Goal: Task Accomplishment & Management: Complete application form

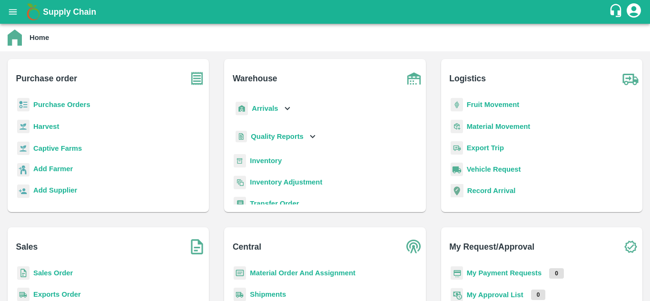
click at [488, 104] on b "Fruit Movement" at bounding box center [493, 105] width 53 height 8
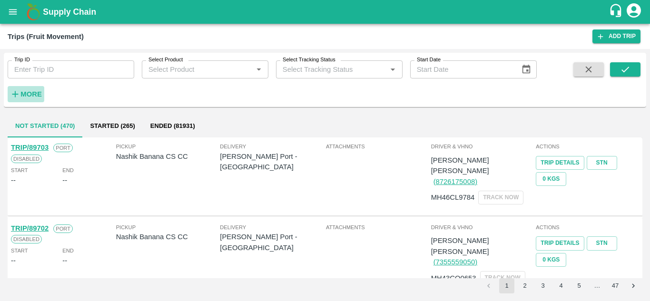
click at [31, 97] on strong "More" at bounding box center [30, 94] width 21 height 8
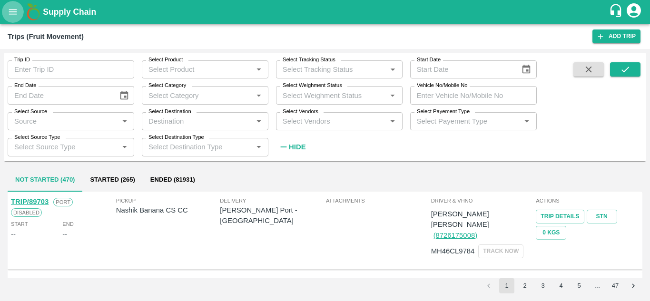
click at [7, 10] on button "open drawer" at bounding box center [13, 12] width 22 height 22
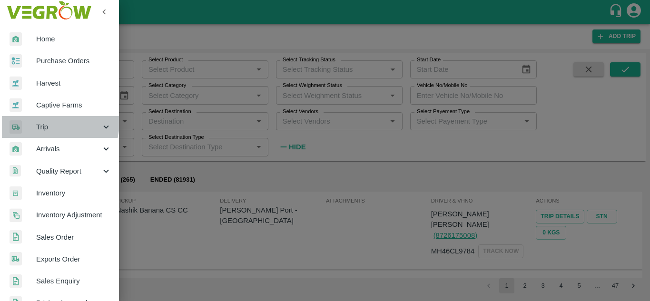
click at [48, 122] on span "Trip" at bounding box center [68, 127] width 65 height 10
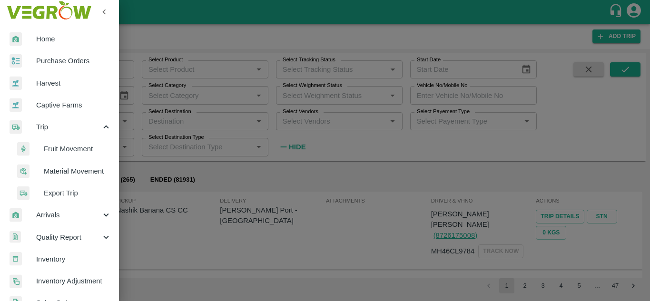
click at [71, 152] on span "Fruit Movement" at bounding box center [78, 149] width 68 height 10
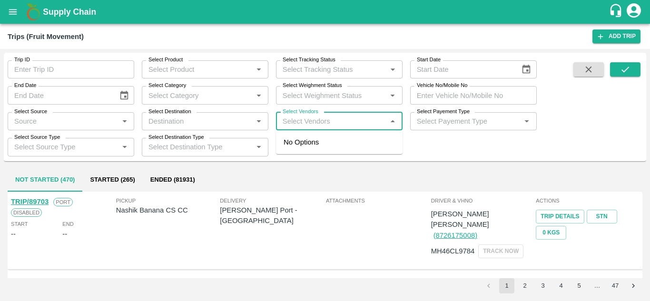
click at [297, 120] on input "Select Vendors" at bounding box center [331, 121] width 105 height 12
type input "dnynes"
type input "hwar"
type input "dnyan"
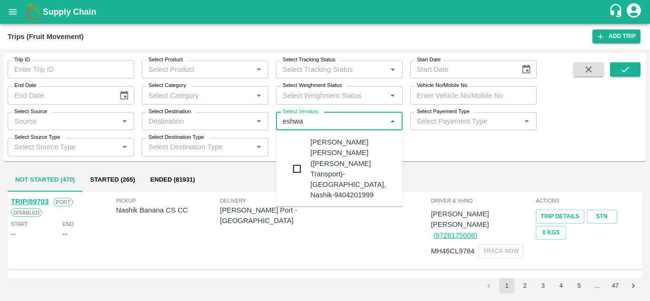
type input "eshwar"
click at [347, 167] on div "Dnyaneshwar Vitthal Godse-Kandar, Solapur-9730316755" at bounding box center [367, 178] width 115 height 42
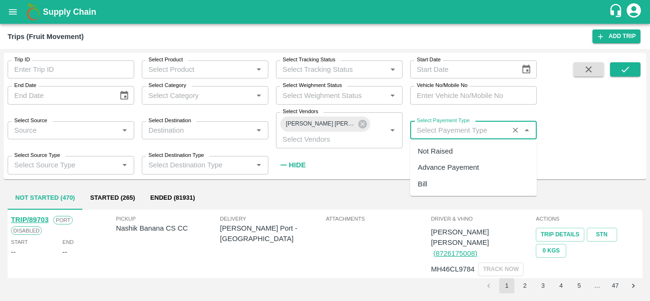
click at [424, 128] on input "Select Payement Type" at bounding box center [459, 130] width 93 height 12
click at [437, 154] on div "Not Raised" at bounding box center [435, 151] width 35 height 10
type input "Not Raised"
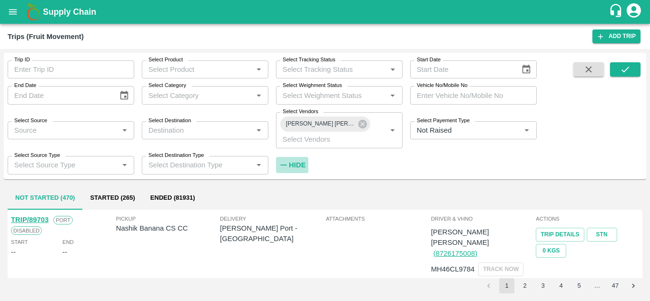
click at [299, 161] on h6 "Hide" at bounding box center [297, 165] width 17 height 12
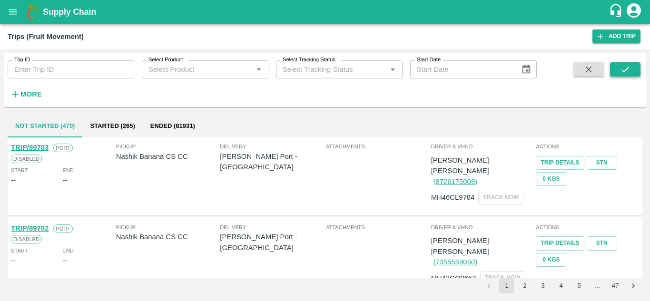
click at [636, 71] on button "submit" at bounding box center [625, 69] width 30 height 14
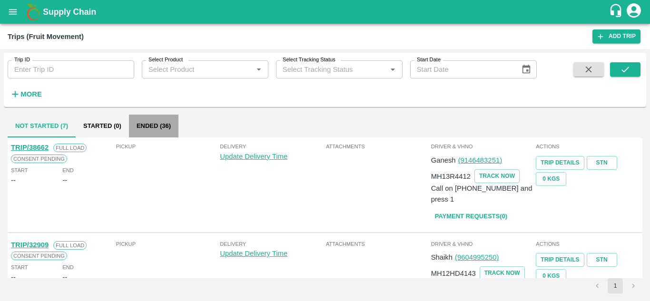
click at [151, 123] on button "Ended (36)" at bounding box center [154, 126] width 50 height 23
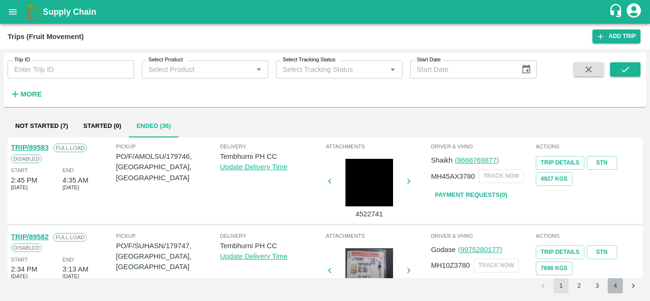
click at [620, 284] on button "4" at bounding box center [615, 286] width 15 height 15
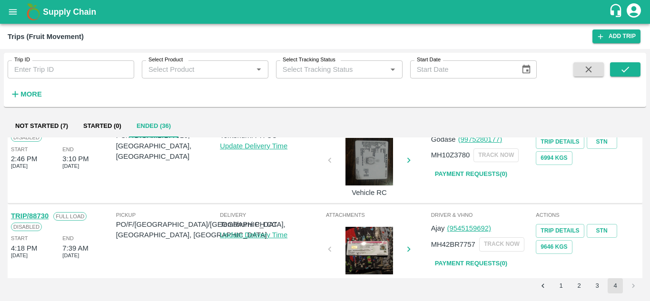
scroll to position [395, 0]
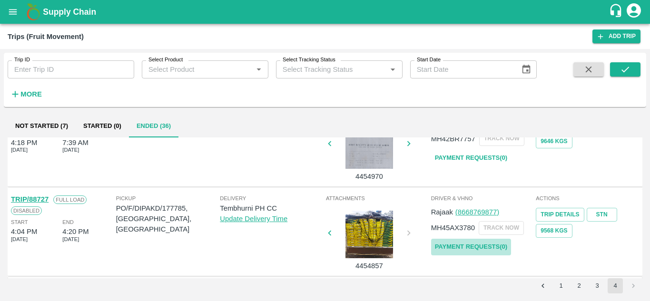
click at [479, 243] on link "Payment Requests( 0 )" at bounding box center [471, 247] width 80 height 17
click at [623, 67] on icon "submit" at bounding box center [625, 69] width 10 height 10
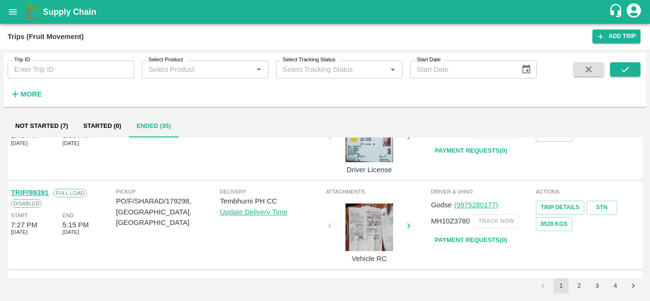
scroll to position [752, 0]
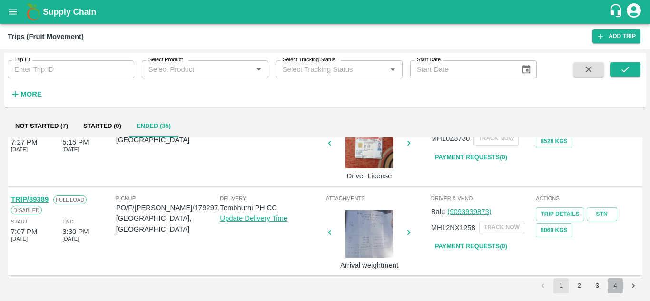
click at [617, 284] on button "4" at bounding box center [615, 286] width 15 height 15
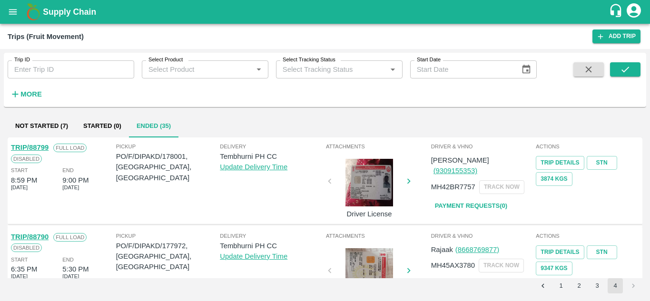
scroll to position [306, 0]
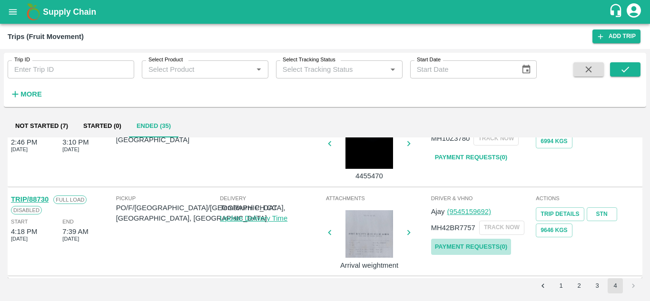
click at [470, 246] on link "Payment Requests( 0 )" at bounding box center [471, 247] width 80 height 17
click at [629, 66] on icon "submit" at bounding box center [625, 69] width 10 height 10
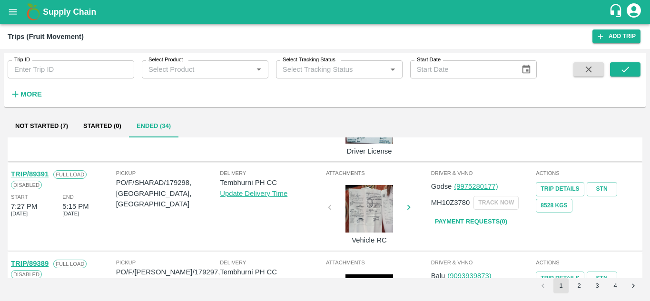
scroll to position [752, 0]
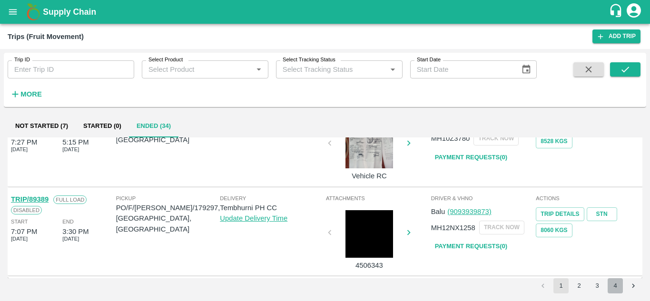
click at [617, 285] on button "4" at bounding box center [615, 286] width 15 height 15
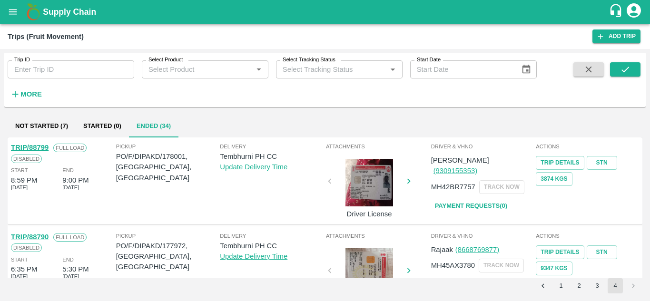
scroll to position [216, 0]
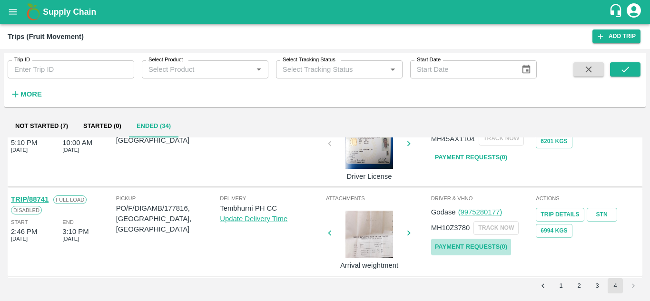
click at [493, 246] on link "Payment Requests( 0 )" at bounding box center [471, 247] width 80 height 17
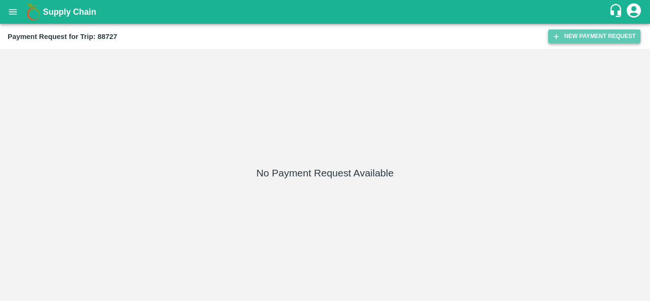
click at [595, 32] on button "New Payment Request" at bounding box center [595, 37] width 92 height 14
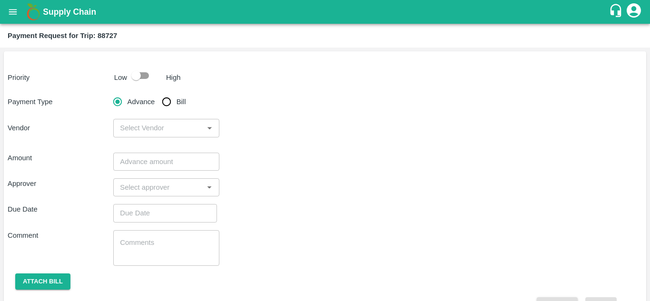
click at [144, 75] on input "checkbox" at bounding box center [136, 76] width 54 height 18
checkbox input "true"
click at [165, 103] on input "Bill" at bounding box center [166, 101] width 19 height 19
radio input "true"
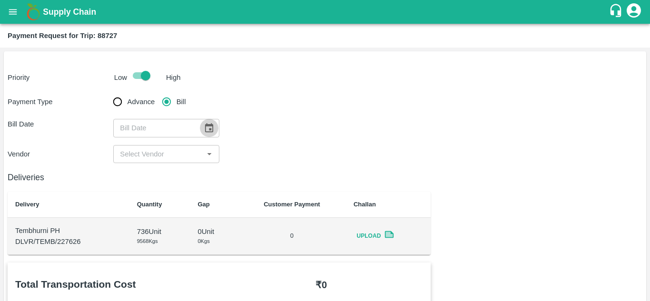
click at [206, 127] on icon "Choose date" at bounding box center [209, 128] width 10 height 10
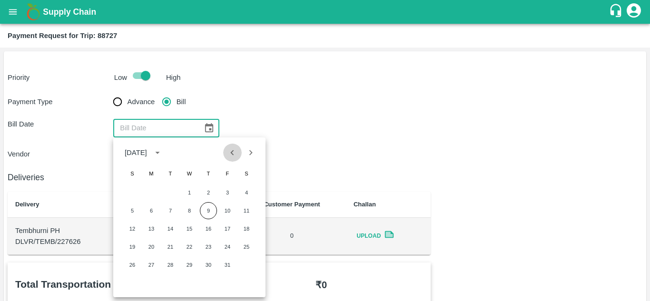
click at [232, 154] on icon "Previous month" at bounding box center [232, 152] width 3 height 5
click at [129, 249] on button "21" at bounding box center [132, 247] width 17 height 17
type input "21/09/2025"
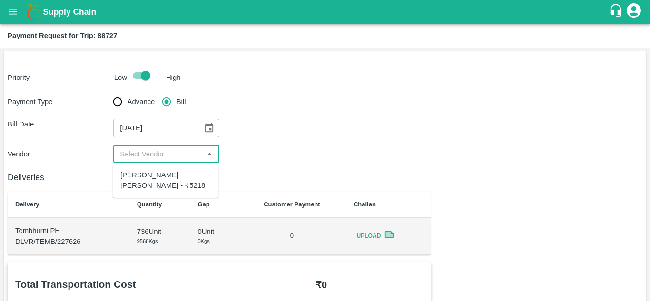
click at [162, 160] on input "input" at bounding box center [158, 154] width 84 height 12
click at [144, 188] on div "Dnyaneshwar Vitthal Godse - ₹5218" at bounding box center [165, 180] width 90 height 21
type input "Dnyaneshwar Vitthal Godse - ₹5218"
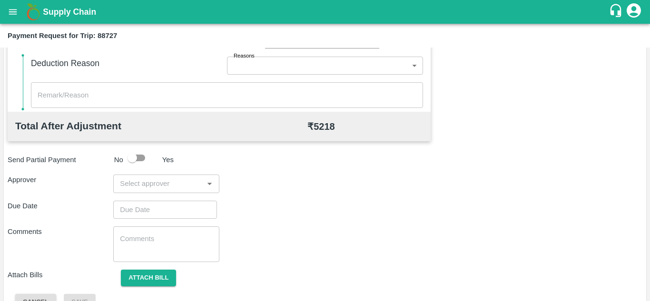
scroll to position [414, 0]
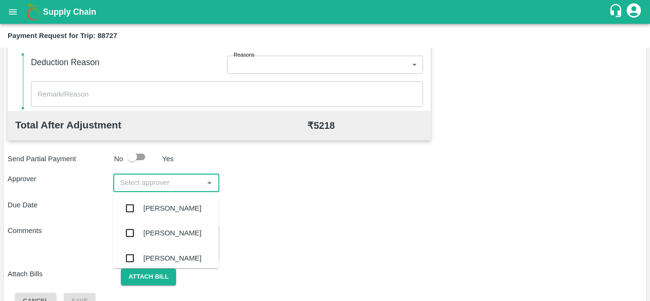
click at [136, 180] on input "input" at bounding box center [158, 183] width 84 height 12
type input "PRASA"
click at [164, 205] on div "Prasad Waghade" at bounding box center [172, 208] width 58 height 10
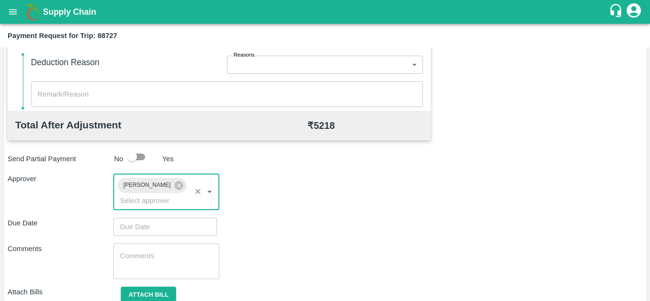
type input "DD/MM/YYYY hh:mm aa"
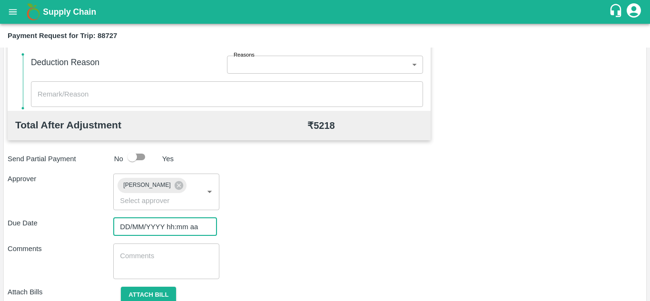
click at [138, 230] on input "DD/MM/YYYY hh:mm aa" at bounding box center [161, 227] width 97 height 18
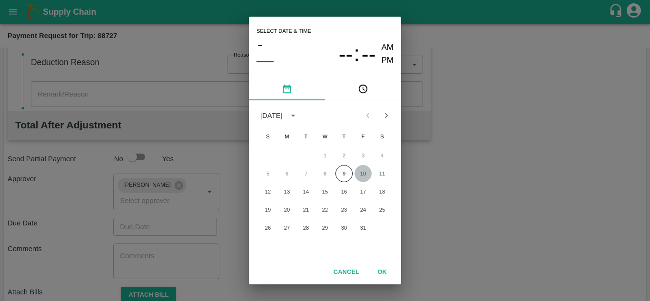
click at [362, 173] on button "10" at bounding box center [363, 173] width 17 height 17
type input "10/10/2025 12:00 AM"
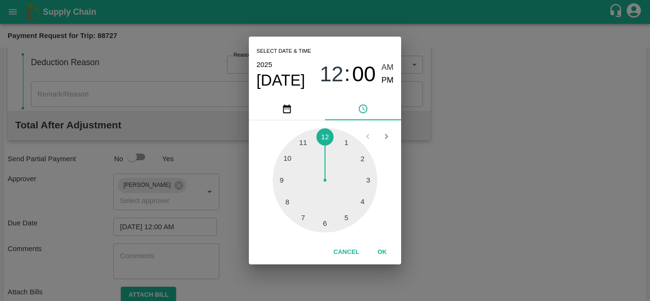
click at [388, 69] on span "AM" at bounding box center [388, 67] width 12 height 13
click at [382, 248] on button "OK" at bounding box center [382, 252] width 30 height 17
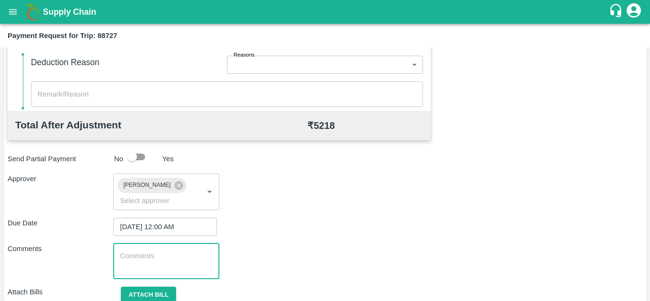
click at [165, 263] on textarea at bounding box center [166, 261] width 92 height 20
type textarea "Transport Bill"
click at [307, 274] on div "Comments Transport Bill x ​" at bounding box center [325, 262] width 635 height 36
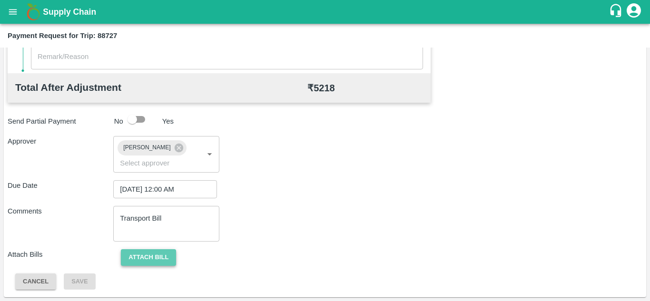
click at [158, 258] on button "Attach bill" at bounding box center [148, 258] width 55 height 17
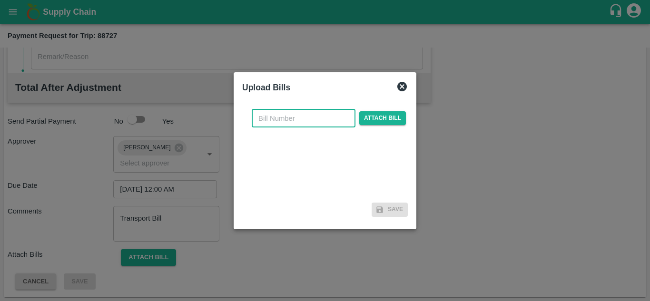
click at [269, 118] on input "text" at bounding box center [304, 119] width 104 height 18
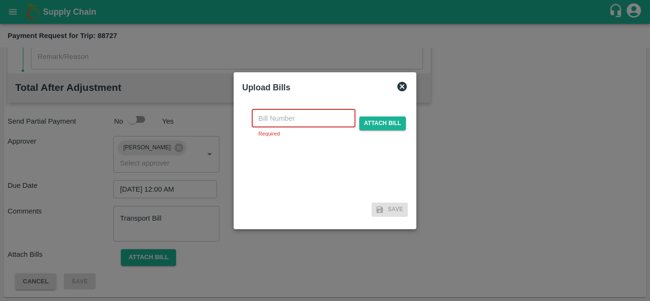
click at [263, 119] on input "text" at bounding box center [304, 119] width 104 height 18
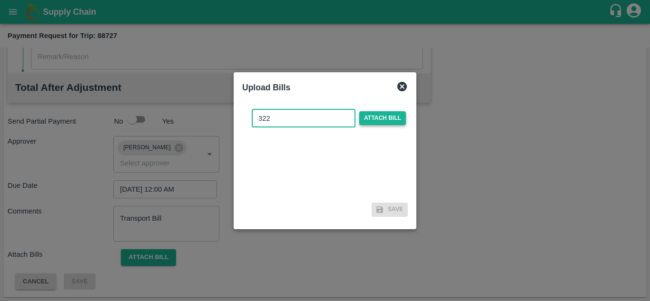
type input "322"
click at [379, 124] on span "Attach bill" at bounding box center [383, 118] width 47 height 14
click at [0, 0] on input "Attach bill" at bounding box center [0, 0] width 0 height 0
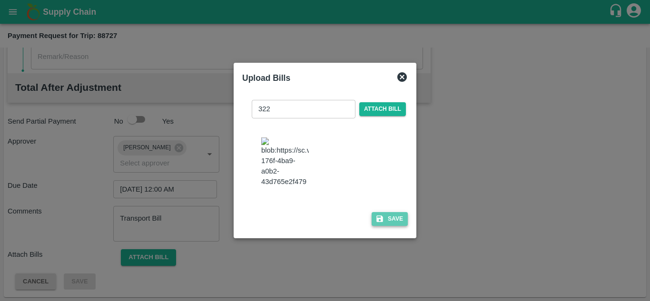
click at [391, 223] on button "Save" at bounding box center [390, 219] width 36 height 14
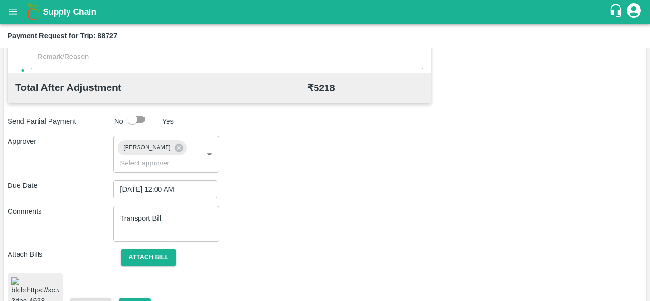
scroll to position [518, 0]
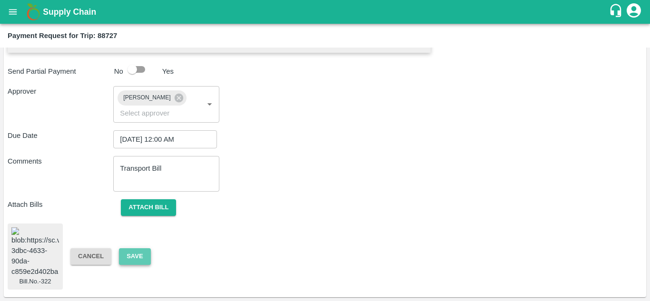
click at [136, 249] on button "Save" at bounding box center [134, 257] width 31 height 17
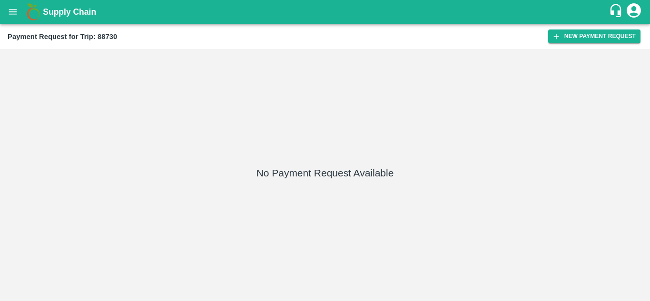
click at [582, 27] on div "Payment Request for Trip: 88730 New Payment Request" at bounding box center [325, 36] width 650 height 25
click at [579, 32] on button "New Payment Request" at bounding box center [595, 37] width 92 height 14
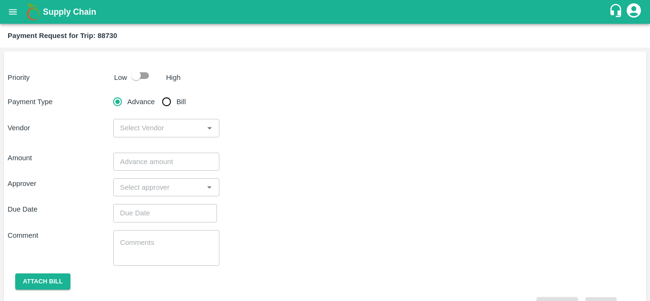
click at [148, 72] on input "checkbox" at bounding box center [136, 76] width 54 height 18
checkbox input "true"
click at [167, 105] on input "Bill" at bounding box center [166, 101] width 19 height 19
radio input "true"
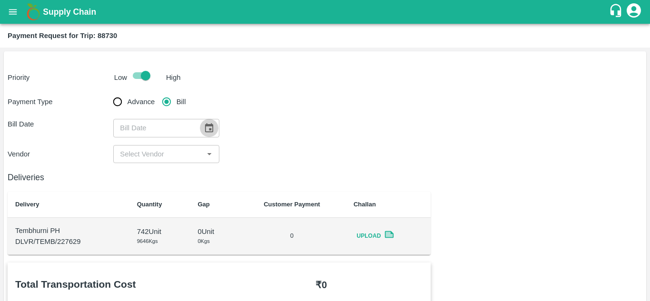
click at [213, 127] on icon "Choose date" at bounding box center [209, 128] width 10 height 10
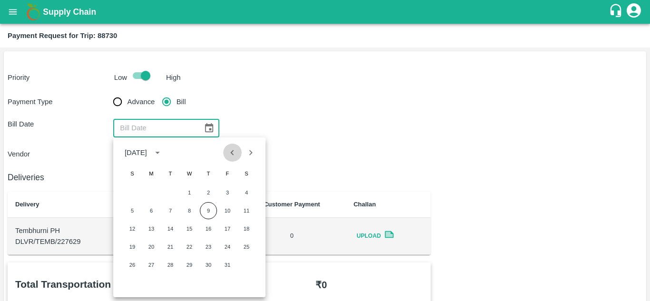
click at [231, 153] on icon "Previous month" at bounding box center [232, 152] width 3 height 5
click at [135, 248] on button "21" at bounding box center [132, 247] width 17 height 17
type input "21/09/2025"
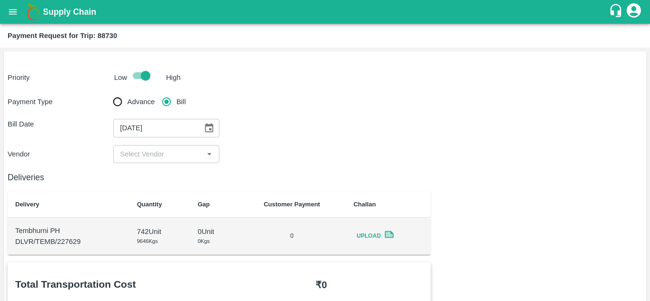
click at [156, 161] on div "​" at bounding box center [166, 154] width 106 height 18
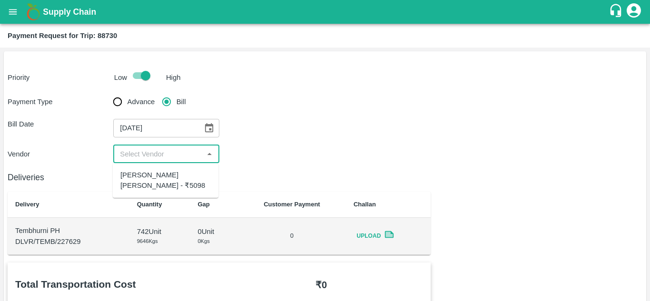
click at [149, 188] on div "Dnyaneshwar Vitthal Godse - ₹5098" at bounding box center [165, 180] width 90 height 21
type input "Dnyaneshwar Vitthal Godse - ₹5098"
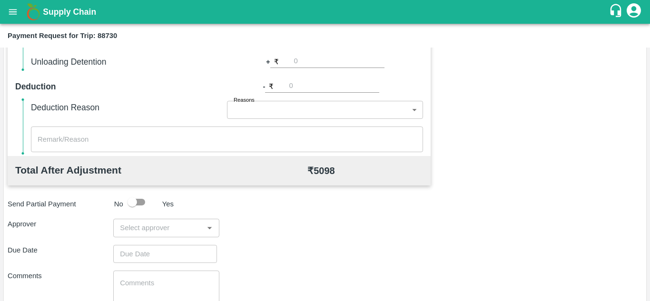
scroll to position [379, 0]
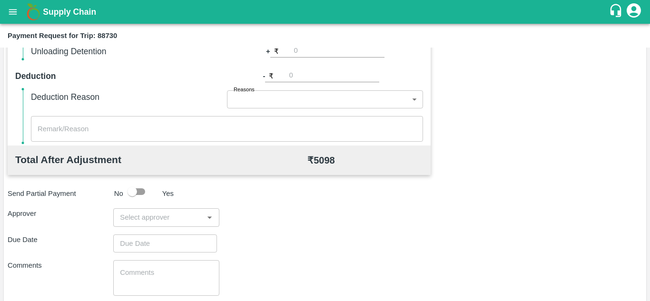
click at [138, 226] on div "​" at bounding box center [166, 218] width 106 height 18
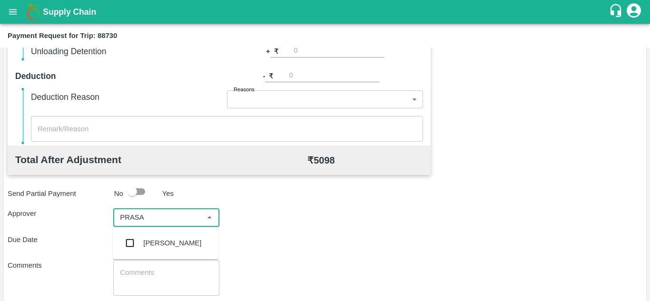
type input "PRASAD"
click at [166, 238] on div "Prasad Waghade" at bounding box center [166, 243] width 106 height 25
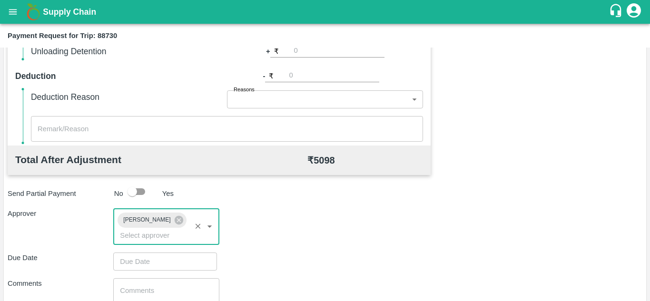
type input "DD/MM/YYYY hh:mm aa"
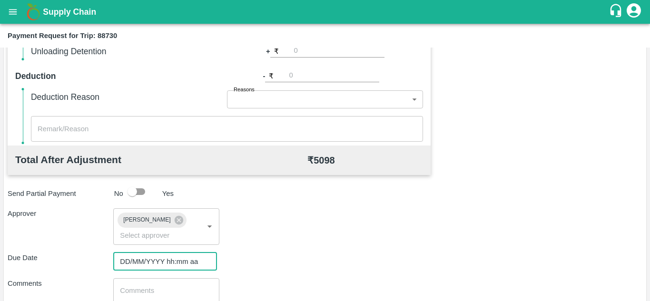
click at [136, 262] on input "DD/MM/YYYY hh:mm aa" at bounding box center [161, 262] width 97 height 18
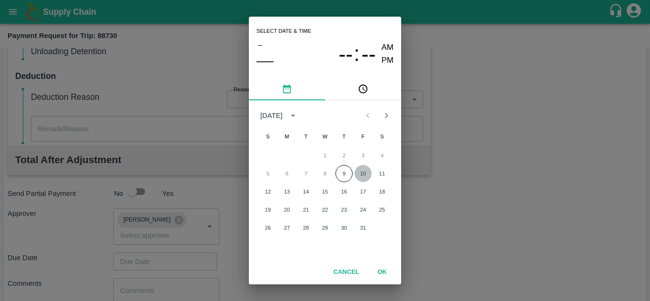
click at [360, 175] on button "10" at bounding box center [363, 173] width 17 height 17
type input "10/10/2025 12:00 AM"
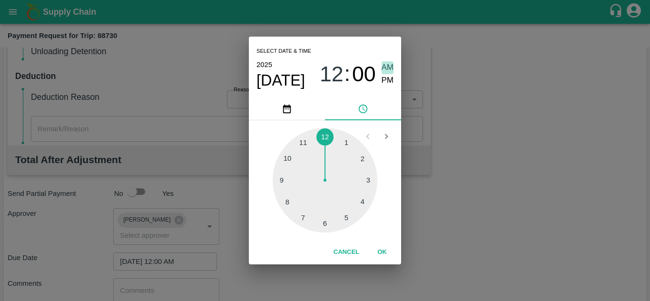
click at [384, 66] on span "AM" at bounding box center [388, 67] width 12 height 13
click at [383, 247] on button "OK" at bounding box center [382, 252] width 30 height 17
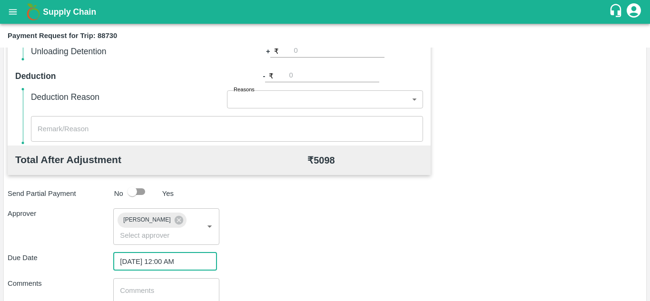
scroll to position [451, 0]
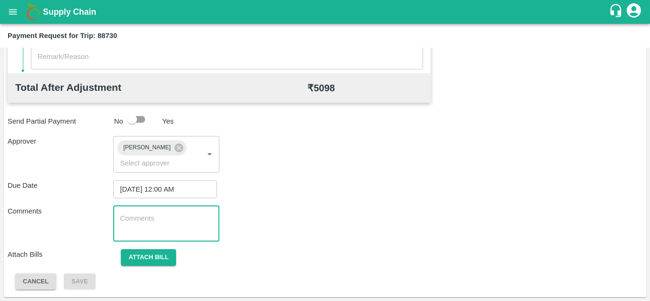
click at [164, 229] on textarea at bounding box center [166, 224] width 92 height 20
paste textarea "Transport Bill"
type textarea "Transport Bill"
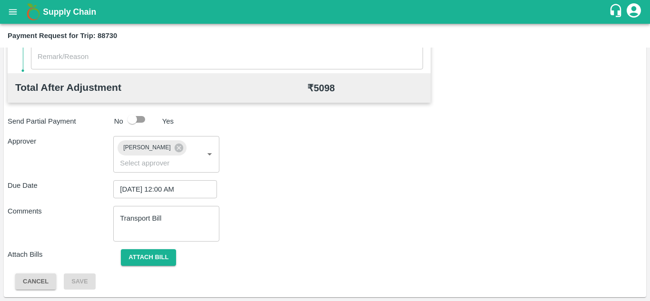
click at [346, 222] on div "Comments Transport Bill x ​" at bounding box center [325, 224] width 635 height 36
click at [159, 255] on button "Attach bill" at bounding box center [148, 258] width 55 height 17
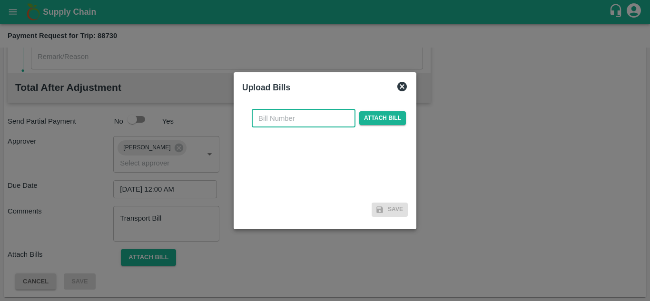
click at [273, 114] on input "text" at bounding box center [304, 119] width 104 height 18
type input "323"
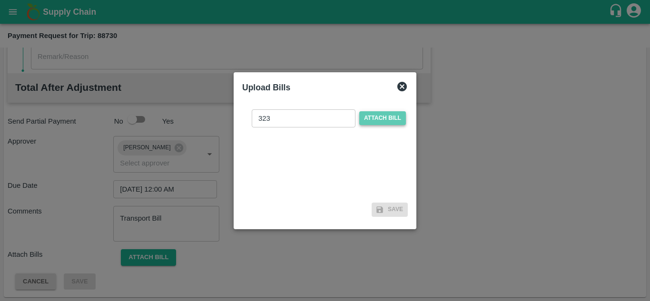
click at [386, 117] on span "Attach bill" at bounding box center [383, 118] width 47 height 14
click at [0, 0] on input "Attach bill" at bounding box center [0, 0] width 0 height 0
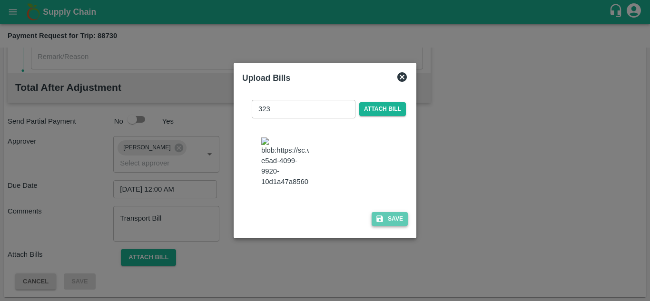
click at [382, 223] on icon "button" at bounding box center [380, 219] width 9 height 9
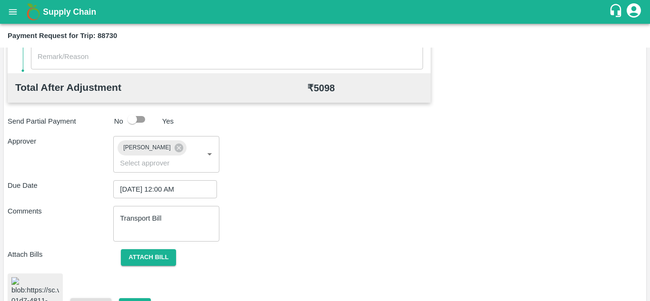
scroll to position [519, 0]
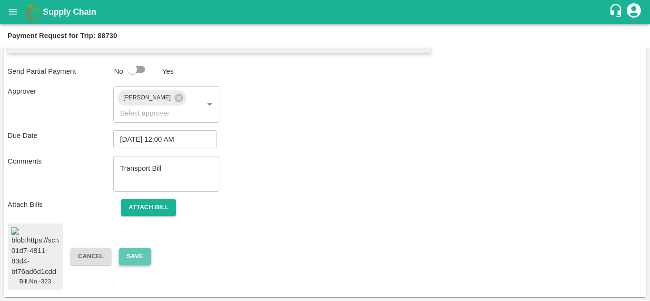
click at [138, 249] on button "Save" at bounding box center [134, 257] width 31 height 17
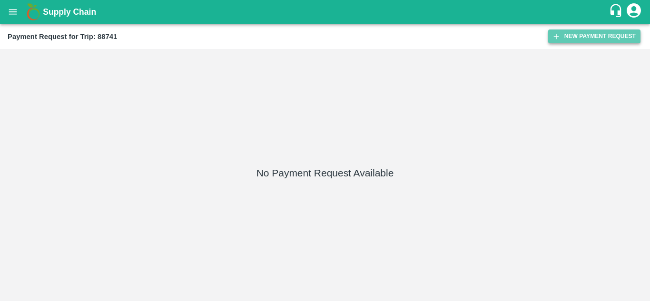
click at [588, 35] on button "New Payment Request" at bounding box center [595, 37] width 92 height 14
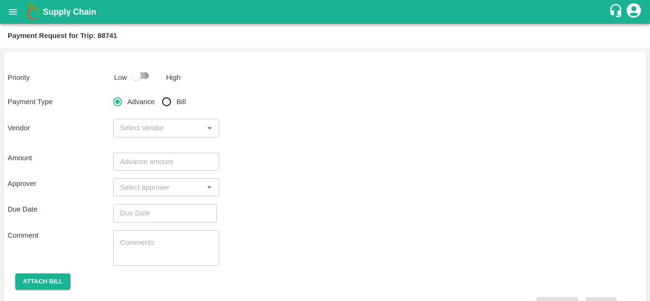
click at [143, 78] on input "checkbox" at bounding box center [136, 76] width 54 height 18
checkbox input "true"
click at [164, 100] on input "Bill" at bounding box center [166, 101] width 19 height 19
radio input "true"
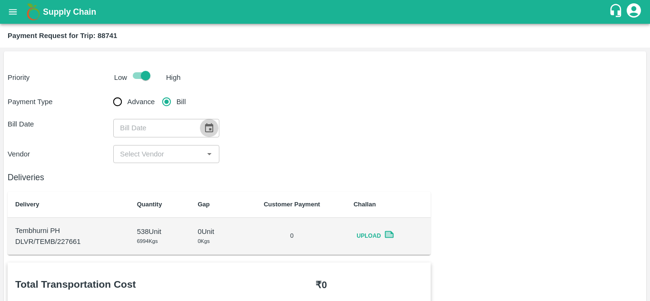
click at [209, 129] on icon "Choose date" at bounding box center [209, 127] width 8 height 9
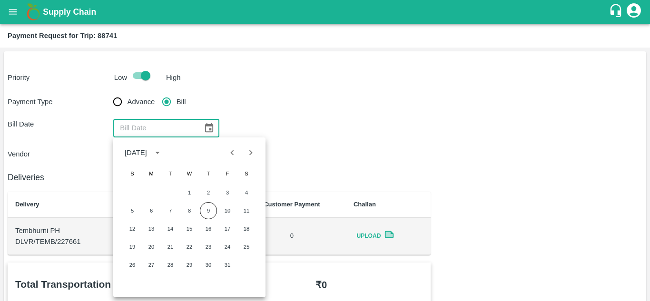
click at [228, 155] on icon "Previous month" at bounding box center [232, 153] width 10 height 10
click at [132, 246] on button "21" at bounding box center [132, 247] width 17 height 17
type input "21/09/2025"
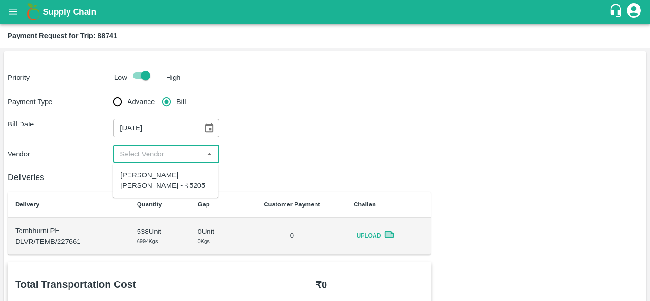
drag, startPoint x: 172, startPoint y: 153, endPoint x: 150, endPoint y: 173, distance: 30.4
click at [150, 173] on body "Supply Chain Payment Request for Trip: 88741 Priority Low High Payment Type Adv…" at bounding box center [325, 150] width 650 height 301
click at [150, 173] on div "Dnyaneshwar Vitthal Godse - ₹5205" at bounding box center [165, 180] width 90 height 21
type input "Dnyaneshwar Vitthal Godse - ₹5205"
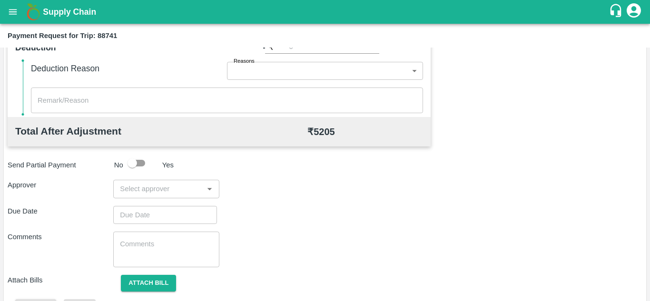
scroll to position [424, 0]
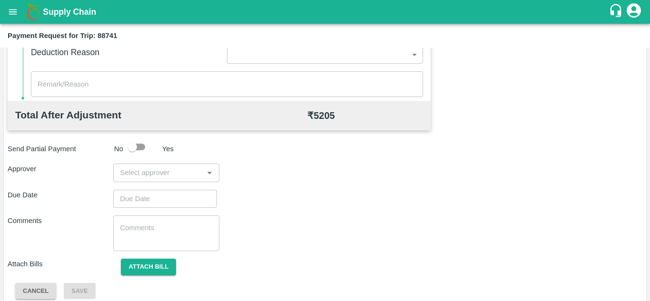
click at [145, 167] on input "input" at bounding box center [158, 173] width 84 height 12
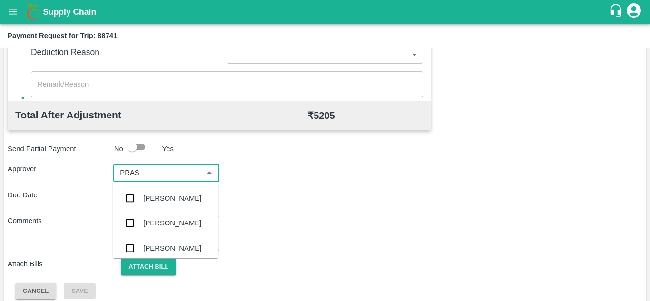
type input "PRASA"
click at [169, 193] on div "Prasad Waghade" at bounding box center [172, 198] width 58 height 10
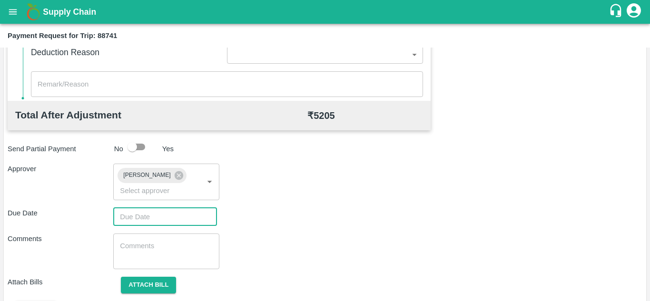
type input "DD/MM/YYYY hh:mm aa"
click at [146, 221] on input "DD/MM/YYYY hh:mm aa" at bounding box center [161, 217] width 97 height 18
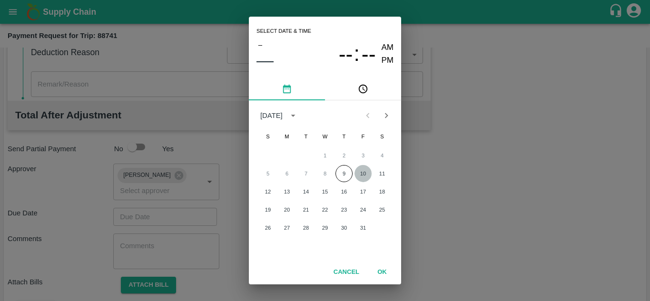
click at [364, 176] on button "10" at bounding box center [363, 173] width 17 height 17
type input "[DATE] 12:00 AM"
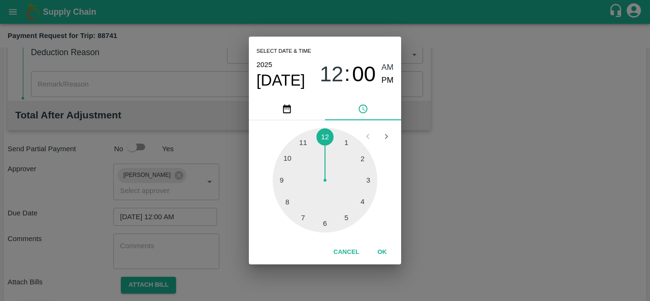
click at [389, 64] on span "AM" at bounding box center [388, 67] width 12 height 13
click at [384, 248] on button "OK" at bounding box center [382, 252] width 30 height 17
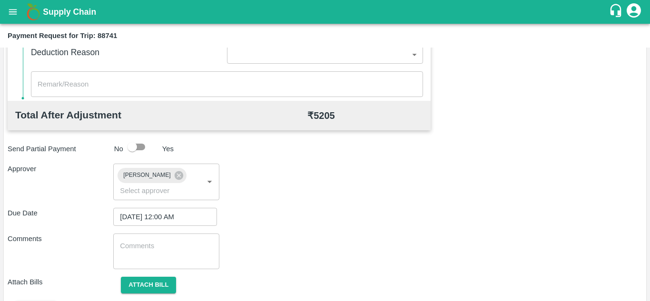
click at [197, 266] on div "x ​" at bounding box center [166, 252] width 106 height 36
type textarea "t"
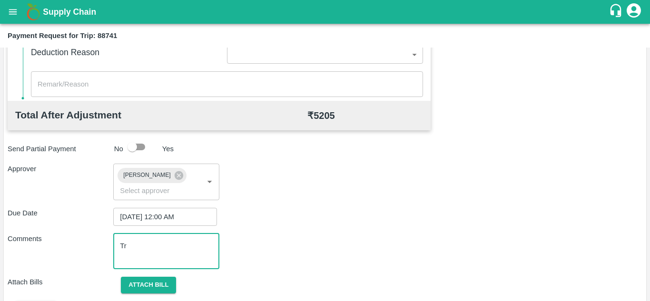
type textarea "T"
type textarea "Transport Bill"
click at [399, 198] on div "Approver Prasad Waghade ​" at bounding box center [325, 182] width 635 height 36
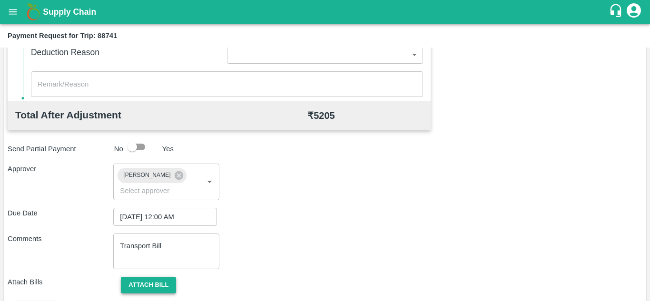
scroll to position [451, 0]
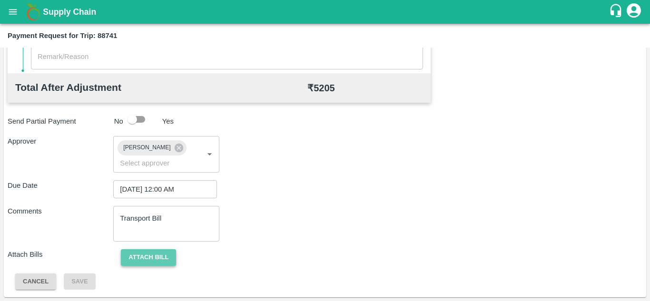
click at [143, 252] on button "Attach bill" at bounding box center [148, 258] width 55 height 17
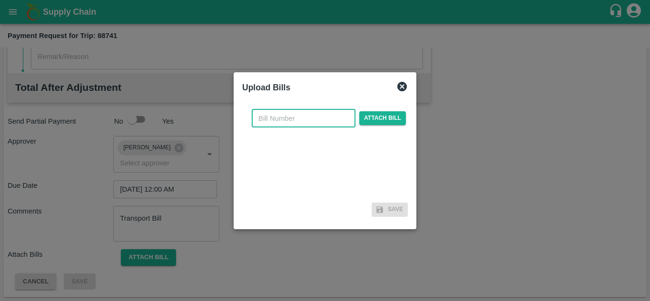
click at [265, 119] on input "text" at bounding box center [304, 119] width 104 height 18
type input "324"
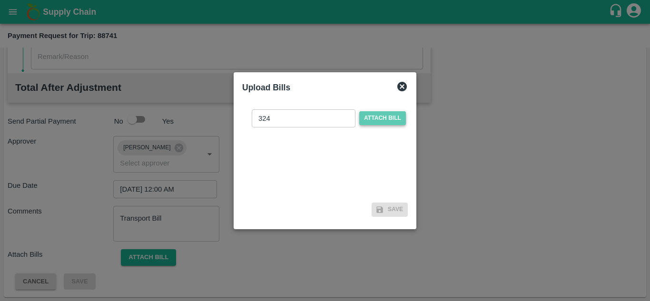
click at [371, 119] on span "Attach bill" at bounding box center [383, 118] width 47 height 14
click at [0, 0] on input "Attach bill" at bounding box center [0, 0] width 0 height 0
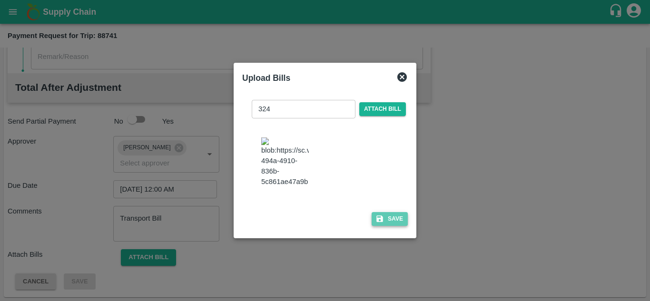
click at [389, 225] on button "Save" at bounding box center [390, 219] width 36 height 14
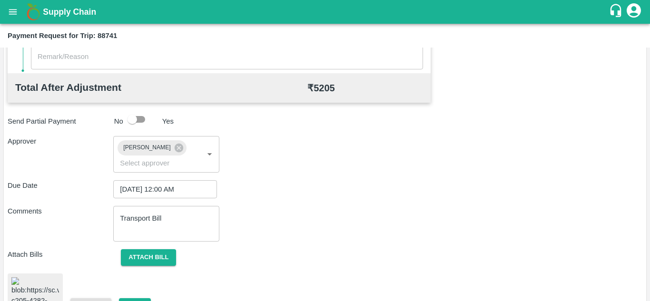
scroll to position [518, 0]
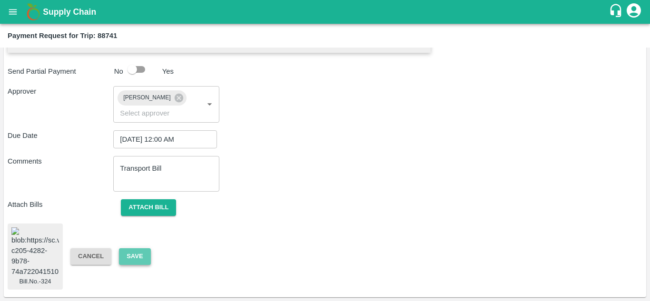
click at [137, 249] on button "Save" at bounding box center [134, 257] width 31 height 17
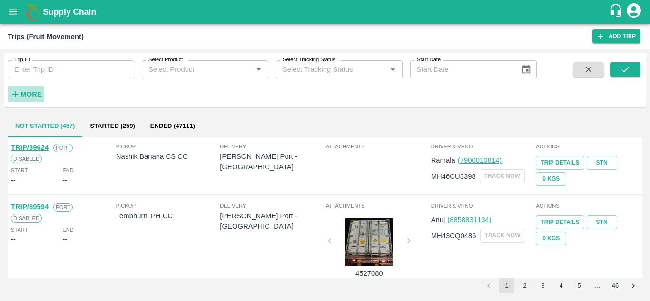
click at [34, 92] on strong "More" at bounding box center [30, 94] width 21 height 8
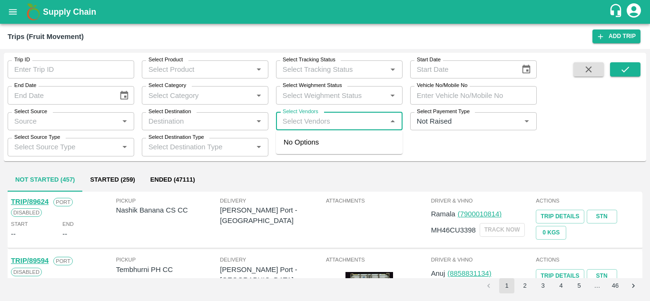
click at [283, 123] on input "Select Vendors" at bounding box center [331, 121] width 105 height 12
type input "dnyaneshwa"
type input "r"
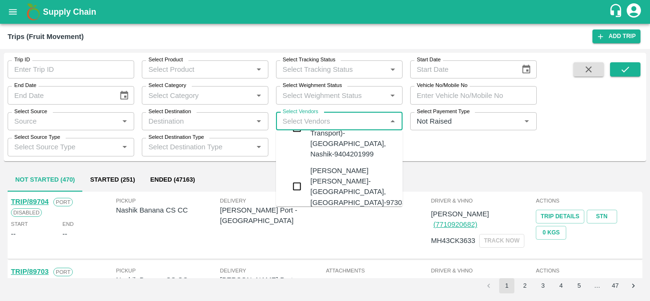
scroll to position [41, 0]
click at [330, 165] on div "[PERSON_NAME] [PERSON_NAME]-[GEOGRAPHIC_DATA], [GEOGRAPHIC_DATA]-9730316755" at bounding box center [367, 186] width 115 height 42
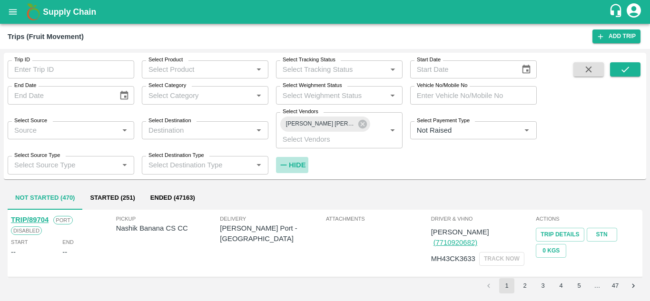
click at [292, 162] on strong "Hide" at bounding box center [297, 165] width 17 height 8
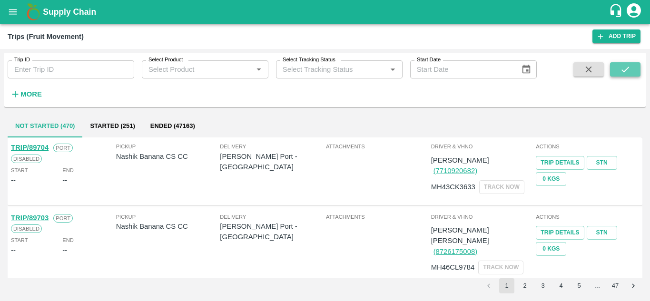
click at [626, 68] on icon "submit" at bounding box center [625, 69] width 10 height 10
click at [148, 122] on button "Ended (47163)" at bounding box center [173, 126] width 60 height 23
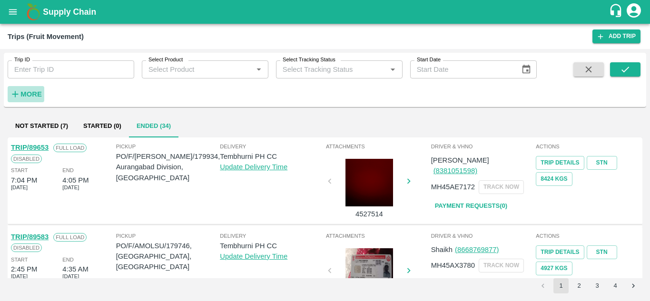
click at [28, 99] on h6 "More" at bounding box center [30, 94] width 21 height 12
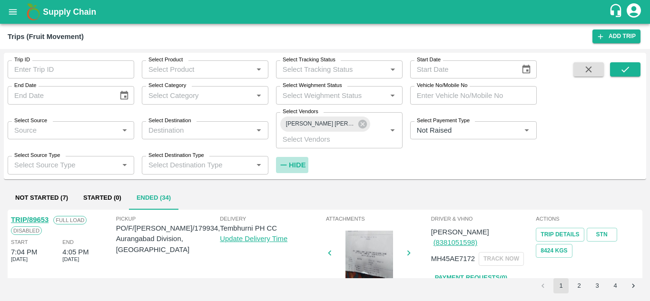
click at [303, 166] on strong "Hide" at bounding box center [297, 165] width 17 height 8
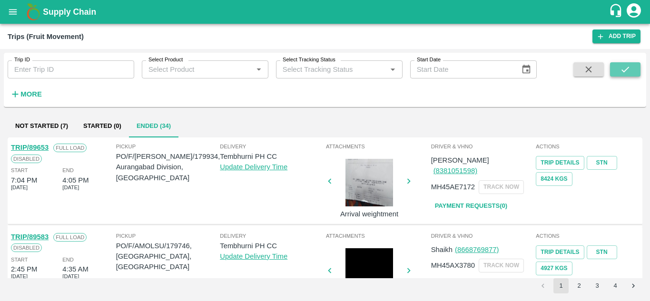
click at [621, 72] on icon "submit" at bounding box center [625, 69] width 10 height 10
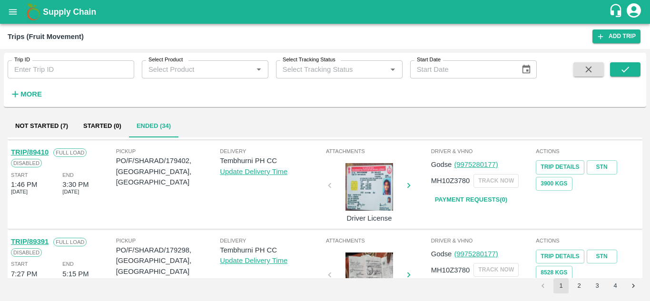
scroll to position [752, 0]
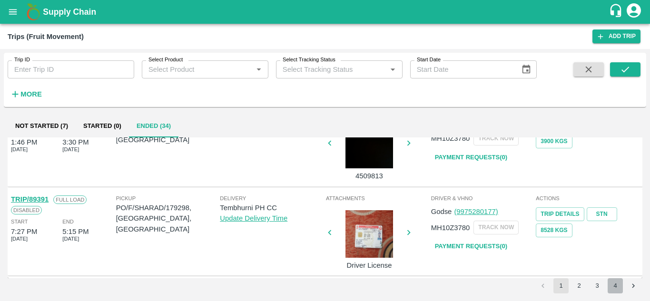
click at [611, 284] on button "4" at bounding box center [615, 286] width 15 height 15
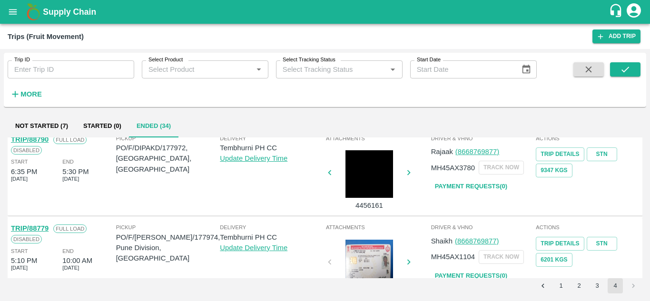
scroll to position [216, 0]
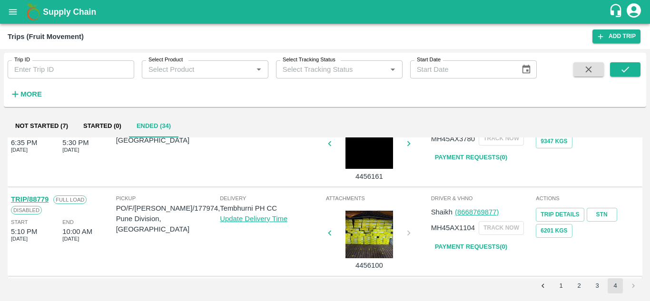
click at [44, 200] on link "TRIP/88779" at bounding box center [30, 200] width 38 height 8
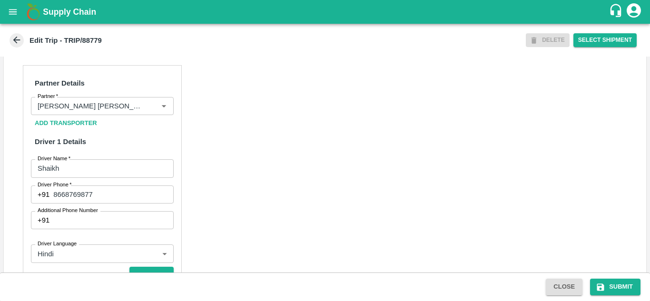
scroll to position [432, 0]
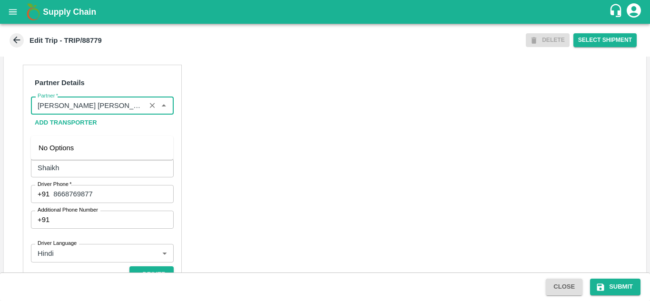
click at [138, 112] on input "Partner   *" at bounding box center [88, 106] width 109 height 12
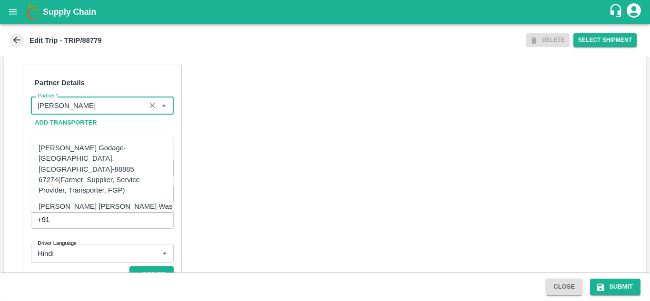
click at [84, 201] on div "[PERSON_NAME] [PERSON_NAME] Wasti, [GEOGRAPHIC_DATA], [GEOGRAPHIC_DATA]-8888656…" at bounding box center [109, 222] width 141 height 42
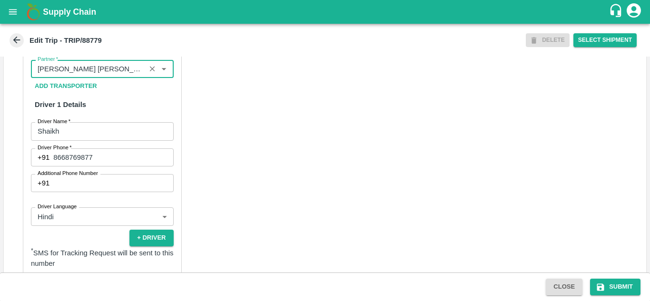
scroll to position [487, 0]
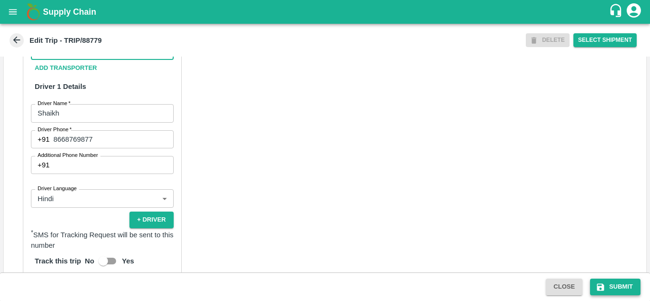
type input "[PERSON_NAME] [PERSON_NAME] Wasti, [GEOGRAPHIC_DATA], [GEOGRAPHIC_DATA]-8888656…"
click at [622, 287] on button "Submit" at bounding box center [615, 287] width 50 height 17
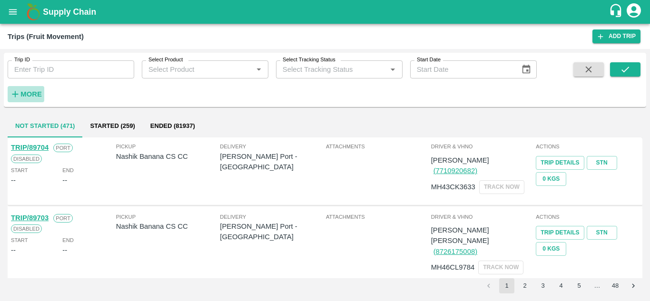
click at [24, 97] on strong "More" at bounding box center [30, 94] width 21 height 8
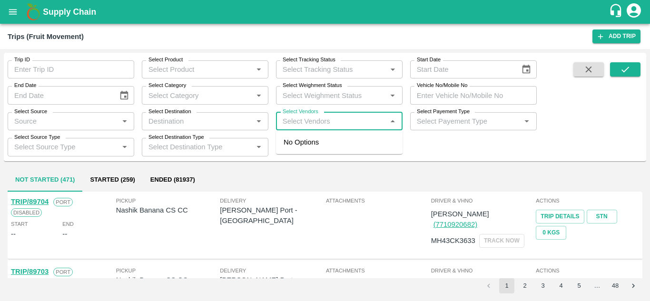
click at [289, 120] on input "Select Vendors" at bounding box center [331, 121] width 105 height 12
type input "dnyaneshwar"
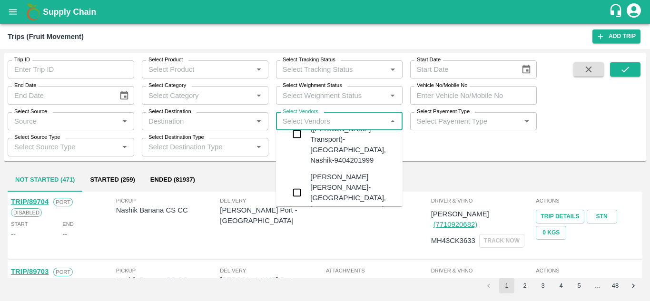
scroll to position [35, 0]
click at [331, 171] on div "Dnyaneshwar Vitthal Godse-Kandar, Solapur-9730316755" at bounding box center [367, 192] width 115 height 42
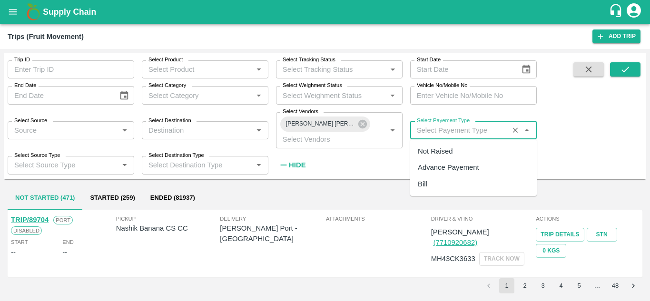
click at [431, 134] on input "Select Payement Type" at bounding box center [459, 130] width 93 height 12
click at [442, 154] on div "Not Raised" at bounding box center [435, 151] width 35 height 10
type input "Not Raised"
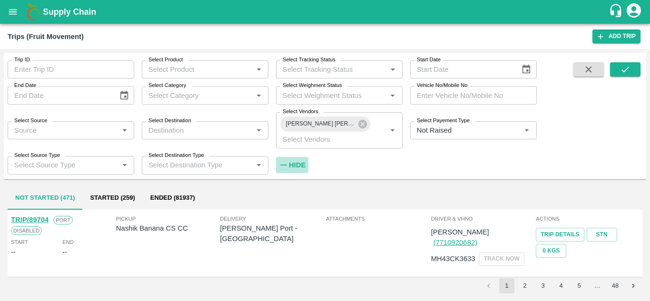
click at [303, 164] on strong "Hide" at bounding box center [297, 165] width 17 height 8
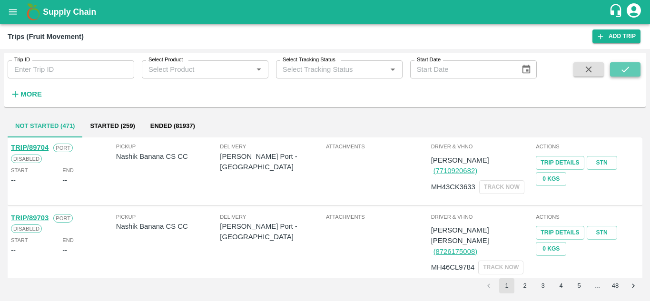
click at [624, 63] on button "submit" at bounding box center [625, 69] width 30 height 14
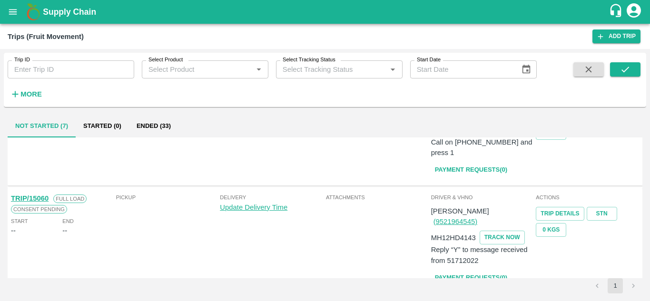
scroll to position [476, 0]
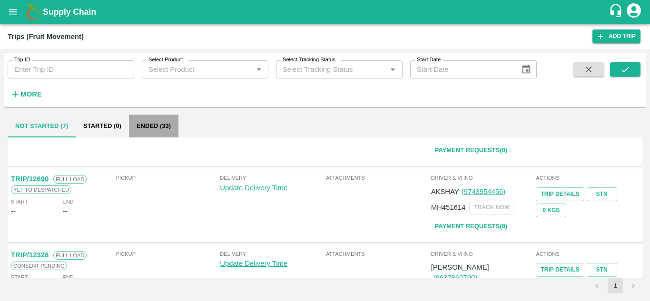
click at [150, 120] on button "Ended (33)" at bounding box center [154, 126] width 50 height 23
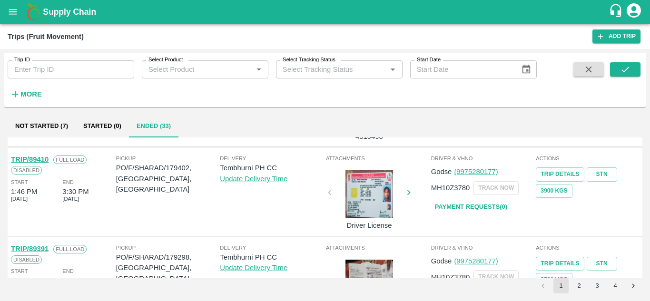
scroll to position [752, 0]
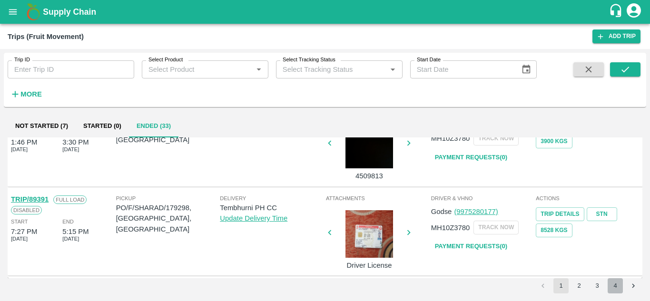
click at [616, 281] on button "4" at bounding box center [615, 286] width 15 height 15
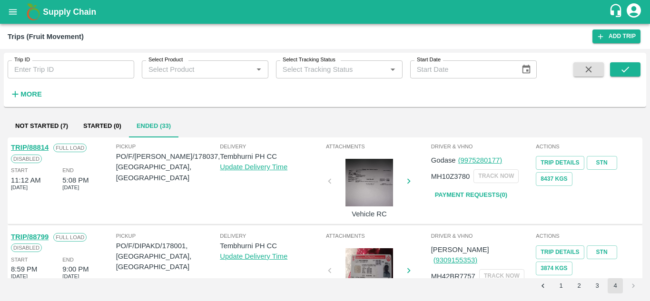
scroll to position [127, 0]
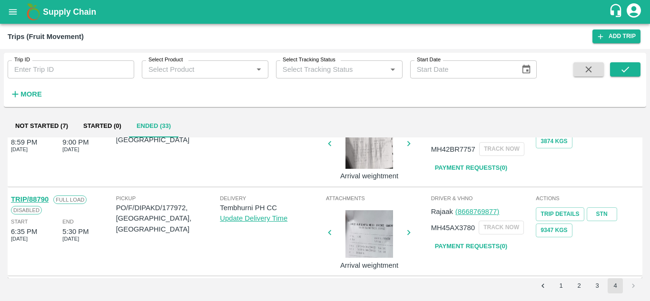
click at [473, 248] on link "Payment Requests( 0 )" at bounding box center [471, 247] width 80 height 17
click at [626, 69] on icon "submit" at bounding box center [625, 69] width 10 height 10
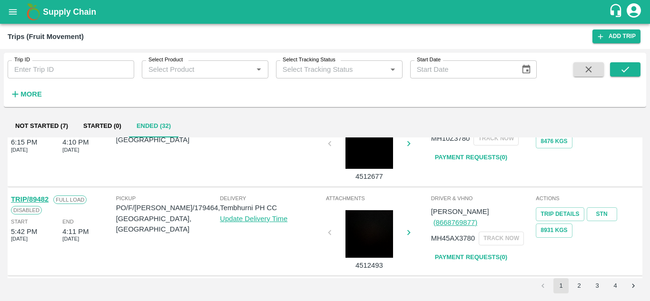
scroll to position [752, 0]
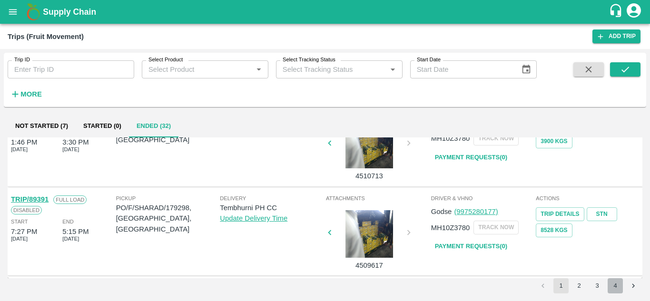
click at [622, 285] on button "4" at bounding box center [615, 286] width 15 height 15
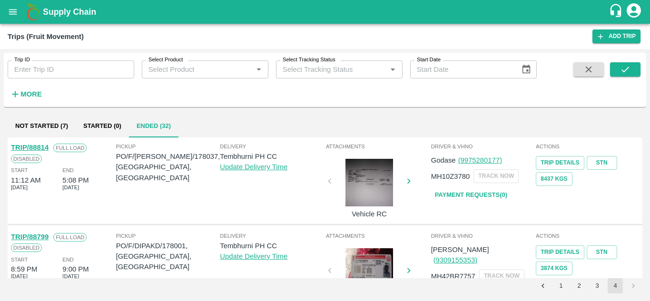
scroll to position [38, 0]
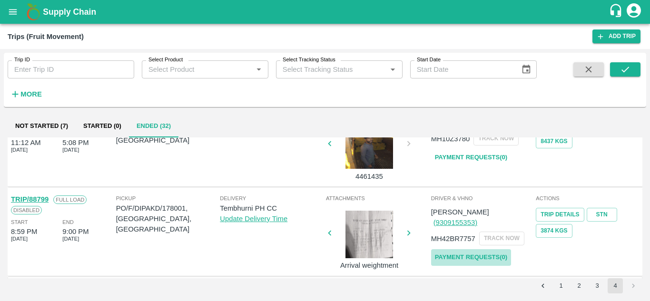
click at [480, 250] on link "Payment Requests( 0 )" at bounding box center [471, 258] width 80 height 17
click at [628, 66] on icon "submit" at bounding box center [625, 69] width 10 height 10
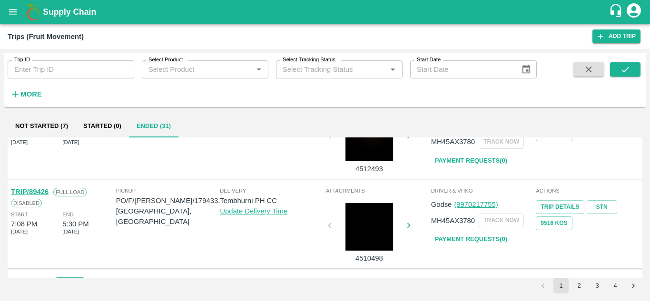
scroll to position [752, 0]
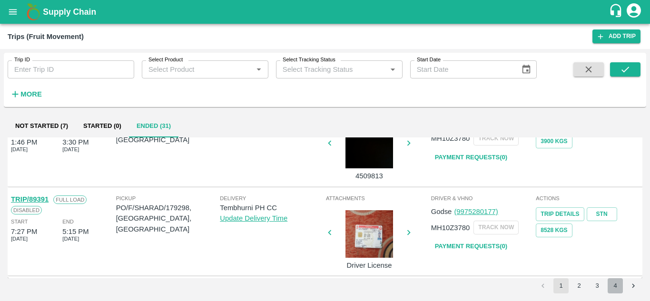
click at [614, 288] on button "4" at bounding box center [615, 286] width 15 height 15
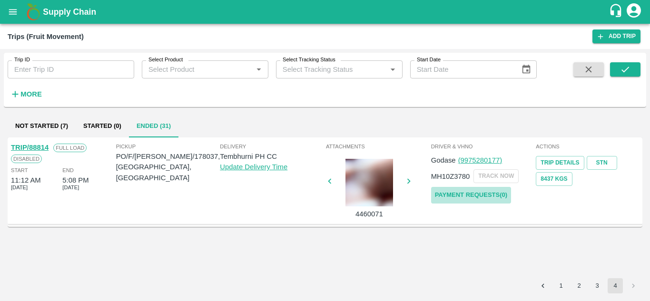
click at [486, 193] on link "Payment Requests( 0 )" at bounding box center [471, 195] width 80 height 17
click at [629, 68] on icon "submit" at bounding box center [626, 70] width 8 height 6
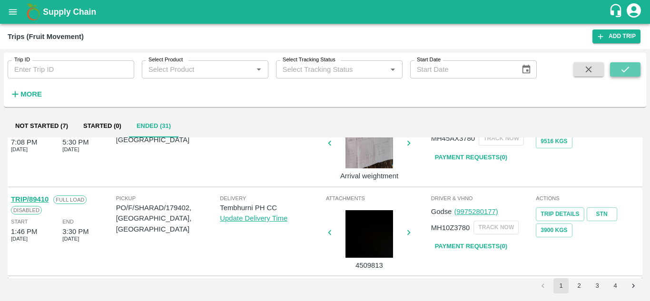
click at [629, 64] on icon "submit" at bounding box center [625, 69] width 10 height 10
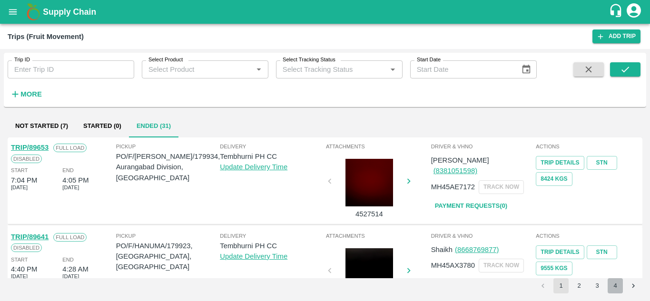
click at [614, 287] on button "4" at bounding box center [615, 286] width 15 height 15
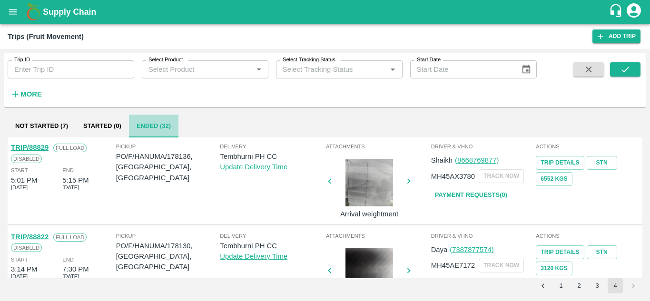
click at [153, 121] on button "Ended (32)" at bounding box center [154, 126] width 50 height 23
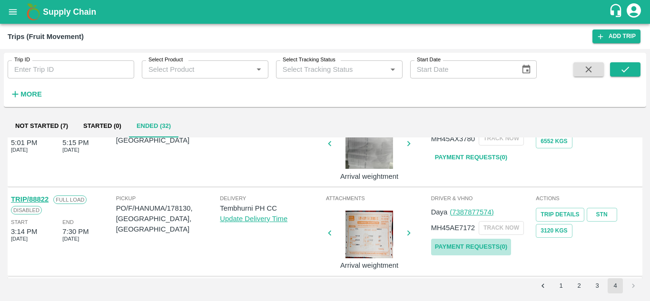
click at [476, 244] on link "Payment Requests( 0 )" at bounding box center [471, 247] width 80 height 17
click at [636, 67] on button "submit" at bounding box center [625, 69] width 30 height 14
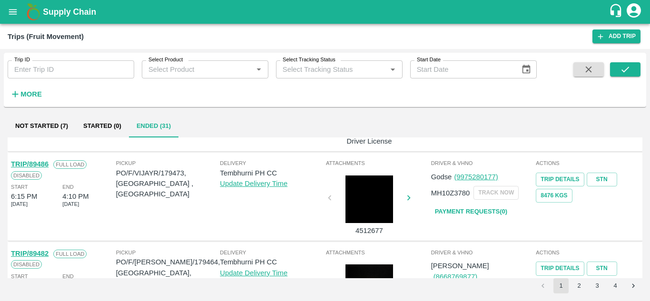
scroll to position [752, 0]
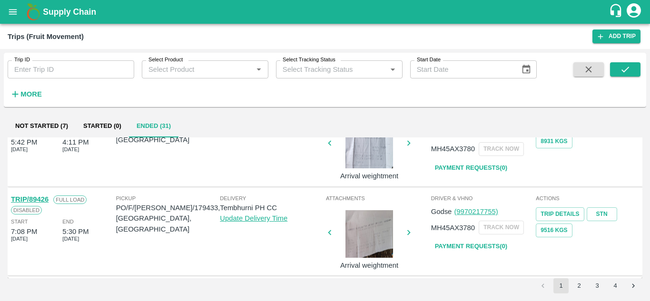
click at [620, 285] on button "4" at bounding box center [615, 286] width 15 height 15
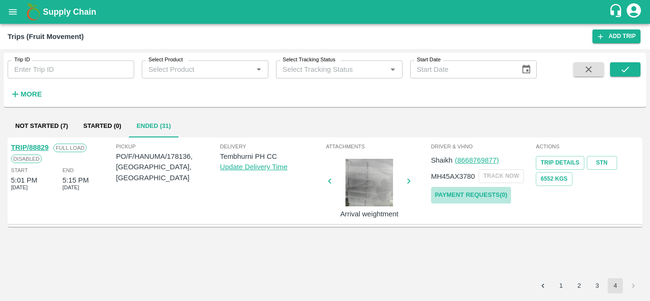
click at [487, 194] on link "Payment Requests( 0 )" at bounding box center [471, 195] width 80 height 17
click at [631, 67] on button "submit" at bounding box center [625, 69] width 30 height 14
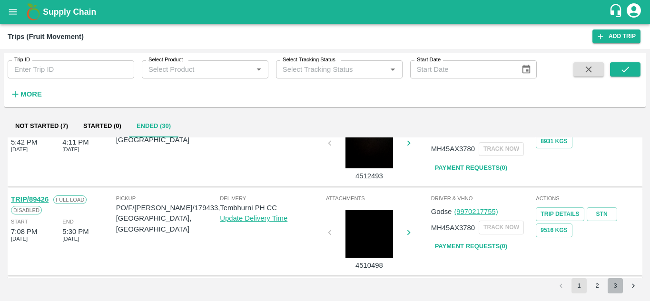
click at [610, 289] on button "3" at bounding box center [615, 286] width 15 height 15
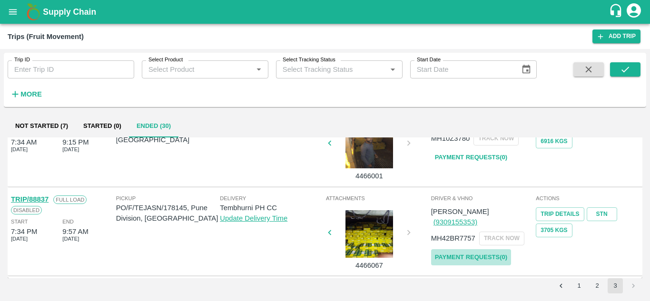
click at [467, 250] on link "Payment Requests( 0 )" at bounding box center [471, 258] width 80 height 17
click at [629, 68] on icon "submit" at bounding box center [626, 70] width 8 height 6
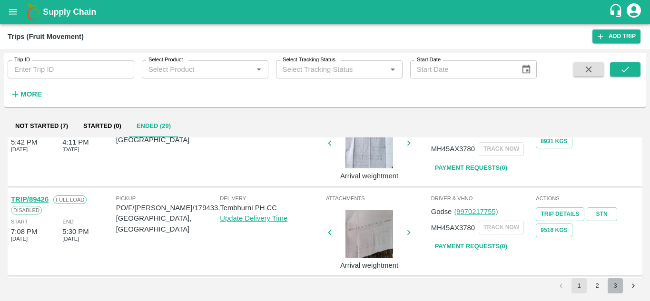
click at [618, 287] on button "3" at bounding box center [615, 286] width 15 height 15
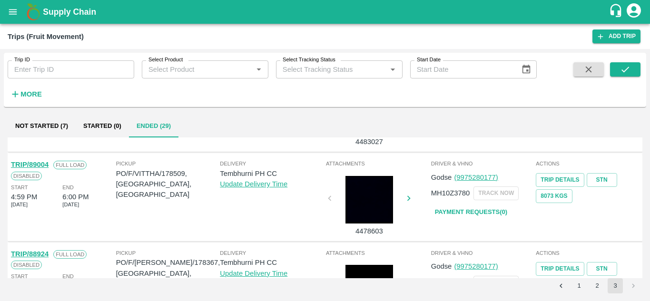
scroll to position [663, 0]
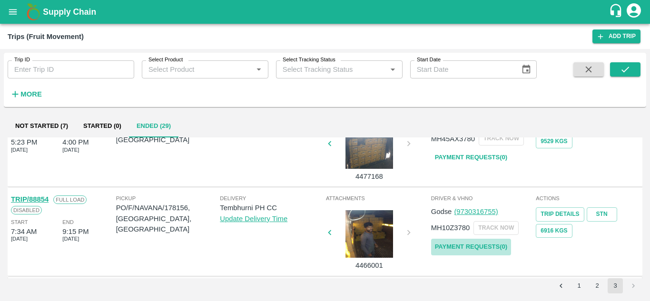
click at [476, 249] on link "Payment Requests( 0 )" at bounding box center [471, 247] width 80 height 17
click at [628, 71] on icon "submit" at bounding box center [625, 69] width 10 height 10
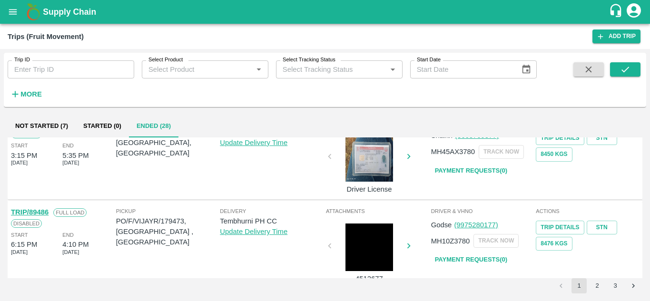
scroll to position [752, 0]
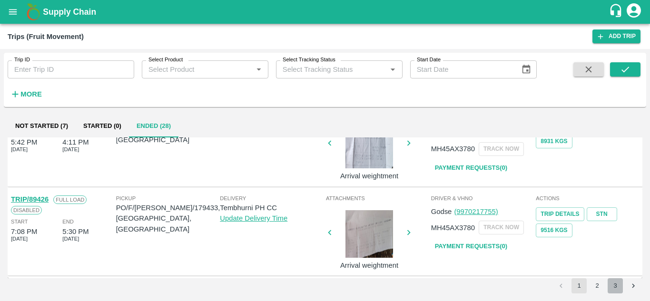
click at [617, 292] on button "3" at bounding box center [615, 286] width 15 height 15
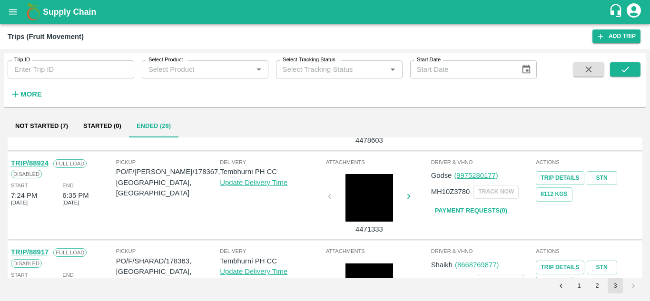
scroll to position [574, 0]
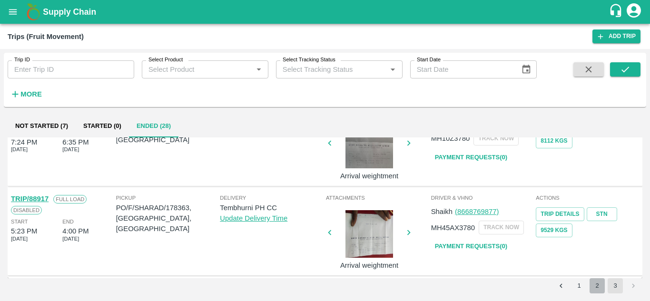
click at [599, 286] on button "2" at bounding box center [597, 286] width 15 height 15
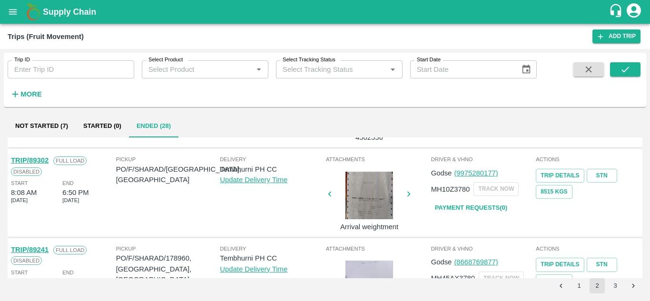
scroll to position [752, 0]
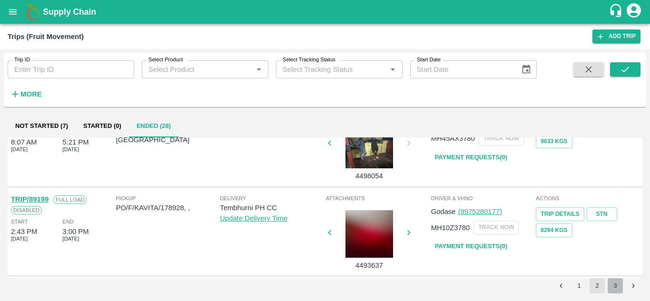
click at [618, 286] on button "3" at bounding box center [615, 286] width 15 height 15
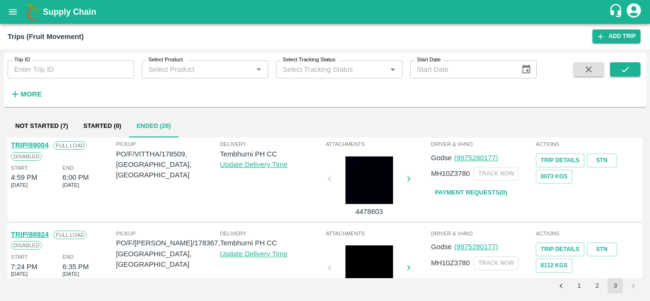
scroll to position [574, 0]
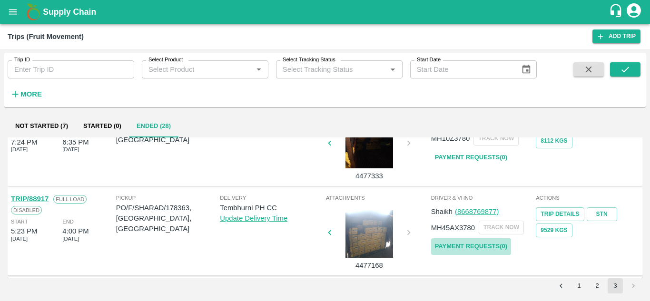
click at [487, 242] on link "Payment Requests( 0 )" at bounding box center [471, 247] width 80 height 17
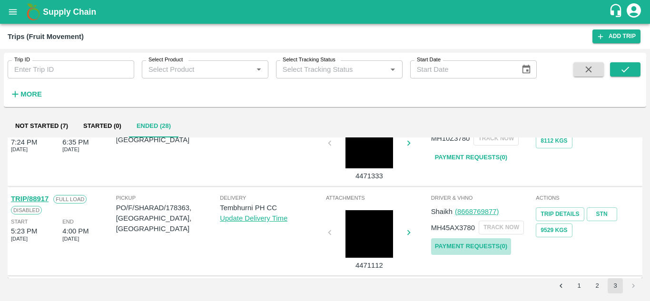
click at [475, 245] on link "Payment Requests( 0 )" at bounding box center [471, 247] width 80 height 17
click at [10, 9] on icon "open drawer" at bounding box center [13, 12] width 10 height 10
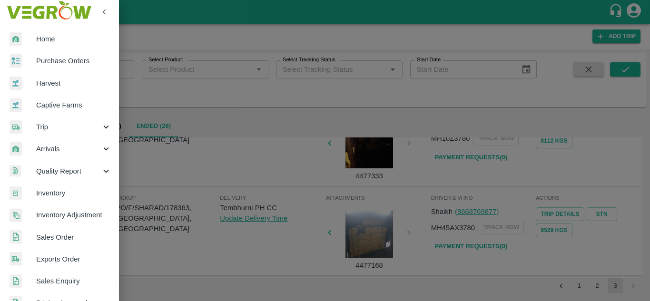
click at [244, 165] on div at bounding box center [325, 150] width 650 height 301
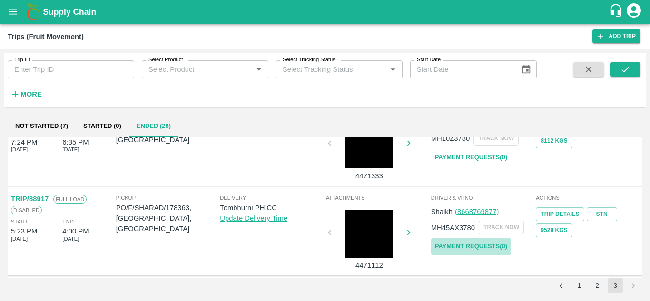
click at [472, 250] on link "Payment Requests( 0 )" at bounding box center [471, 247] width 80 height 17
click at [630, 68] on icon "submit" at bounding box center [625, 69] width 10 height 10
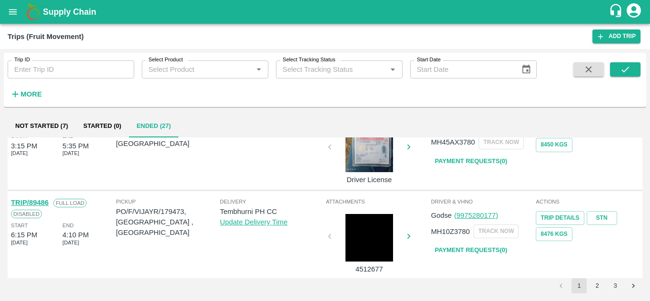
scroll to position [752, 0]
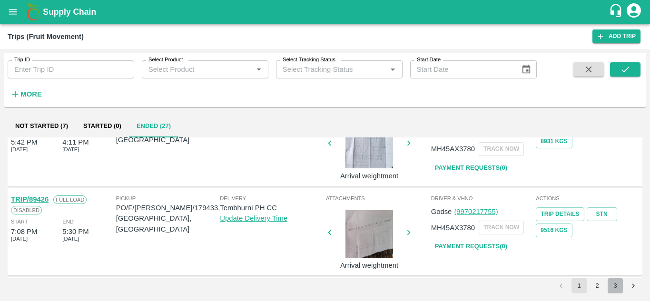
click at [611, 285] on button "3" at bounding box center [615, 286] width 15 height 15
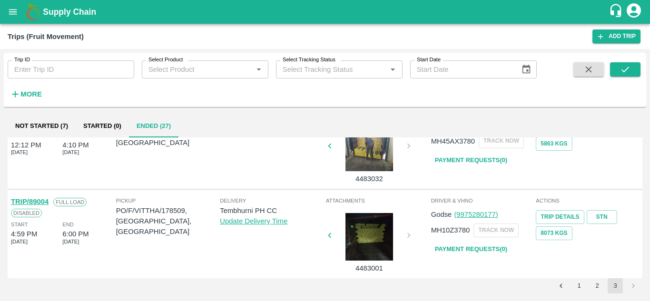
scroll to position [484, 0]
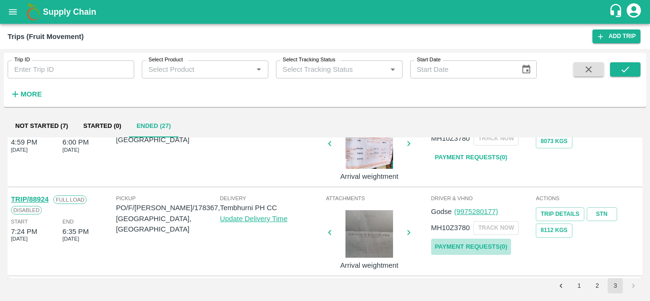
click at [472, 245] on link "Payment Requests( 0 )" at bounding box center [471, 247] width 80 height 17
click at [626, 65] on icon "submit" at bounding box center [625, 69] width 10 height 10
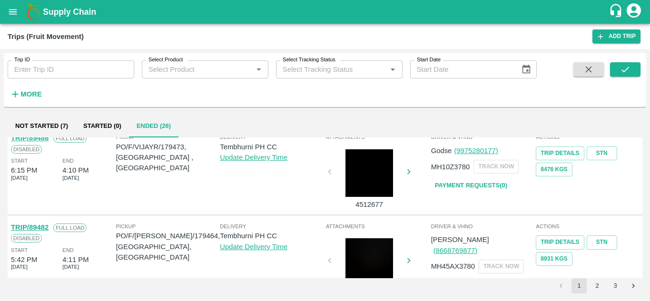
scroll to position [752, 0]
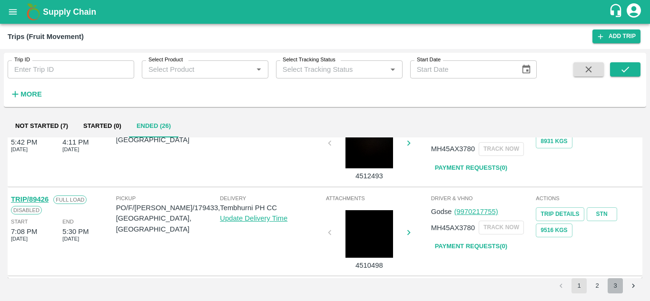
click at [619, 286] on button "3" at bounding box center [615, 286] width 15 height 15
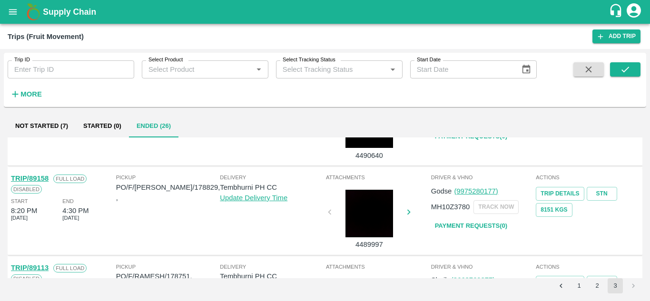
scroll to position [0, 0]
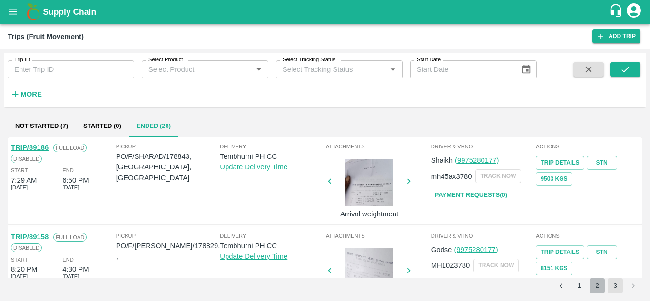
click at [596, 288] on button "2" at bounding box center [597, 286] width 15 height 15
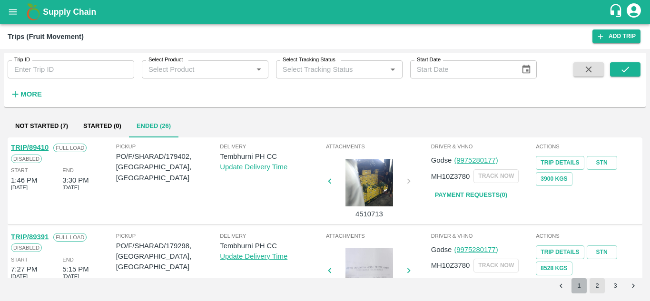
click at [577, 285] on button "1" at bounding box center [579, 286] width 15 height 15
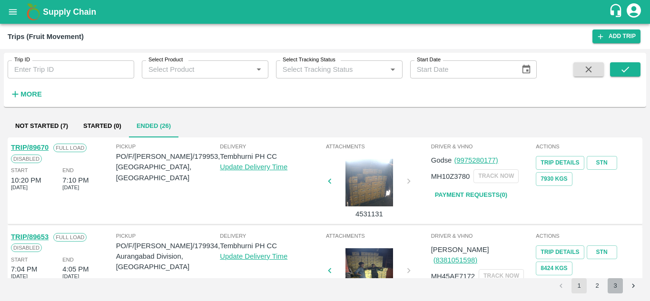
click at [615, 291] on button "3" at bounding box center [615, 286] width 15 height 15
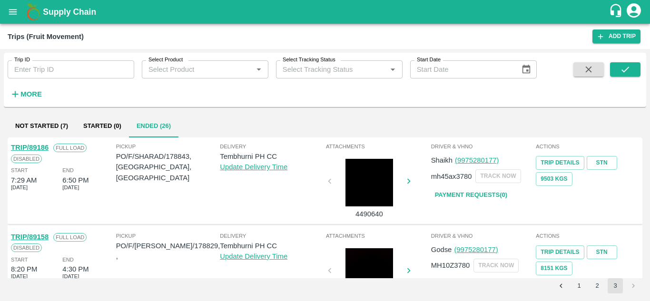
scroll to position [395, 0]
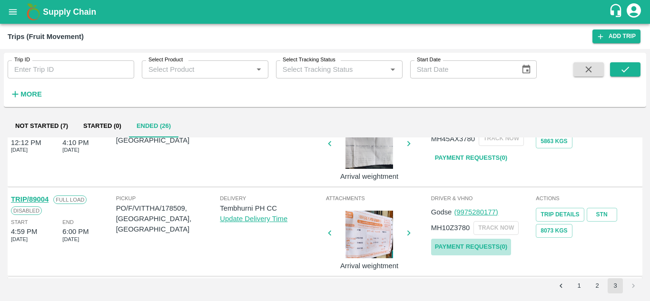
click at [476, 243] on link "Payment Requests( 0 )" at bounding box center [471, 247] width 80 height 17
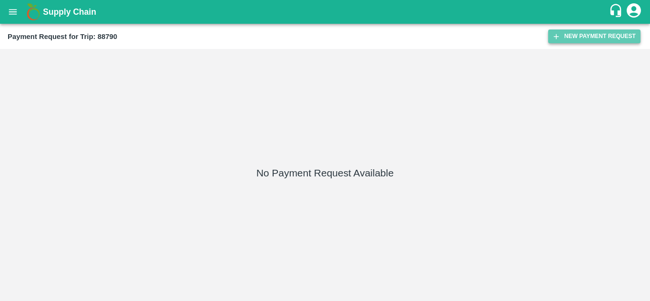
click at [569, 41] on button "New Payment Request" at bounding box center [595, 37] width 92 height 14
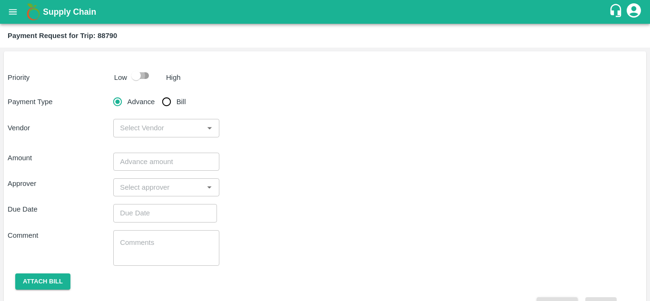
click at [139, 76] on input "checkbox" at bounding box center [136, 76] width 54 height 18
checkbox input "true"
click at [167, 105] on input "Bill" at bounding box center [166, 101] width 19 height 19
radio input "true"
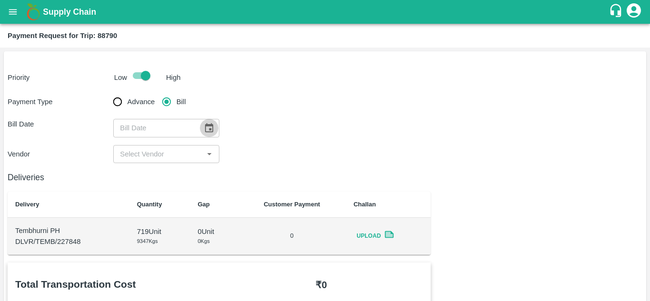
click at [212, 125] on icon "Choose date" at bounding box center [209, 127] width 8 height 9
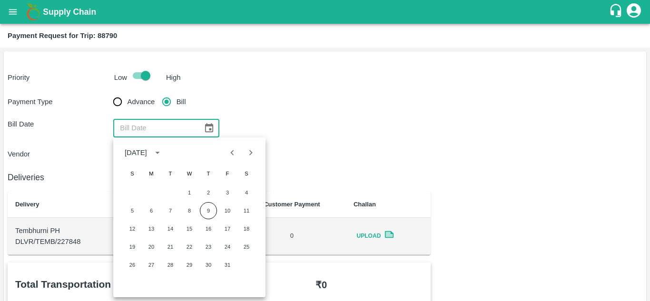
click at [330, 135] on div "Bill Date ​" at bounding box center [325, 128] width 635 height 18
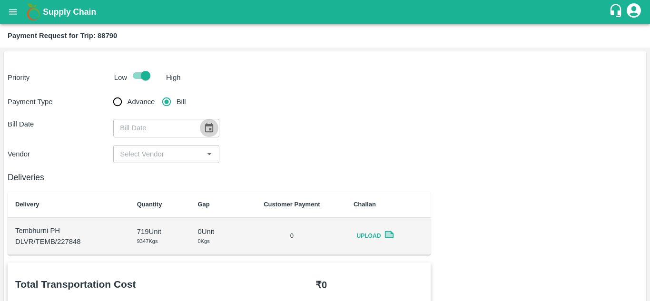
click at [202, 126] on button "Choose date" at bounding box center [209, 128] width 18 height 18
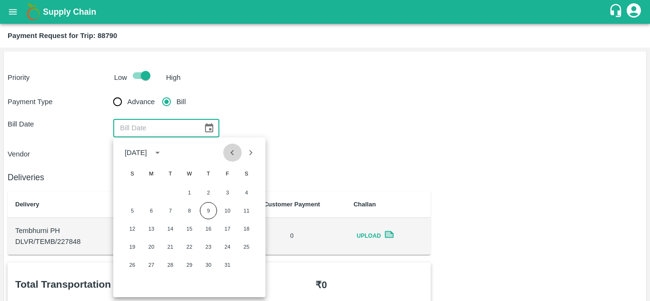
click at [233, 150] on icon "Previous month" at bounding box center [232, 153] width 10 height 10
click at [148, 249] on button "22" at bounding box center [151, 247] width 17 height 17
type input "[DATE]"
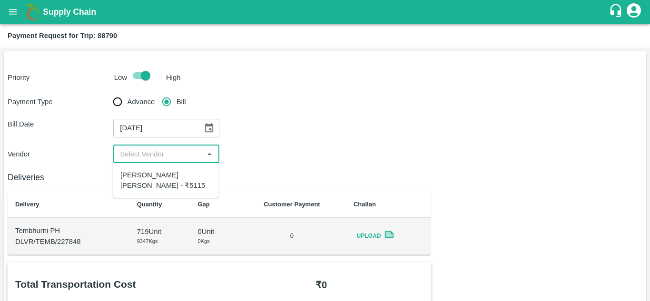
click at [161, 148] on input "input" at bounding box center [158, 154] width 84 height 12
click at [143, 174] on div "[PERSON_NAME] [PERSON_NAME] - ₹5115" at bounding box center [165, 180] width 90 height 21
type input "[PERSON_NAME] [PERSON_NAME] - ₹5115"
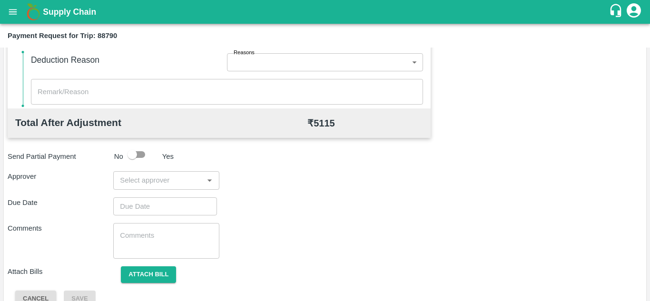
scroll to position [417, 0]
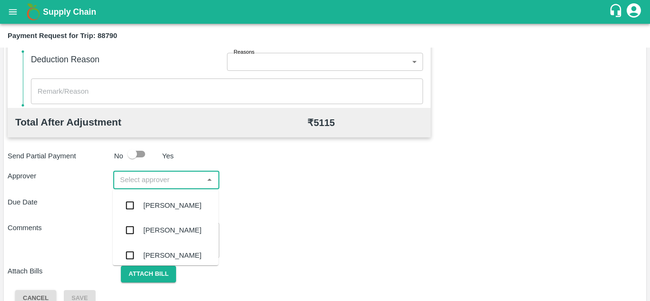
click at [140, 184] on input "input" at bounding box center [158, 180] width 84 height 12
type input "PRASAD"
click at [165, 204] on div "[PERSON_NAME]" at bounding box center [172, 205] width 58 height 10
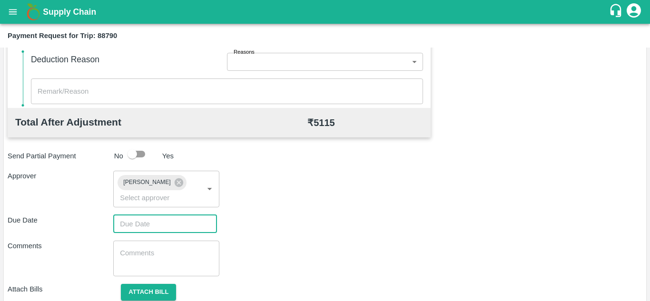
type input "DD/MM/YYYY hh:mm aa"
click at [145, 220] on input "DD/MM/YYYY hh:mm aa" at bounding box center [161, 224] width 97 height 18
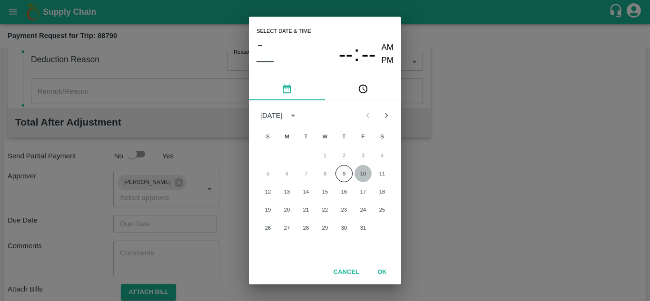
click at [368, 174] on button "10" at bounding box center [363, 173] width 17 height 17
type input "[DATE] 12:00 AM"
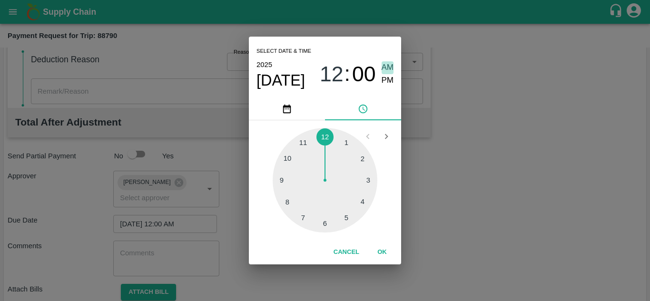
click at [383, 66] on span "AM" at bounding box center [388, 67] width 12 height 13
click at [378, 253] on button "OK" at bounding box center [382, 252] width 30 height 17
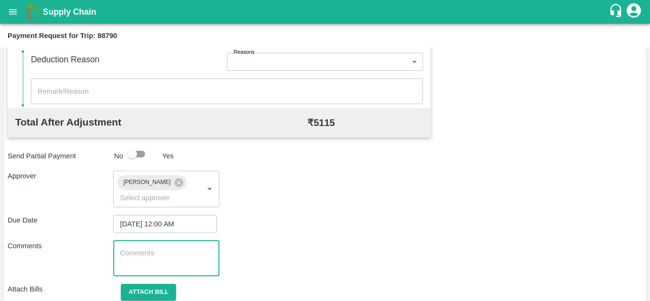
click at [182, 263] on textarea at bounding box center [166, 259] width 92 height 20
paste textarea "Transport Bill"
type textarea "Transport Bill"
click at [324, 249] on div "Comments Transport Bill x ​" at bounding box center [325, 259] width 635 height 36
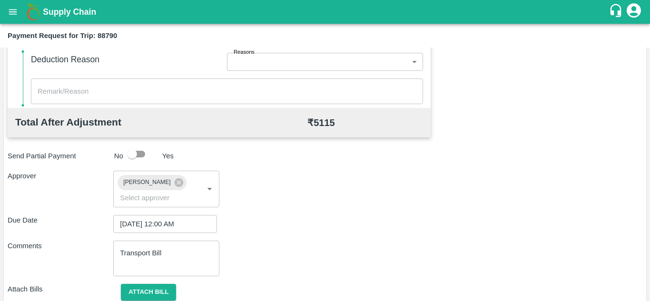
scroll to position [451, 0]
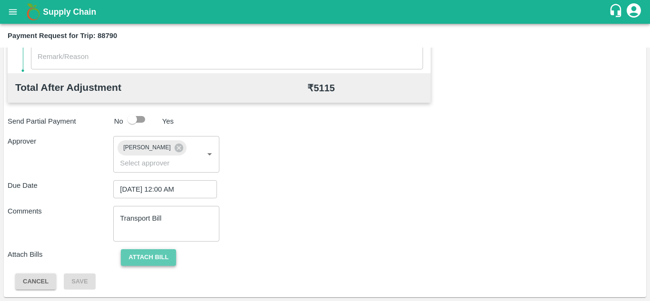
click at [165, 260] on button "Attach bill" at bounding box center [148, 258] width 55 height 17
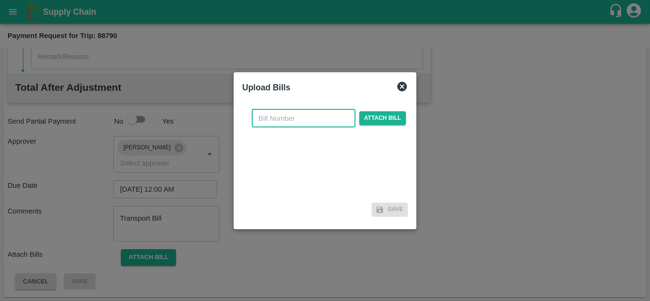
click at [267, 116] on input "text" at bounding box center [304, 119] width 104 height 18
type input "325"
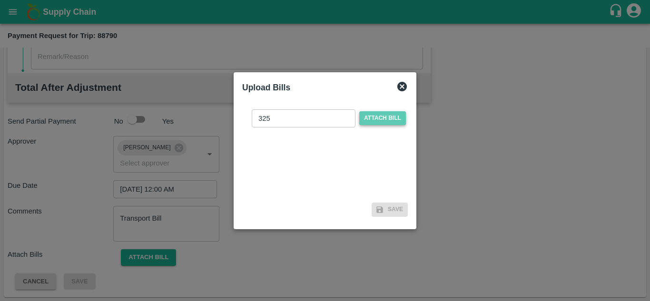
click at [399, 119] on span "Attach bill" at bounding box center [383, 118] width 47 height 14
click at [0, 0] on input "Attach bill" at bounding box center [0, 0] width 0 height 0
click at [382, 117] on span "Attach bill" at bounding box center [383, 118] width 47 height 14
click at [0, 0] on input "Attach bill" at bounding box center [0, 0] width 0 height 0
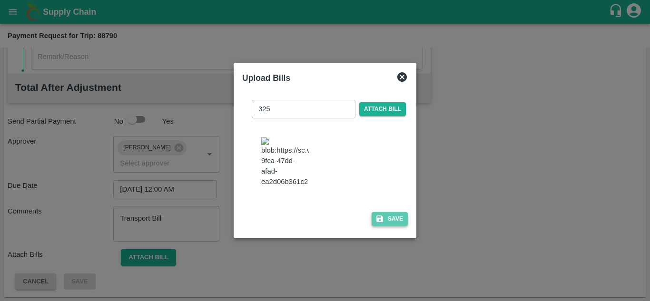
click at [401, 226] on button "Save" at bounding box center [390, 219] width 36 height 14
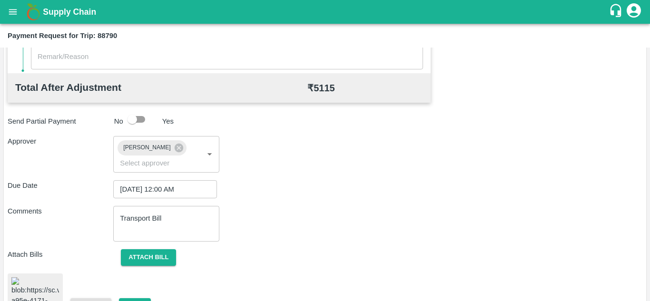
scroll to position [521, 0]
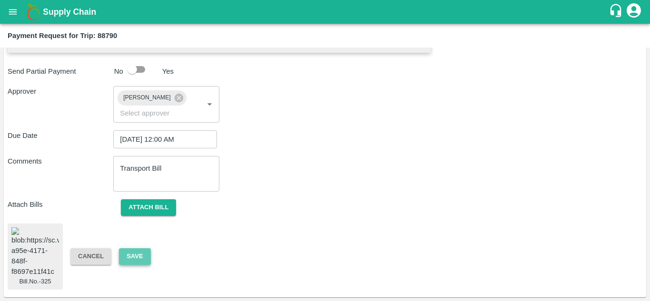
click at [130, 250] on button "Save" at bounding box center [134, 257] width 31 height 17
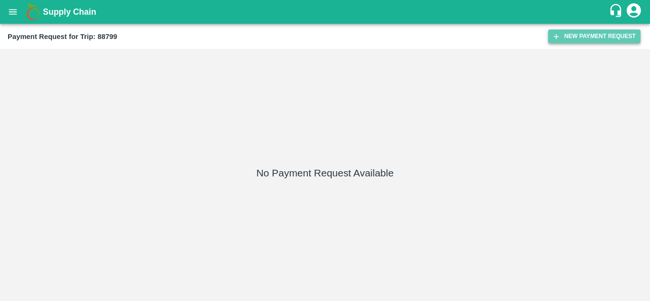
click at [574, 38] on button "New Payment Request" at bounding box center [595, 37] width 92 height 14
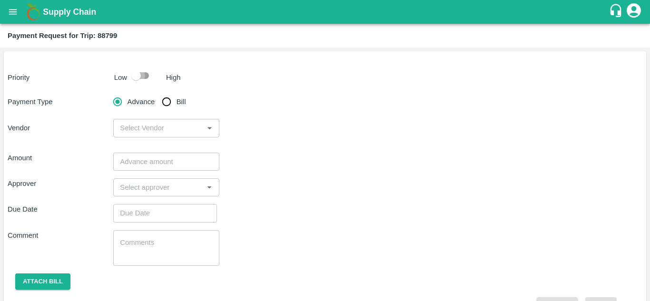
click at [139, 74] on input "checkbox" at bounding box center [136, 76] width 54 height 18
checkbox input "true"
click at [165, 100] on input "Bill" at bounding box center [166, 101] width 19 height 19
radio input "true"
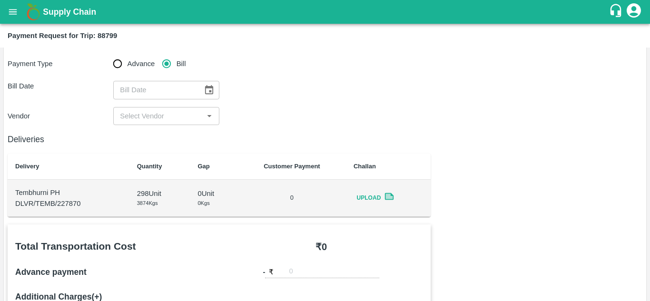
scroll to position [39, 0]
click at [206, 90] on icon "Choose date" at bounding box center [209, 89] width 10 height 10
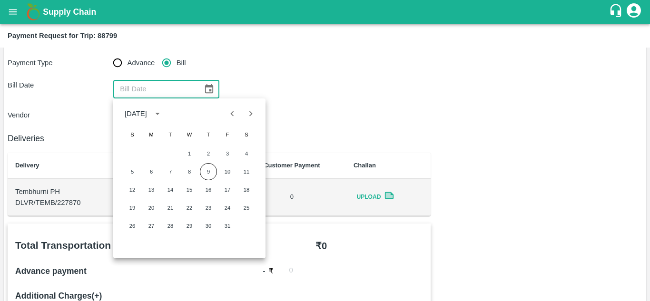
click at [232, 119] on icon "Previous month" at bounding box center [232, 114] width 10 height 10
click at [149, 213] on button "22" at bounding box center [151, 208] width 17 height 17
type input "[DATE]"
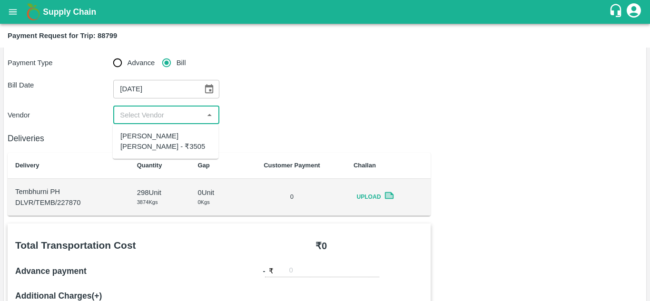
click at [188, 111] on input "input" at bounding box center [158, 115] width 84 height 12
click at [168, 137] on div "[PERSON_NAME] [PERSON_NAME] - ₹3505" at bounding box center [165, 141] width 90 height 21
type input "[PERSON_NAME] [PERSON_NAME] - ₹3505"
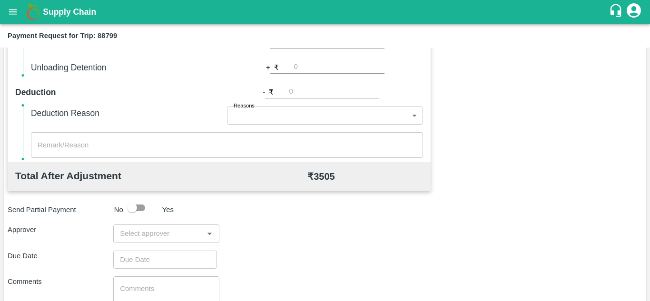
scroll to position [366, 0]
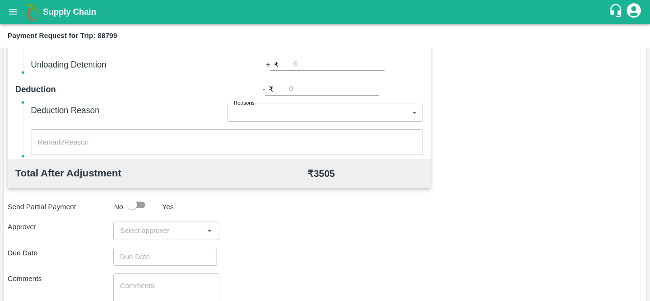
click at [141, 231] on input "input" at bounding box center [158, 231] width 84 height 12
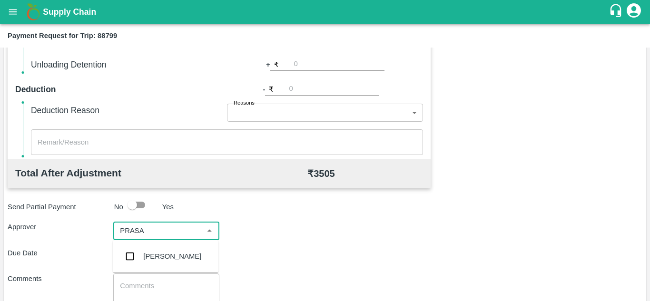
type input "PRASAD"
click at [175, 253] on div "[PERSON_NAME]" at bounding box center [172, 256] width 58 height 10
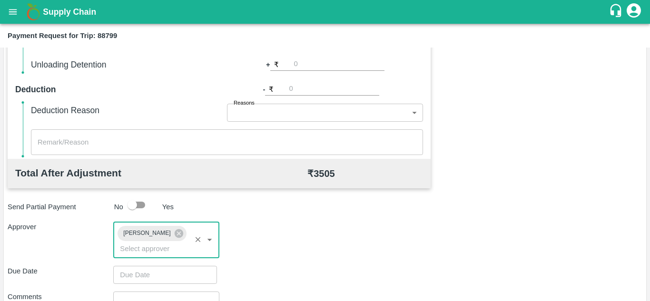
scroll to position [451, 0]
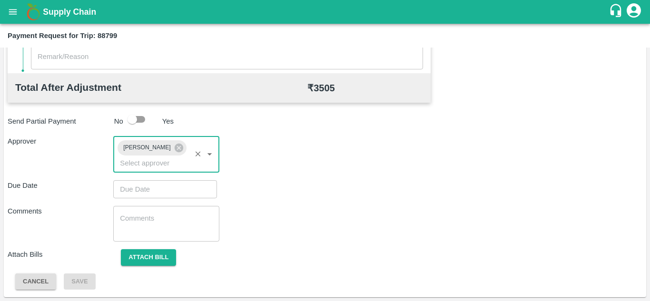
type input "DD/MM/YYYY hh:mm aa"
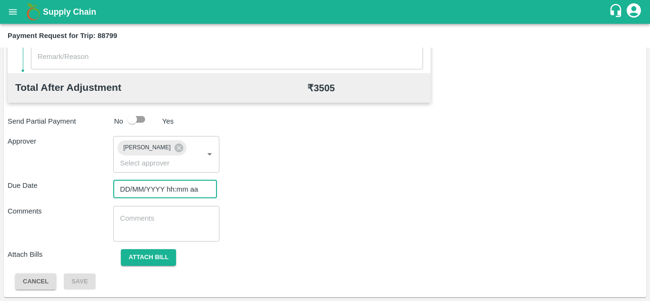
click at [147, 191] on input "DD/MM/YYYY hh:mm aa" at bounding box center [161, 189] width 97 height 18
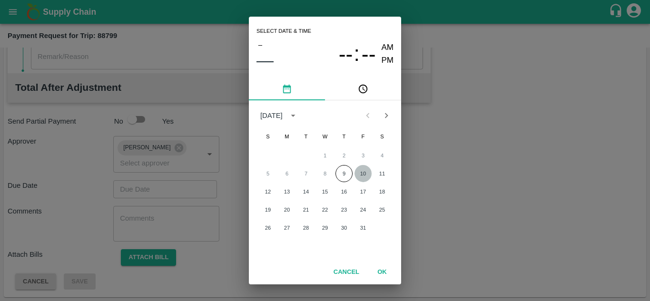
click at [362, 172] on button "10" at bounding box center [363, 173] width 17 height 17
type input "[DATE] 12:00 AM"
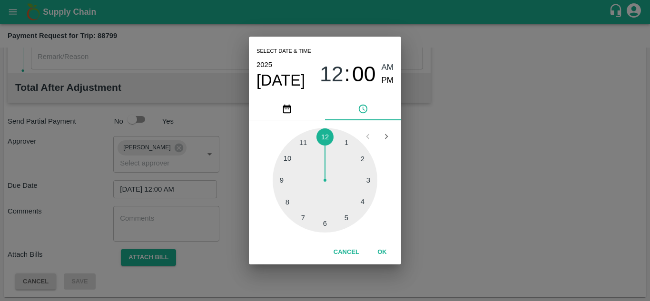
click at [391, 65] on span "AM" at bounding box center [388, 67] width 12 height 13
click at [380, 249] on button "OK" at bounding box center [382, 252] width 30 height 17
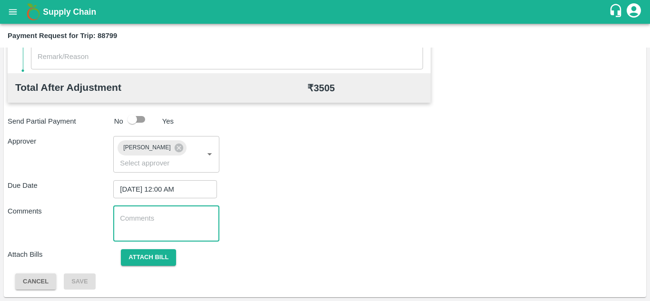
click at [165, 220] on textarea at bounding box center [166, 224] width 92 height 20
paste textarea "Transport Bill"
type textarea "Transport Bill"
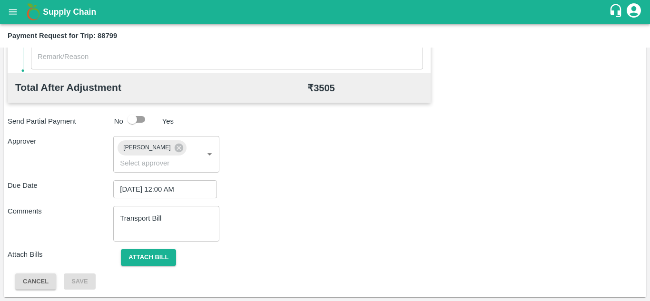
click at [306, 218] on div "Comments Transport Bill x ​" at bounding box center [325, 224] width 635 height 36
click at [160, 253] on button "Attach bill" at bounding box center [148, 258] width 55 height 17
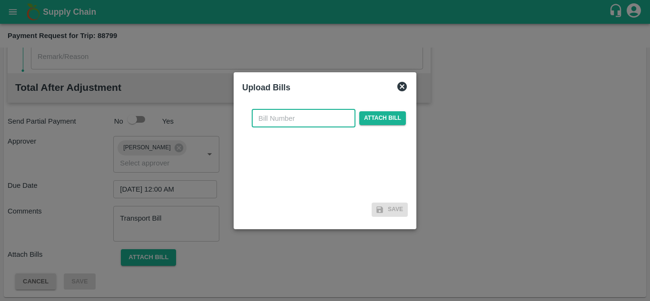
click at [275, 123] on input "text" at bounding box center [304, 119] width 104 height 18
type input "326"
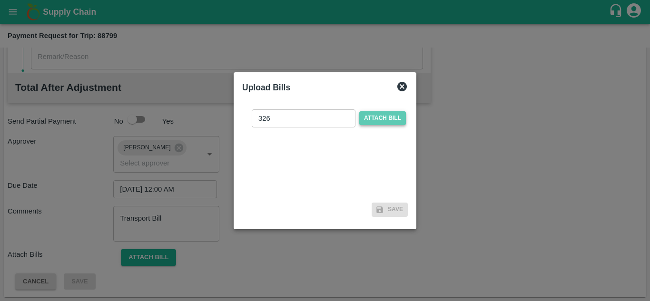
click at [380, 119] on span "Attach bill" at bounding box center [383, 118] width 47 height 14
click at [0, 0] on input "Attach bill" at bounding box center [0, 0] width 0 height 0
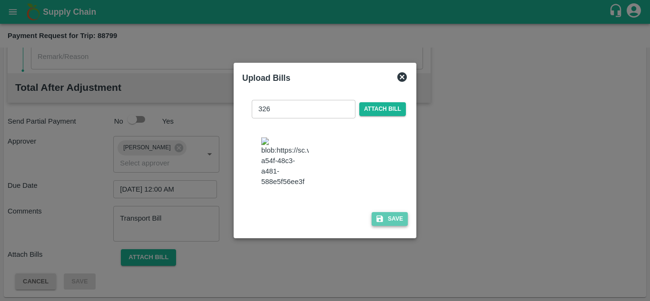
click at [397, 224] on button "Save" at bounding box center [390, 219] width 36 height 14
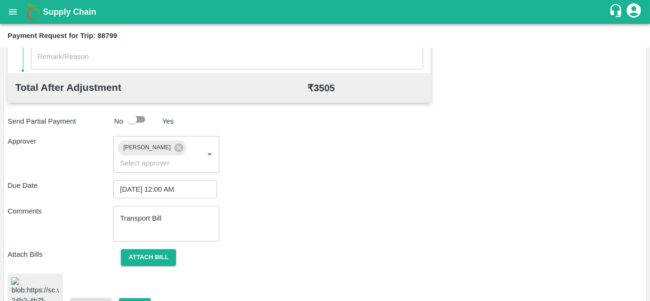
scroll to position [520, 0]
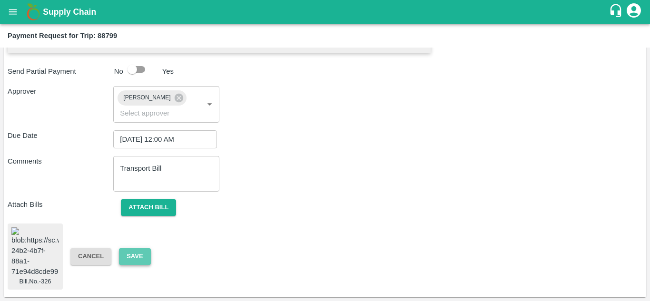
click at [140, 250] on button "Save" at bounding box center [134, 257] width 31 height 17
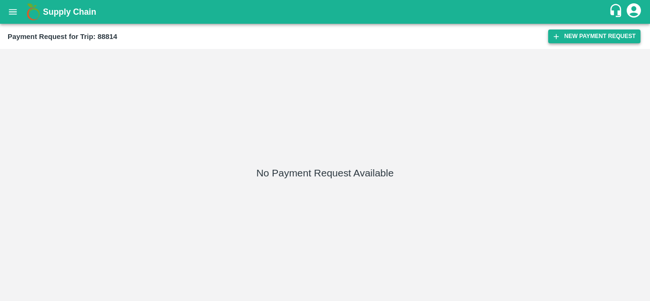
click at [591, 36] on button "New Payment Request" at bounding box center [595, 37] width 92 height 14
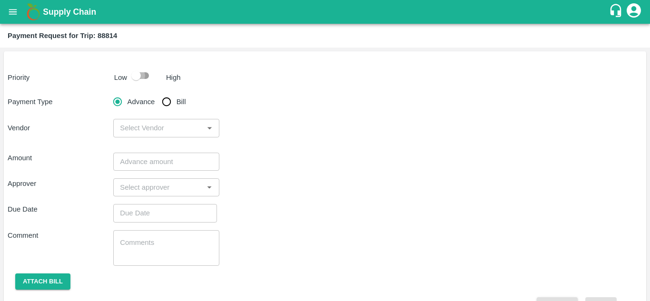
click at [147, 76] on input "checkbox" at bounding box center [136, 76] width 54 height 18
checkbox input "true"
click at [167, 103] on input "Bill" at bounding box center [166, 101] width 19 height 19
radio input "true"
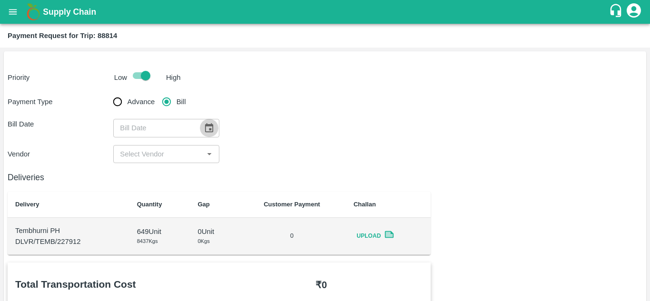
click at [210, 129] on icon "Choose date" at bounding box center [209, 127] width 8 height 9
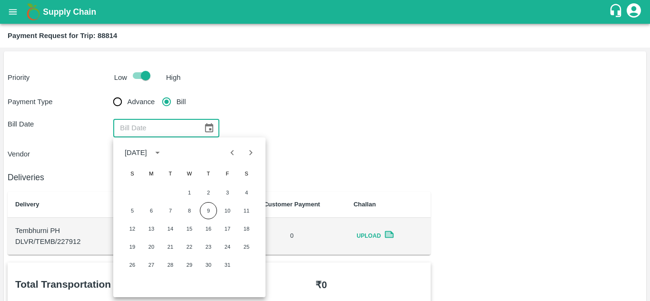
click at [231, 150] on icon "Previous month" at bounding box center [232, 153] width 10 height 10
click at [153, 248] on button "22" at bounding box center [151, 247] width 17 height 17
type input "[DATE]"
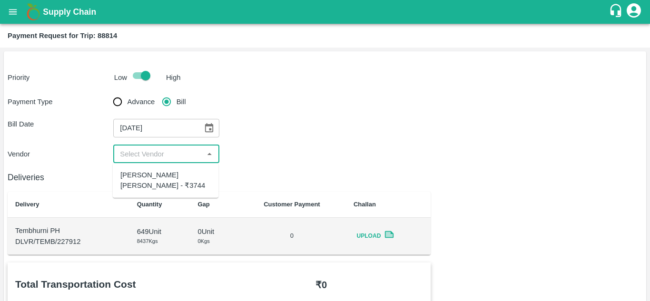
click at [162, 155] on input "input" at bounding box center [158, 154] width 84 height 12
click at [157, 178] on div "[PERSON_NAME] [PERSON_NAME] - ₹3744" at bounding box center [165, 180] width 90 height 21
type input "[PERSON_NAME] [PERSON_NAME] - ₹3744"
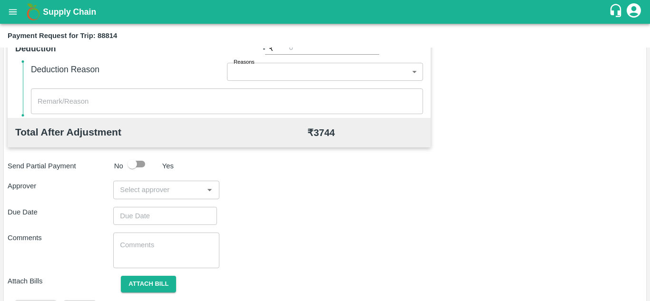
scroll to position [407, 0]
click at [137, 198] on div "​" at bounding box center [166, 189] width 106 height 18
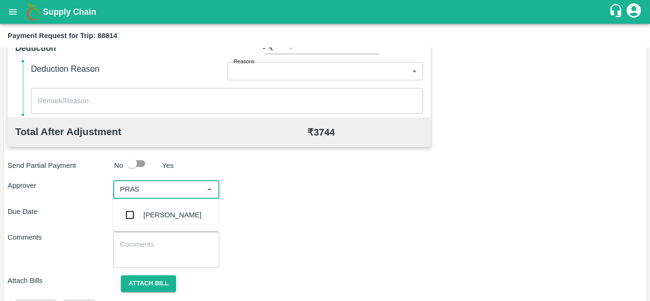
type input "PRASA"
click at [155, 211] on div "[PERSON_NAME]" at bounding box center [172, 215] width 58 height 10
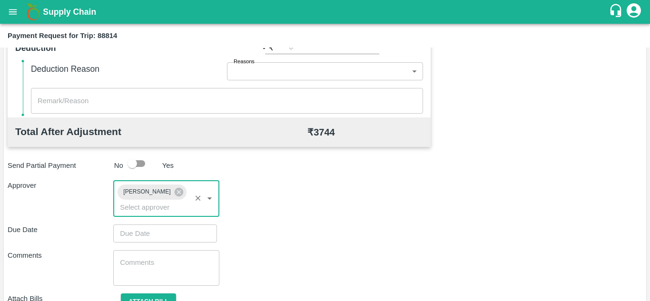
type input "DD/MM/YYYY hh:mm aa"
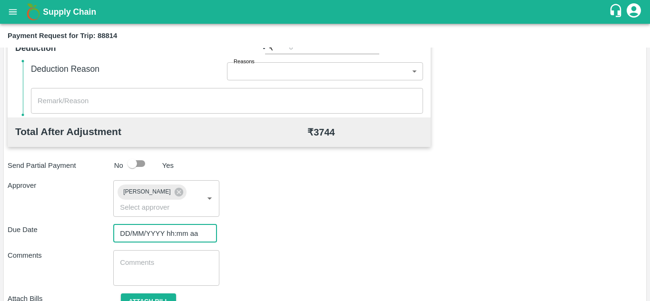
click at [127, 233] on input "DD/MM/YYYY hh:mm aa" at bounding box center [161, 234] width 97 height 18
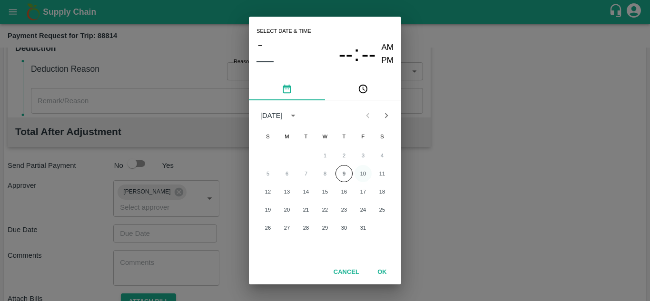
click at [365, 174] on button "10" at bounding box center [363, 173] width 17 height 17
type input "[DATE] 12:00 AM"
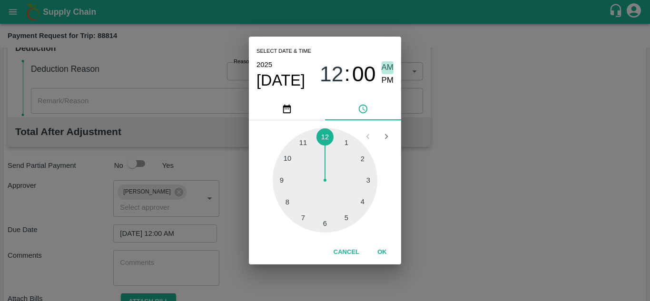
click at [388, 65] on span "AM" at bounding box center [388, 67] width 12 height 13
click at [384, 253] on button "OK" at bounding box center [382, 252] width 30 height 17
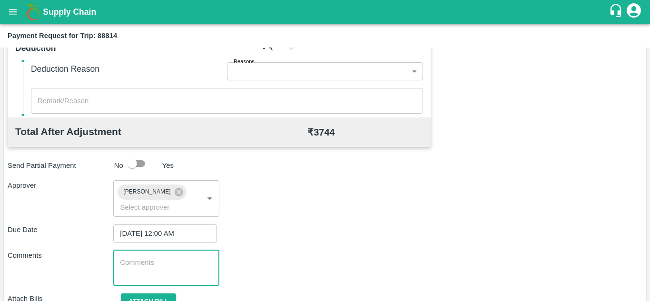
click at [165, 264] on textarea at bounding box center [166, 268] width 92 height 20
paste textarea "Transport Bill"
type textarea "Transport Bill"
click at [274, 255] on div "Comments Transport Bill x ​" at bounding box center [325, 268] width 635 height 36
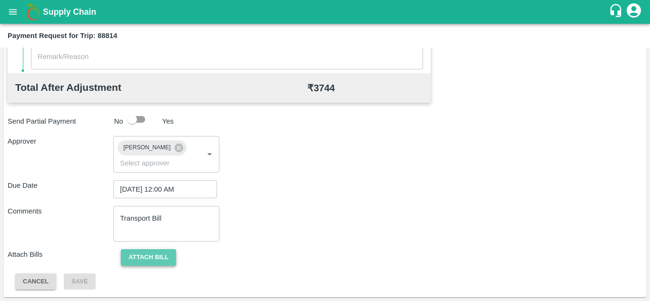
click at [156, 258] on button "Attach bill" at bounding box center [148, 258] width 55 height 17
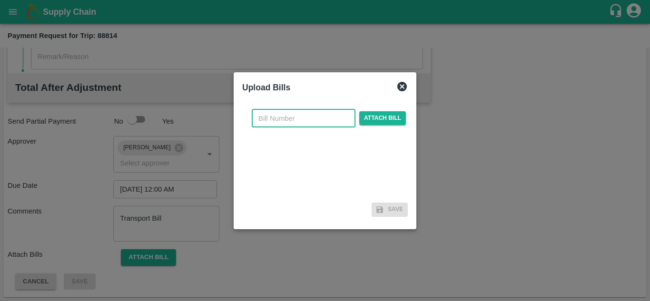
click at [273, 112] on input "text" at bounding box center [304, 119] width 104 height 18
type input "327"
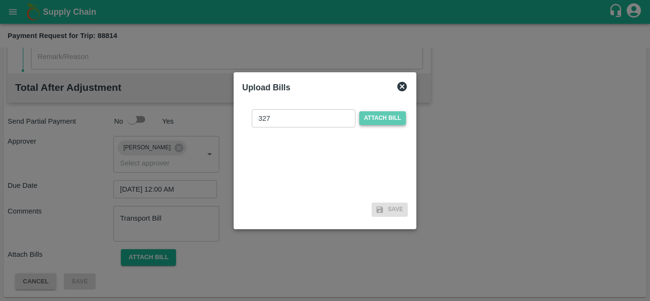
click at [375, 117] on span "Attach bill" at bounding box center [383, 118] width 47 height 14
click at [0, 0] on input "Attach bill" at bounding box center [0, 0] width 0 height 0
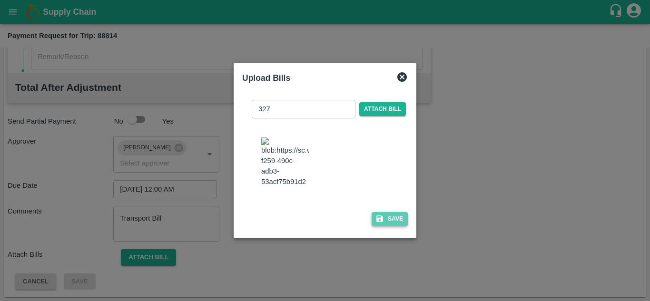
click at [397, 226] on button "Save" at bounding box center [390, 219] width 36 height 14
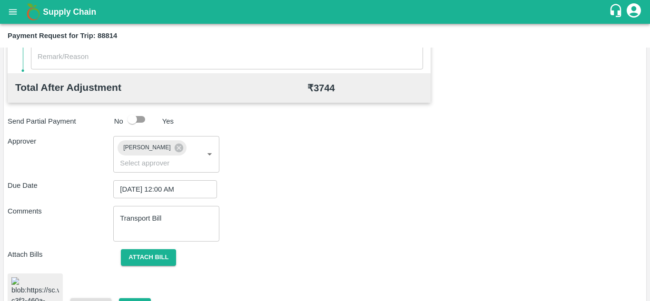
scroll to position [516, 0]
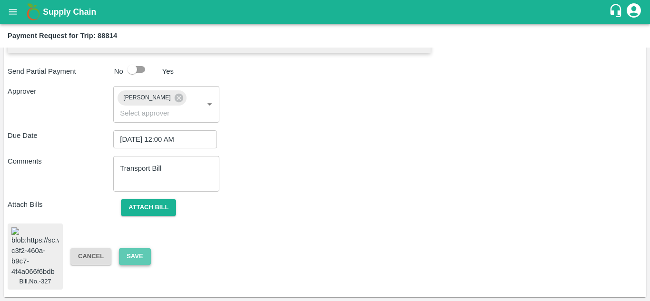
click at [145, 249] on button "Save" at bounding box center [134, 257] width 31 height 17
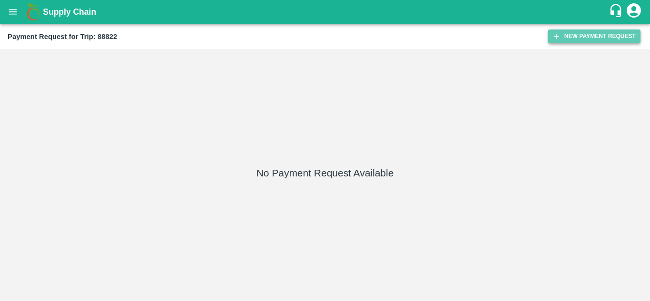
click at [577, 37] on button "New Payment Request" at bounding box center [595, 37] width 92 height 14
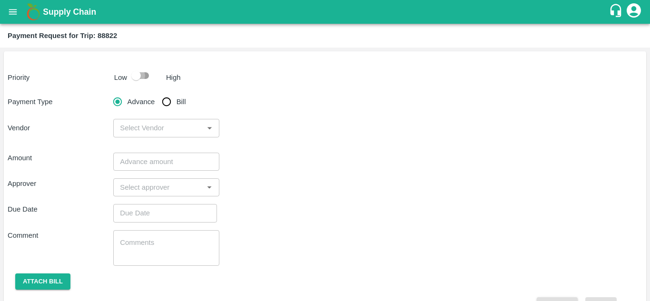
click at [142, 74] on input "checkbox" at bounding box center [136, 76] width 54 height 18
checkbox input "true"
click at [164, 105] on input "Bill" at bounding box center [166, 101] width 19 height 19
radio input "true"
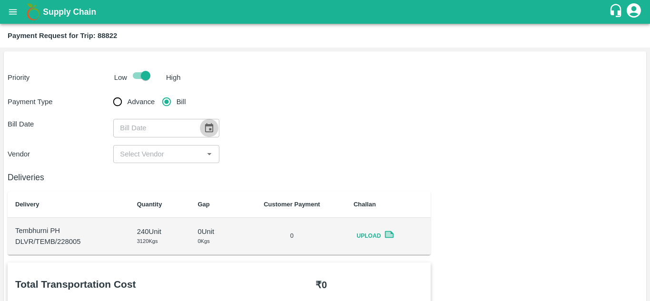
click at [211, 127] on icon "Choose date" at bounding box center [209, 128] width 10 height 10
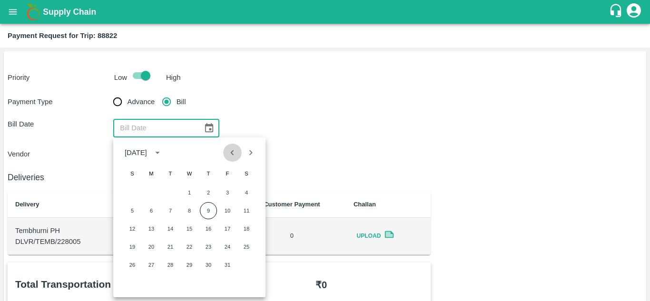
click at [231, 150] on icon "Previous month" at bounding box center [232, 153] width 10 height 10
click at [154, 248] on button "22" at bounding box center [151, 247] width 17 height 17
type input "22/09/2025"
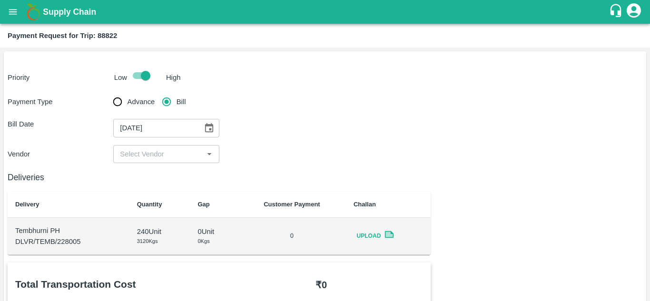
click at [154, 248] on td "240 Unit 3120 Kgs" at bounding box center [160, 236] width 61 height 37
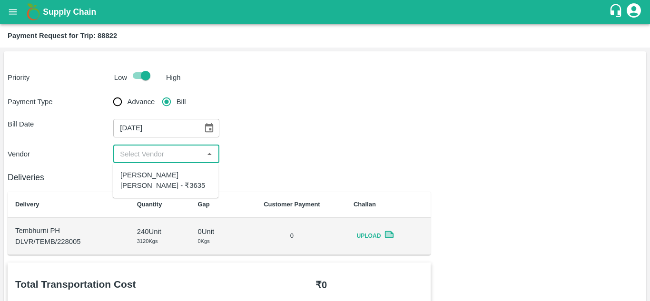
click at [157, 153] on input "input" at bounding box center [158, 154] width 84 height 12
click at [146, 182] on div "Dnyaneshwar Vitthal Godse - ₹3635" at bounding box center [165, 180] width 90 height 21
type input "Dnyaneshwar Vitthal Godse - ₹3635"
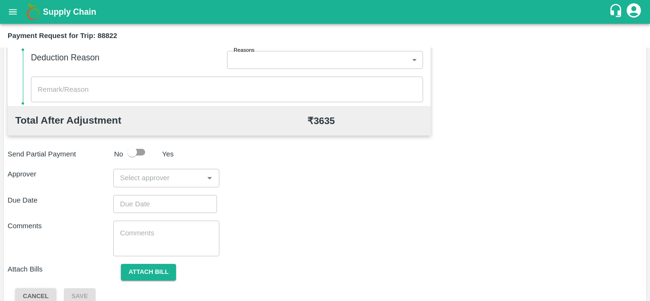
scroll to position [433, 0]
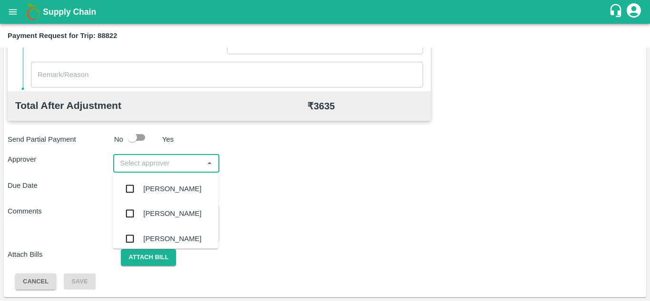
click at [136, 157] on input "input" at bounding box center [158, 163] width 84 height 12
type input "PRASA"
click at [167, 198] on div "[PERSON_NAME]" at bounding box center [166, 189] width 106 height 25
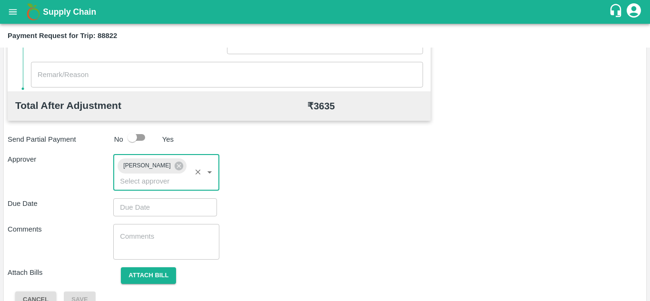
type input "DD/MM/YYYY hh:mm aa"
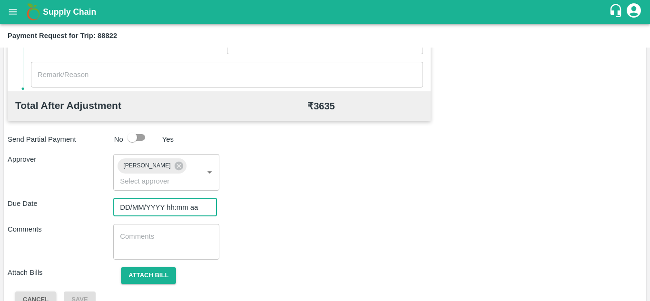
click at [139, 211] on input "DD/MM/YYYY hh:mm aa" at bounding box center [161, 208] width 97 height 18
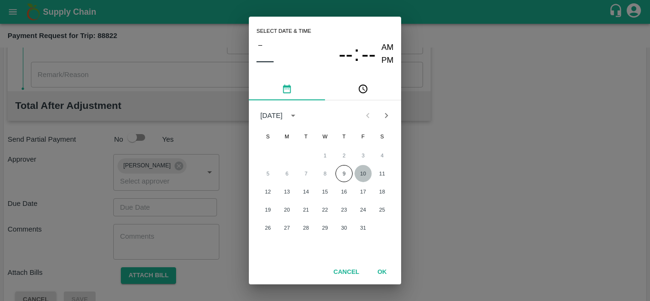
click at [365, 174] on button "10" at bounding box center [363, 173] width 17 height 17
type input "[DATE] 12:00 AM"
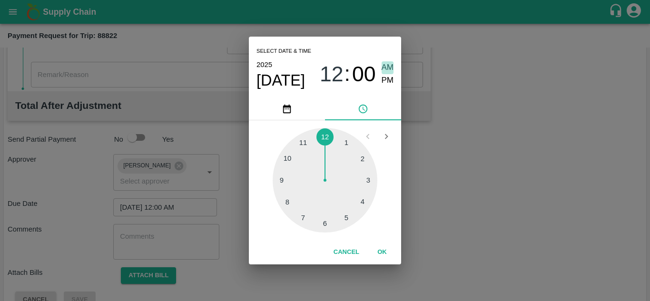
click at [385, 68] on span "AM" at bounding box center [388, 67] width 12 height 13
click at [384, 250] on button "OK" at bounding box center [382, 252] width 30 height 17
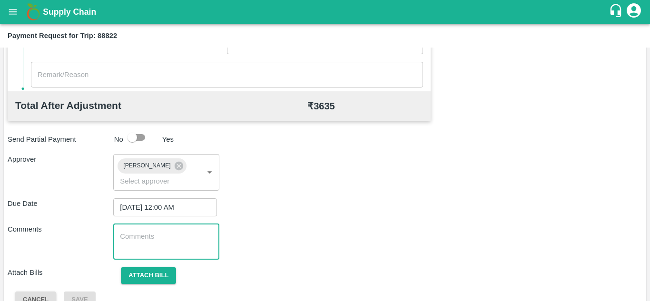
click at [144, 248] on textarea at bounding box center [166, 242] width 92 height 20
paste textarea "Transport Bill"
type textarea "Transport Bill"
click at [346, 201] on div "Due Date [DATE] 12:00 AM ​" at bounding box center [325, 208] width 635 height 18
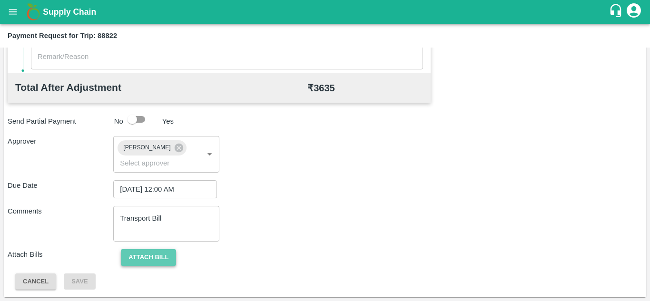
click at [144, 266] on button "Attach bill" at bounding box center [148, 258] width 55 height 17
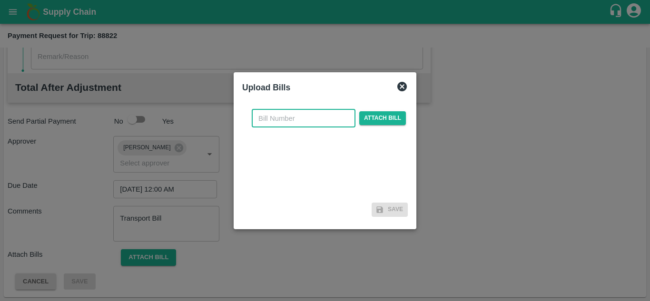
click at [274, 118] on input "text" at bounding box center [304, 119] width 104 height 18
type input "328"
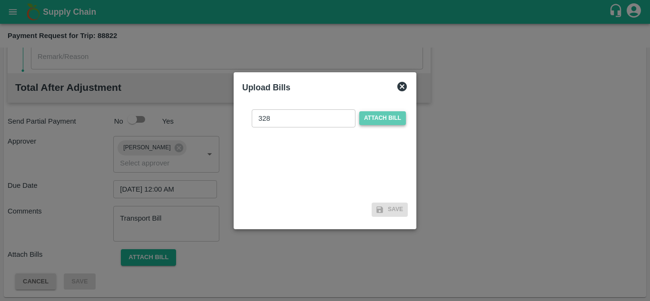
click at [379, 119] on span "Attach bill" at bounding box center [383, 118] width 47 height 14
click at [0, 0] on input "Attach bill" at bounding box center [0, 0] width 0 height 0
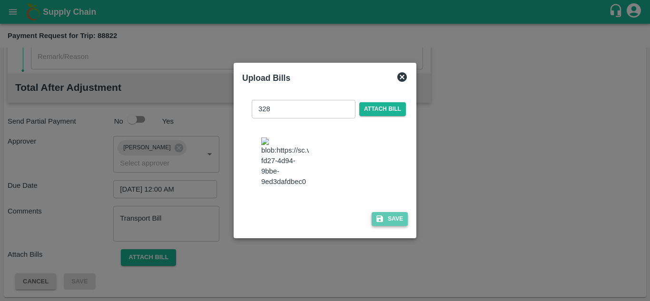
click at [391, 224] on button "Save" at bounding box center [390, 219] width 36 height 14
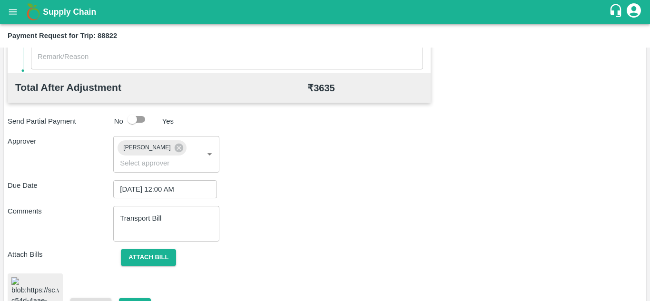
scroll to position [519, 0]
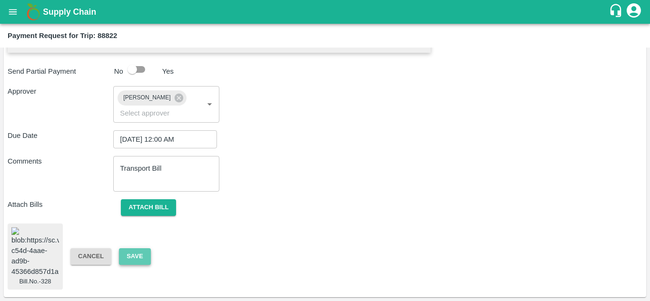
click at [134, 249] on button "Save" at bounding box center [134, 257] width 31 height 17
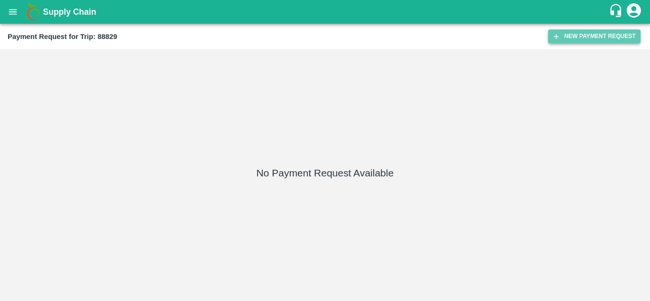
click at [604, 38] on button "New Payment Request" at bounding box center [595, 37] width 92 height 14
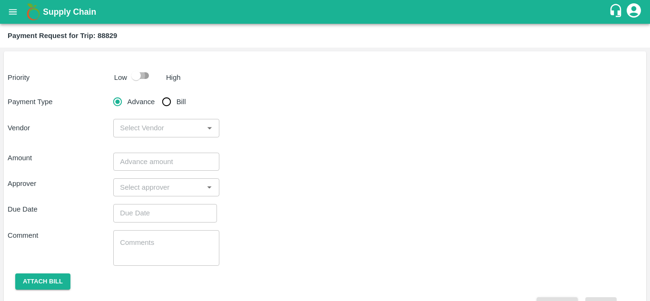
click at [145, 74] on input "checkbox" at bounding box center [136, 76] width 54 height 18
checkbox input "true"
click at [172, 102] on input "Bill" at bounding box center [166, 101] width 19 height 19
radio input "true"
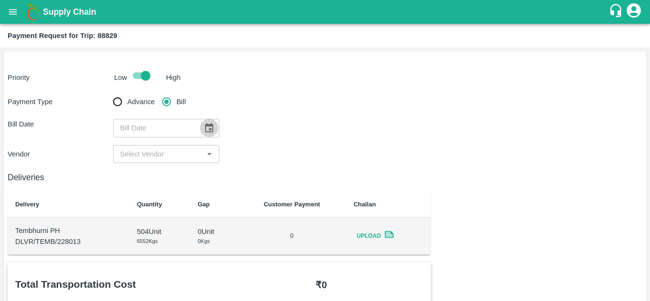
click at [210, 125] on icon "Choose date" at bounding box center [209, 127] width 8 height 9
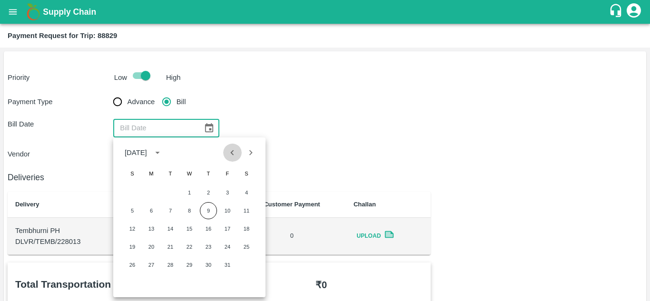
click at [234, 157] on icon "Previous month" at bounding box center [232, 153] width 10 height 10
click at [320, 142] on div "Payment Type Advance Bill Bill Date ​ Vendor ​" at bounding box center [325, 127] width 635 height 71
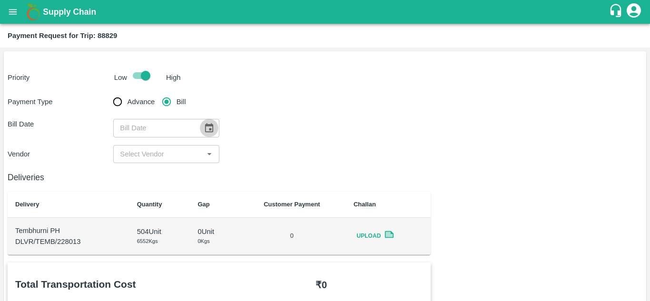
click at [204, 132] on icon "Choose date" at bounding box center [209, 128] width 10 height 10
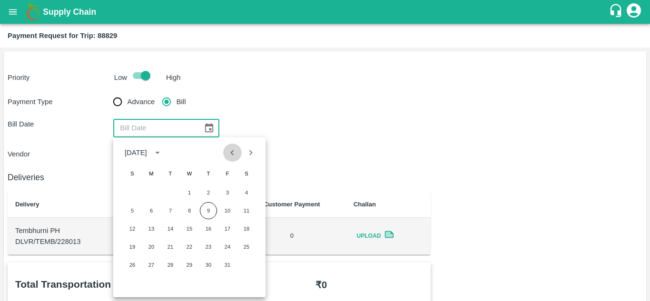
click at [235, 158] on icon "Previous month" at bounding box center [232, 153] width 10 height 10
click at [173, 249] on button "23" at bounding box center [170, 247] width 17 height 17
type input "[DATE]"
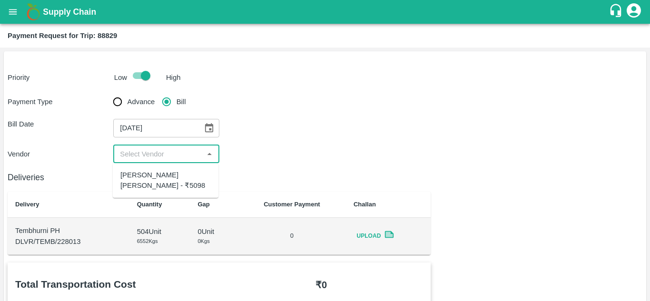
click at [163, 152] on input "input" at bounding box center [158, 154] width 84 height 12
click at [146, 180] on div "[PERSON_NAME] [PERSON_NAME] - ₹5098" at bounding box center [165, 180] width 90 height 21
type input "[PERSON_NAME] [PERSON_NAME] - ₹5098"
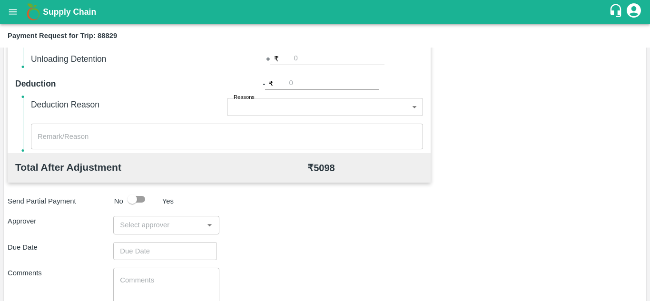
scroll to position [372, 0]
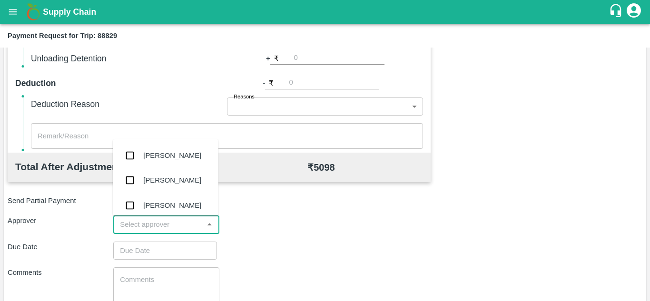
click at [156, 223] on input "input" at bounding box center [158, 225] width 84 height 12
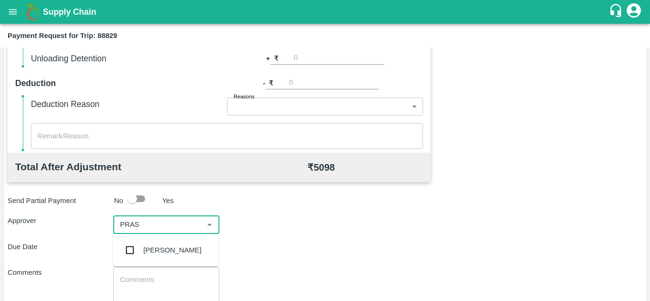
type input "PRASA"
click at [161, 244] on div "[PERSON_NAME]" at bounding box center [166, 250] width 106 height 25
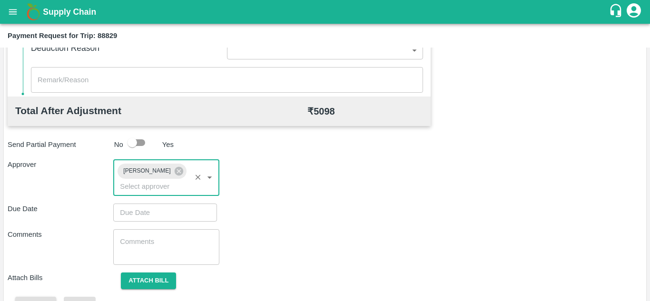
scroll to position [430, 0]
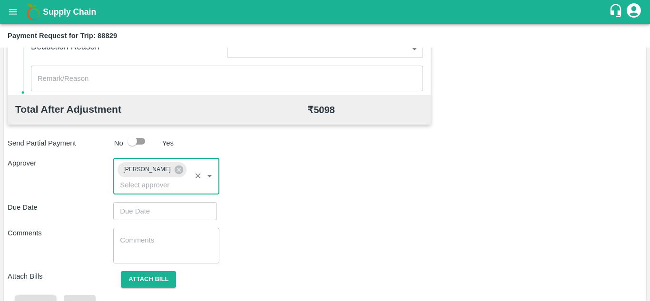
type input "DD/MM/YYYY hh:mm aa"
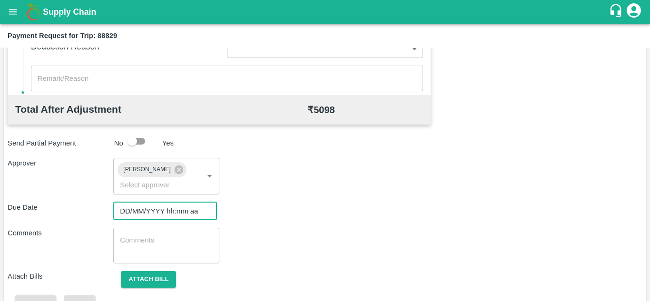
click at [130, 208] on input "DD/MM/YYYY hh:mm aa" at bounding box center [161, 211] width 97 height 18
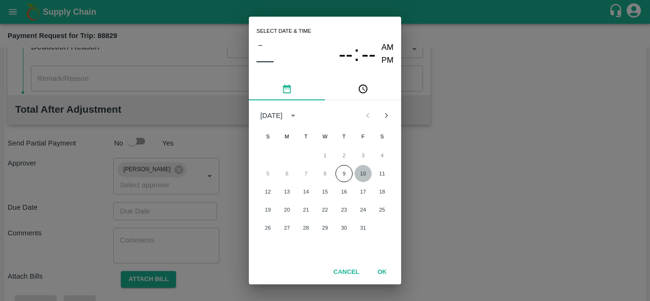
click at [361, 170] on button "10" at bounding box center [363, 173] width 17 height 17
type input "[DATE] 12:00 AM"
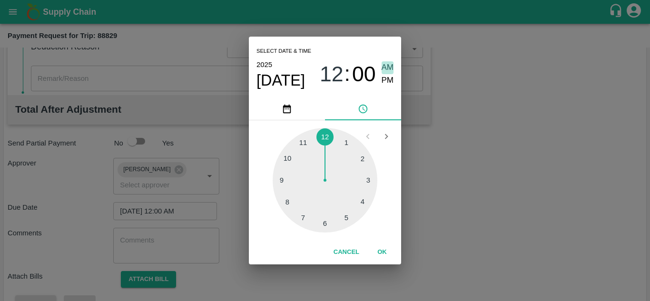
click at [387, 70] on span "AM" at bounding box center [388, 67] width 12 height 13
click at [384, 249] on button "OK" at bounding box center [382, 252] width 30 height 17
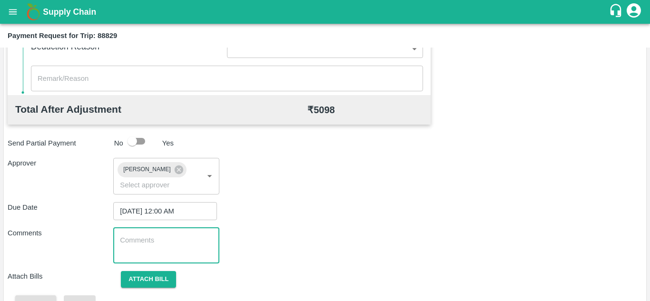
click at [169, 249] on textarea at bounding box center [166, 246] width 92 height 20
paste textarea "Transport Bill"
type textarea "Transport Bill"
click at [318, 216] on div "Due Date [DATE] 12:00 AM ​" at bounding box center [325, 211] width 635 height 18
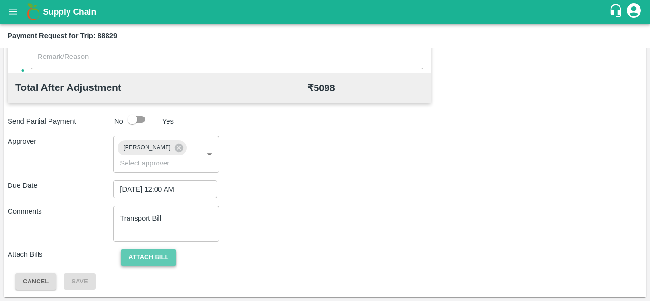
click at [161, 253] on button "Attach bill" at bounding box center [148, 258] width 55 height 17
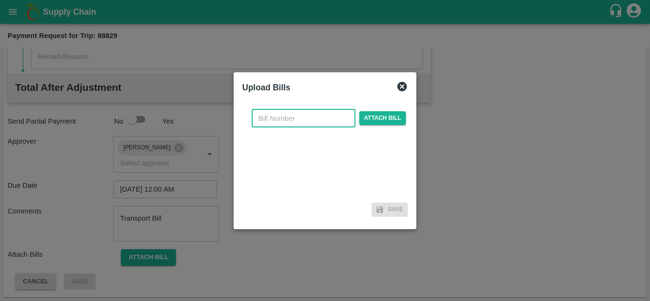
click at [268, 112] on input "text" at bounding box center [304, 119] width 104 height 18
type input "329"
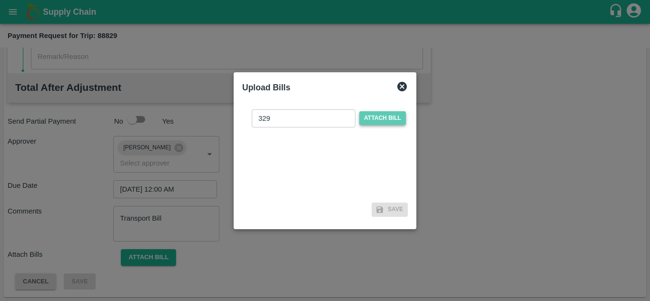
click at [368, 123] on span "Attach bill" at bounding box center [383, 118] width 47 height 14
click at [0, 0] on input "Attach bill" at bounding box center [0, 0] width 0 height 0
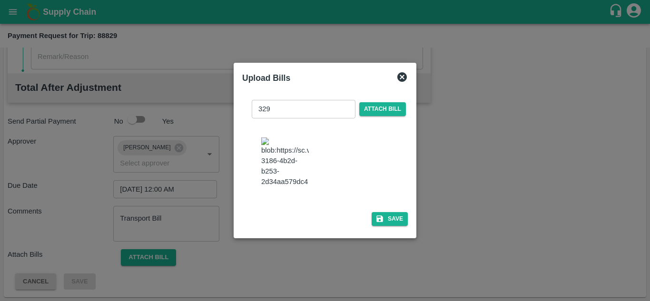
click at [276, 165] on img at bounding box center [285, 163] width 48 height 50
click at [390, 226] on button "Save" at bounding box center [390, 219] width 36 height 14
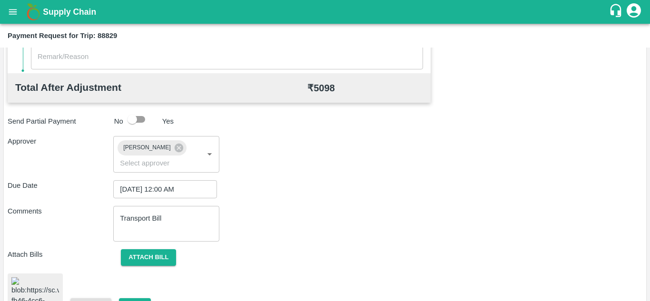
scroll to position [518, 0]
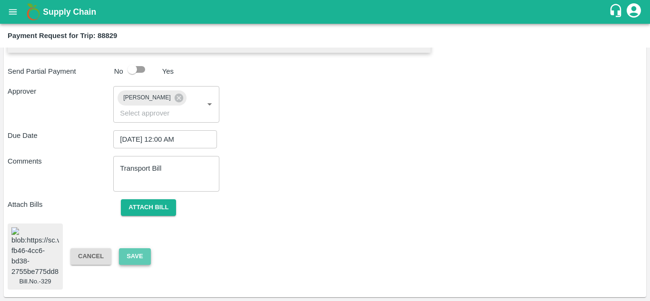
click at [133, 249] on button "Save" at bounding box center [134, 257] width 31 height 17
click at [139, 249] on button "Save" at bounding box center [134, 257] width 31 height 17
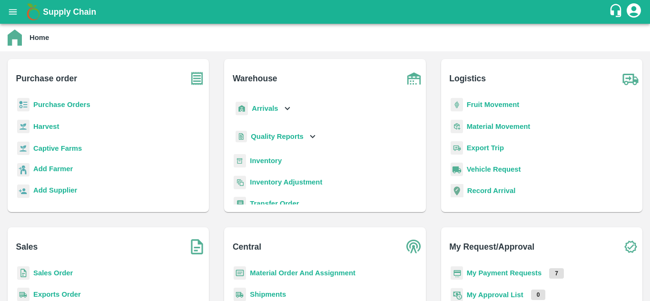
click at [490, 101] on b "Fruit Movement" at bounding box center [493, 105] width 53 height 8
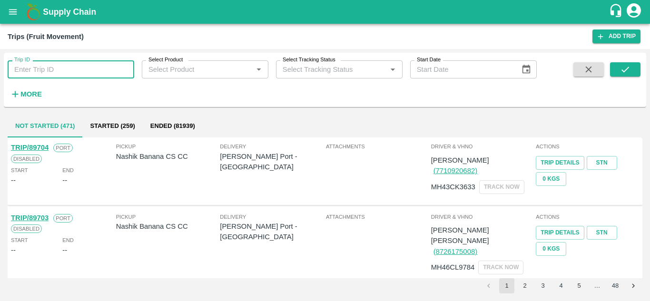
click at [64, 67] on input "Trip ID" at bounding box center [71, 69] width 127 height 18
type input "88829"
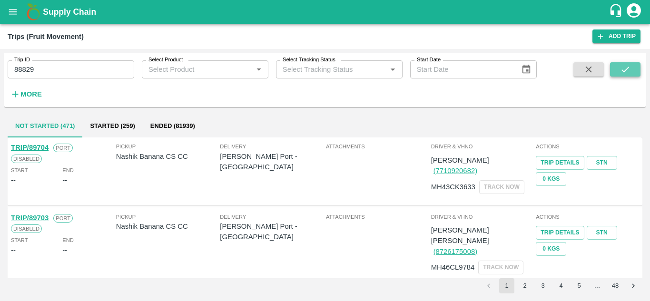
click at [626, 66] on icon "submit" at bounding box center [625, 69] width 10 height 10
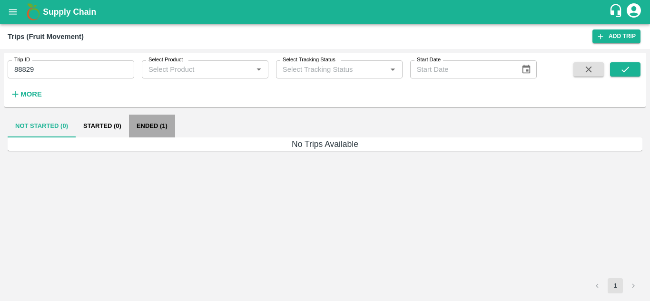
click at [156, 122] on button "Ended (1)" at bounding box center [152, 126] width 46 height 23
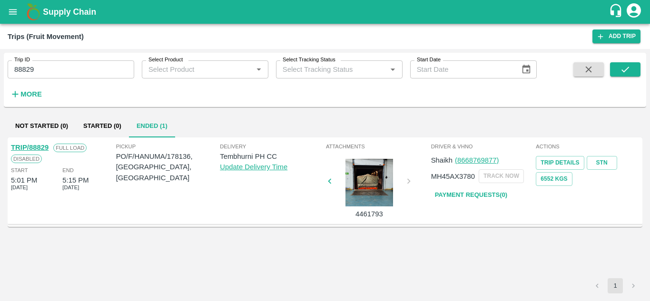
click at [38, 147] on link "TRIP/88829" at bounding box center [30, 148] width 38 height 8
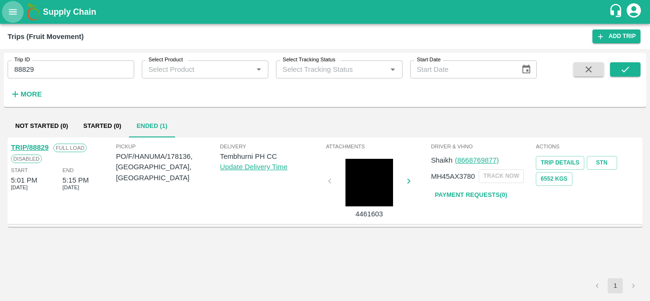
click at [16, 10] on icon "open drawer" at bounding box center [13, 11] width 8 height 5
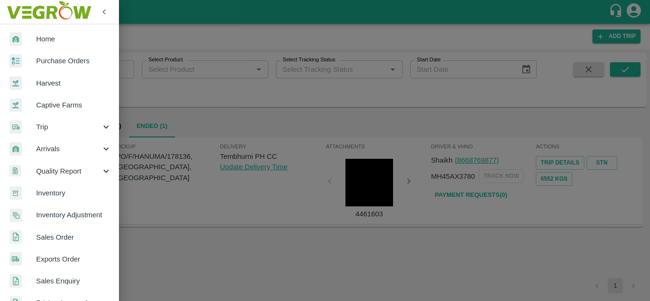
click at [70, 58] on span "Purchase Orders" at bounding box center [73, 61] width 75 height 10
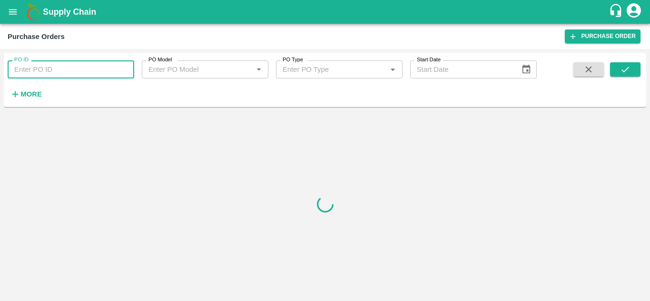
click at [35, 72] on input "PO ID" at bounding box center [71, 69] width 127 height 18
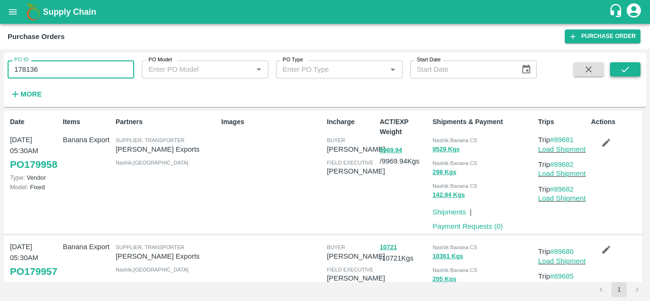
type input "178136"
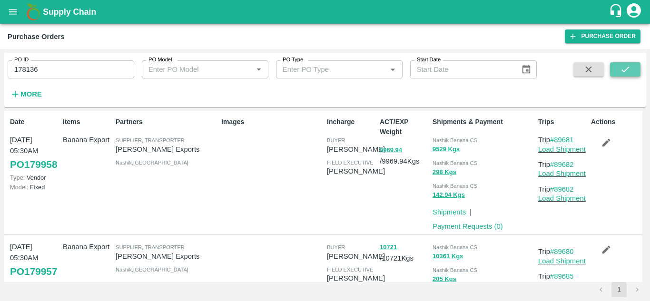
click at [632, 71] on button "submit" at bounding box center [625, 69] width 30 height 14
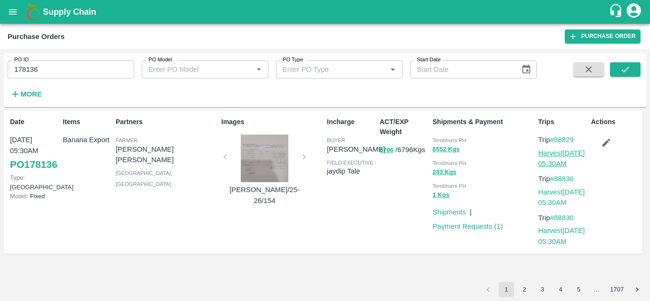
click at [559, 154] on link "Harvest 23 Sep, 05:30AM" at bounding box center [562, 159] width 47 height 18
click at [14, 10] on icon "open drawer" at bounding box center [13, 11] width 8 height 5
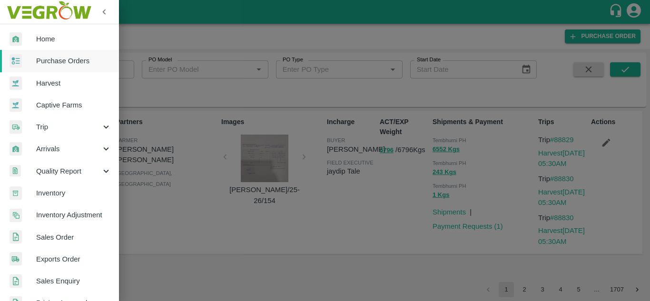
click at [64, 130] on span "Trip" at bounding box center [68, 127] width 65 height 10
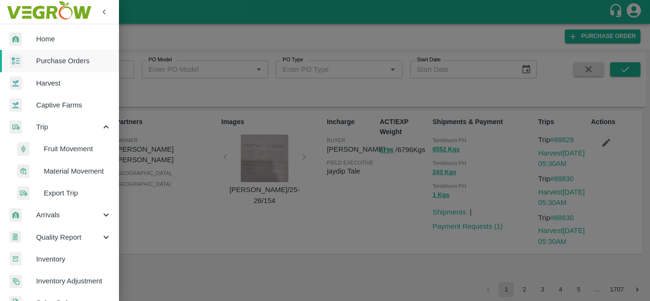
click at [70, 150] on span "Fruit Movement" at bounding box center [78, 149] width 68 height 10
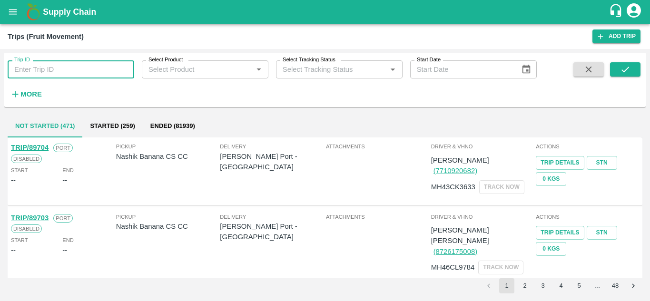
click at [35, 66] on input "Trip ID" at bounding box center [71, 69] width 127 height 18
type input "88837"
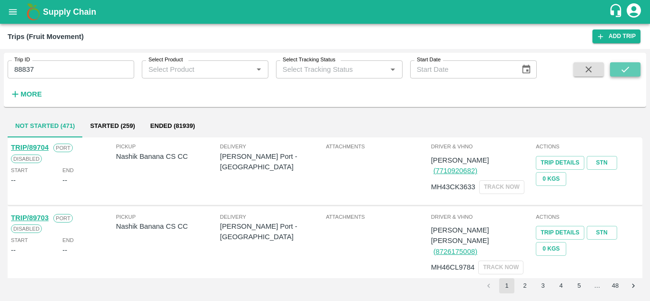
click at [622, 67] on icon "submit" at bounding box center [625, 69] width 10 height 10
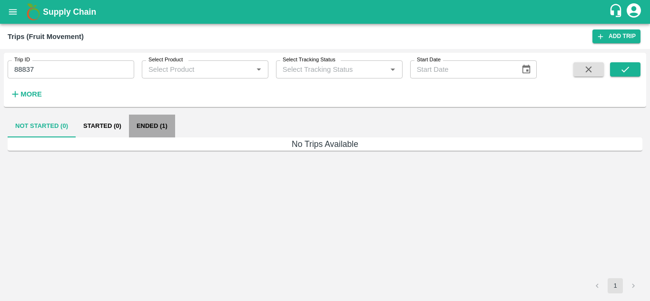
click at [151, 128] on button "Ended (1)" at bounding box center [152, 126] width 46 height 23
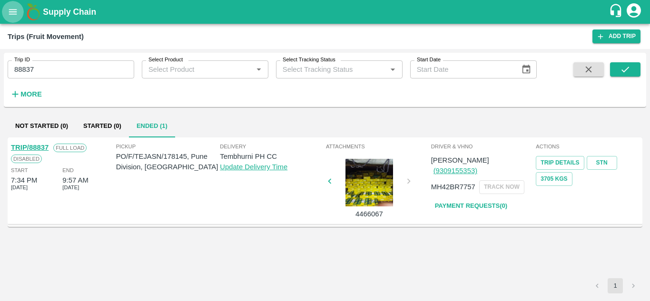
click at [12, 16] on icon "open drawer" at bounding box center [13, 12] width 10 height 10
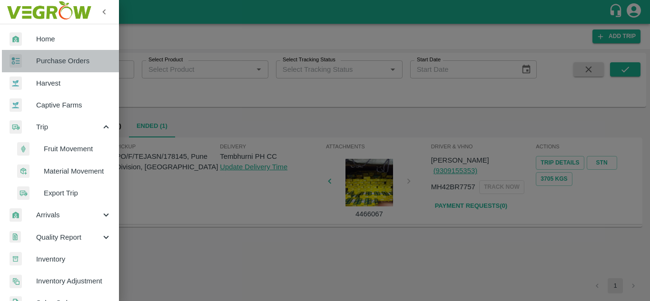
click at [63, 62] on span "Purchase Orders" at bounding box center [73, 61] width 75 height 10
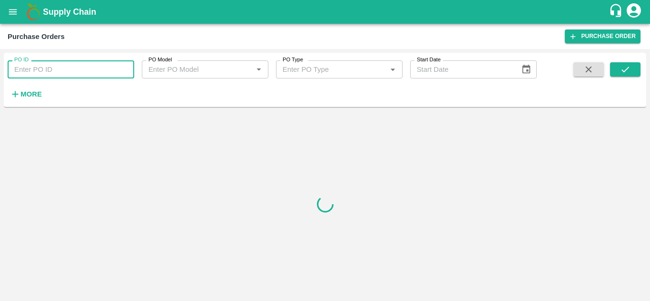
click at [33, 78] on input "PO ID" at bounding box center [71, 69] width 127 height 18
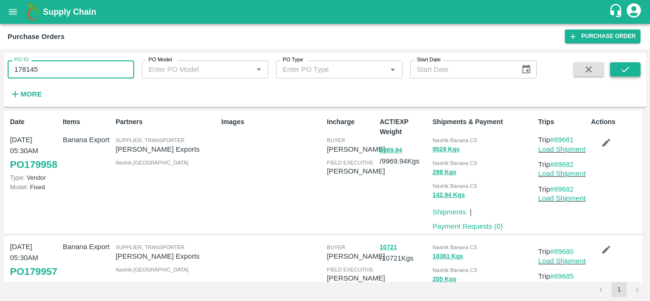
type input "178145"
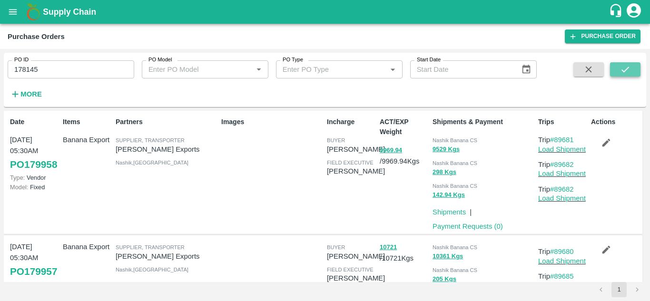
click at [620, 73] on icon "submit" at bounding box center [625, 69] width 10 height 10
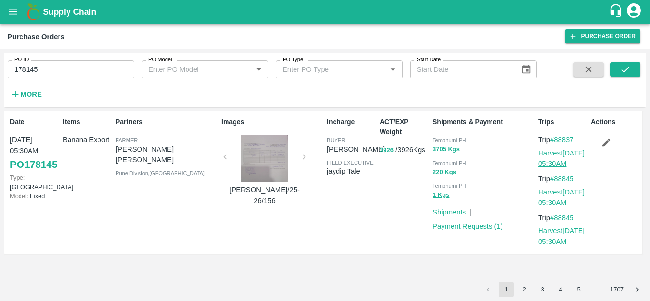
click at [556, 164] on link "Harvest 23 Sep, 05:30AM" at bounding box center [562, 159] width 47 height 18
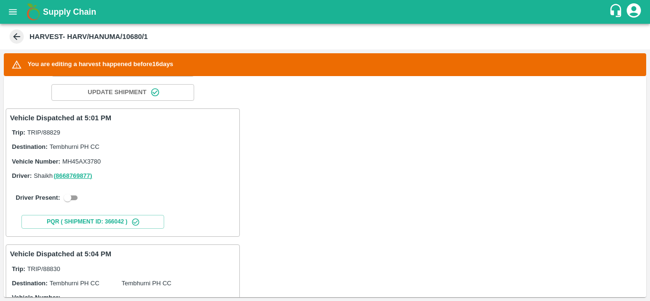
scroll to position [148, 0]
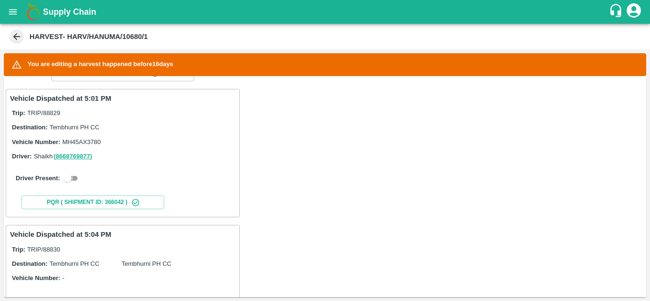
click at [80, 179] on input "checkbox" at bounding box center [67, 178] width 34 height 11
checkbox input "true"
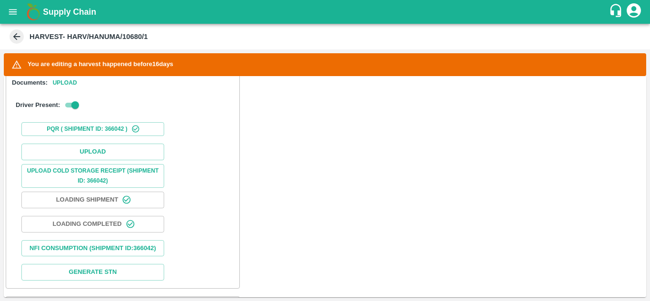
scroll to position [294, 0]
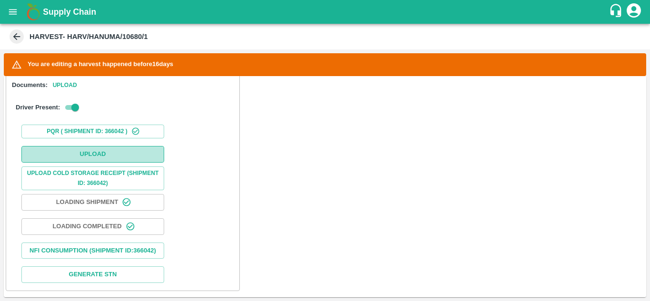
click at [108, 159] on button "Upload" at bounding box center [92, 154] width 143 height 17
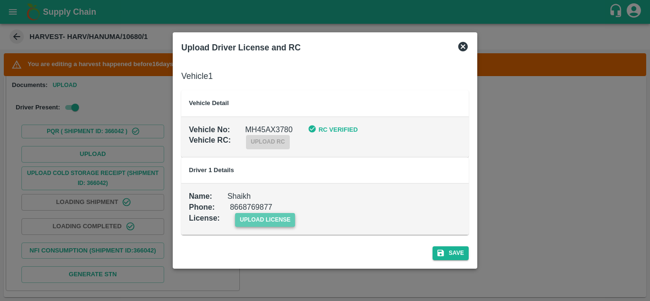
click at [269, 219] on span "upload license" at bounding box center [265, 220] width 60 height 14
click at [0, 0] on input "upload license" at bounding box center [0, 0] width 0 height 0
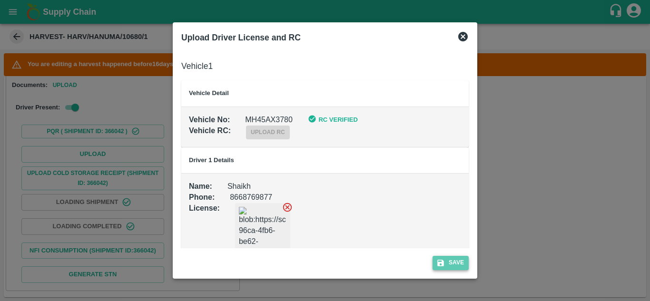
click at [463, 261] on button "Save" at bounding box center [451, 263] width 36 height 14
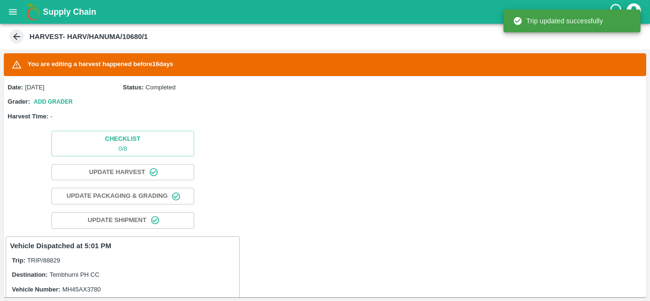
scroll to position [229, 0]
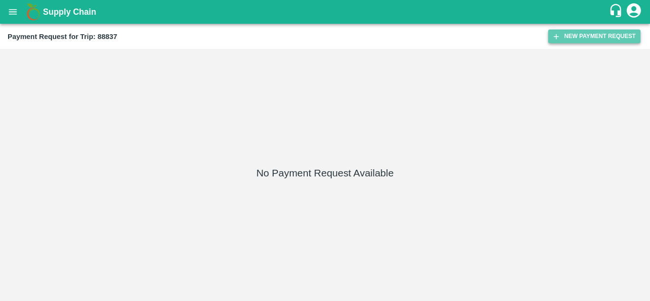
click at [604, 33] on button "New Payment Request" at bounding box center [595, 37] width 92 height 14
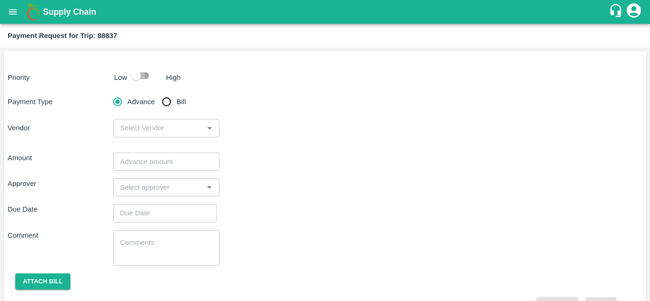
click at [143, 75] on input "checkbox" at bounding box center [136, 76] width 54 height 18
checkbox input "true"
click at [167, 103] on input "Bill" at bounding box center [166, 101] width 19 height 19
radio input "true"
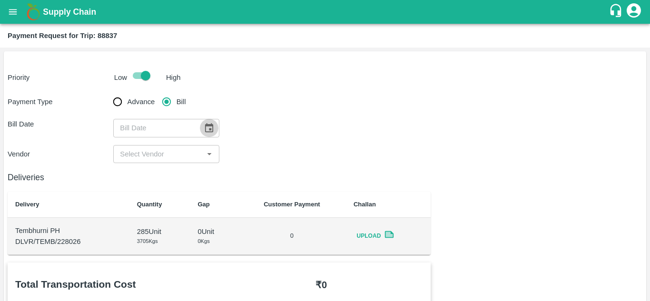
click at [210, 128] on icon "Choose date" at bounding box center [209, 128] width 10 height 10
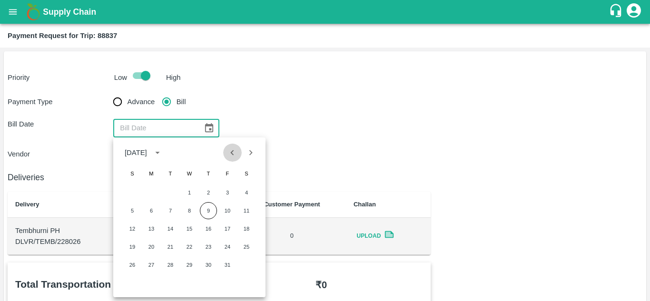
click at [230, 151] on icon "Previous month" at bounding box center [232, 153] width 10 height 10
click at [170, 246] on button "23" at bounding box center [170, 247] width 17 height 17
type input "23/09/2025"
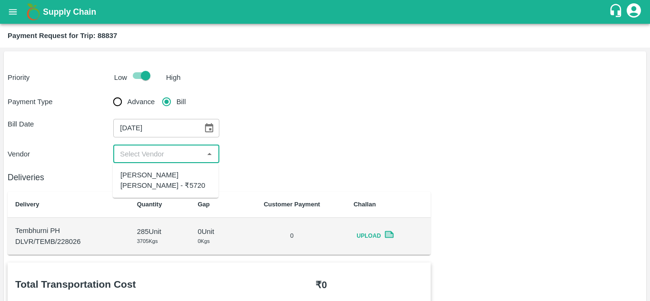
click at [161, 152] on input "input" at bounding box center [158, 154] width 84 height 12
click at [147, 173] on div "Dnyaneshwar Vitthal Godse - ₹5720" at bounding box center [165, 180] width 90 height 21
type input "Dnyaneshwar Vitthal Godse - ₹5720"
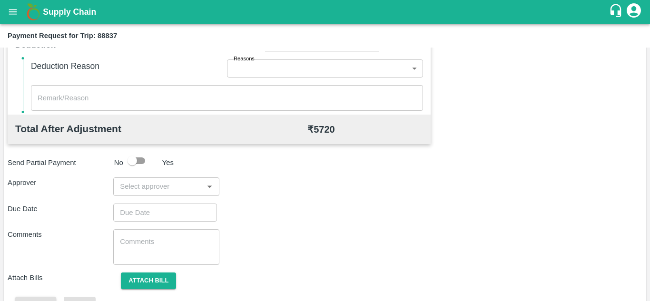
scroll to position [412, 0]
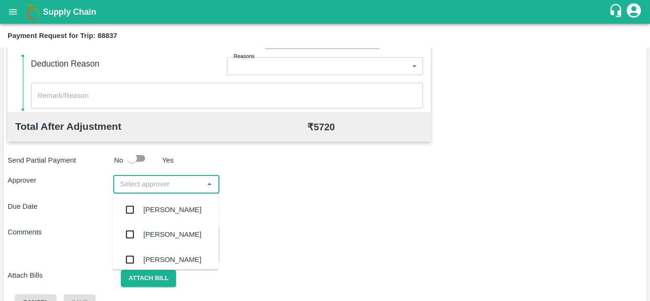
click at [157, 186] on input "input" at bounding box center [158, 184] width 84 height 12
type input "PRASA"
click at [160, 212] on div "[PERSON_NAME]" at bounding box center [172, 210] width 58 height 10
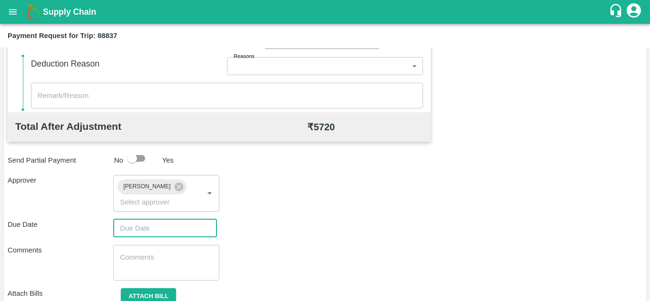
type input "DD/MM/YYYY hh:mm aa"
click at [128, 226] on input "DD/MM/YYYY hh:mm aa" at bounding box center [161, 229] width 97 height 18
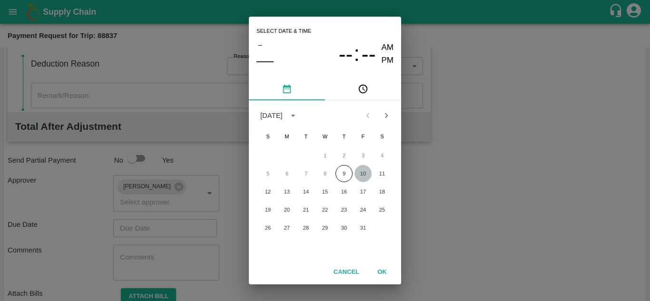
click at [365, 170] on button "10" at bounding box center [363, 173] width 17 height 17
type input "[DATE] 12:00 AM"
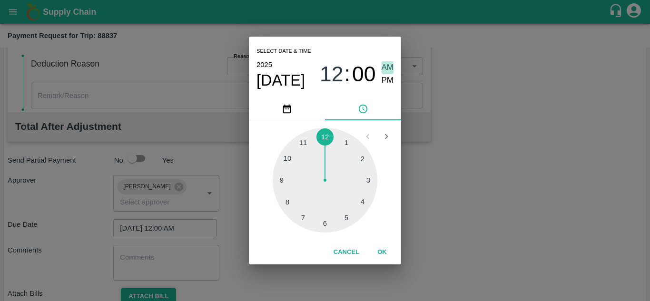
click at [389, 69] on span "AM" at bounding box center [388, 67] width 12 height 13
click at [383, 254] on button "OK" at bounding box center [382, 252] width 30 height 17
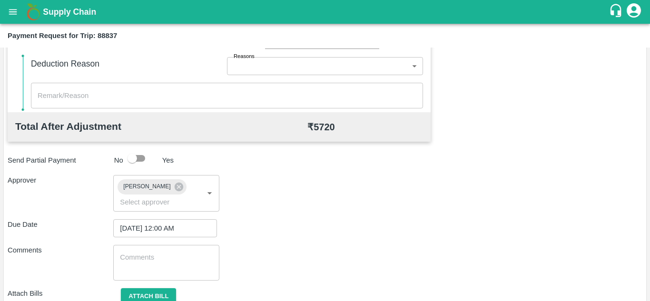
click at [137, 275] on div "x ​" at bounding box center [166, 263] width 106 height 36
paste textarea "Transport Bill"
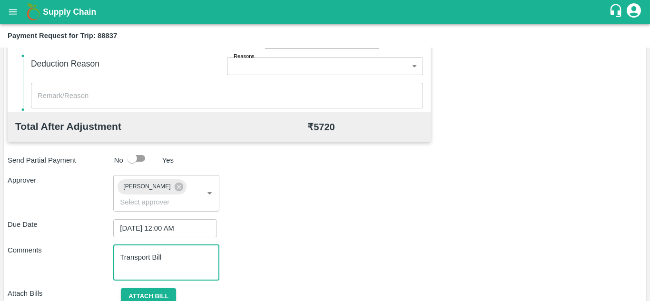
type textarea "Transport Bill"
click at [276, 252] on div "Comments Transport Bill x ​" at bounding box center [325, 263] width 635 height 36
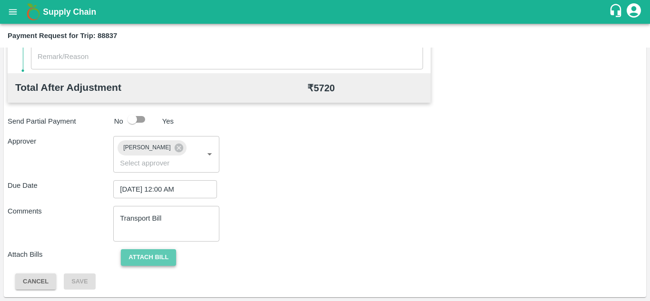
click at [153, 250] on button "Attach bill" at bounding box center [148, 258] width 55 height 17
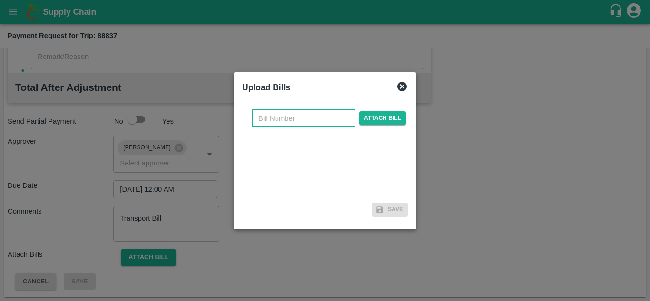
click at [277, 121] on input "text" at bounding box center [304, 119] width 104 height 18
type input "330"
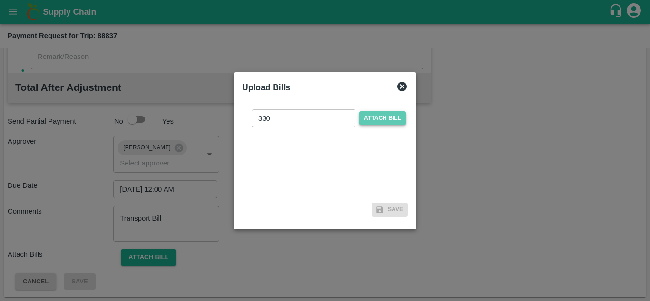
click at [376, 115] on span "Attach bill" at bounding box center [383, 118] width 47 height 14
click at [0, 0] on input "Attach bill" at bounding box center [0, 0] width 0 height 0
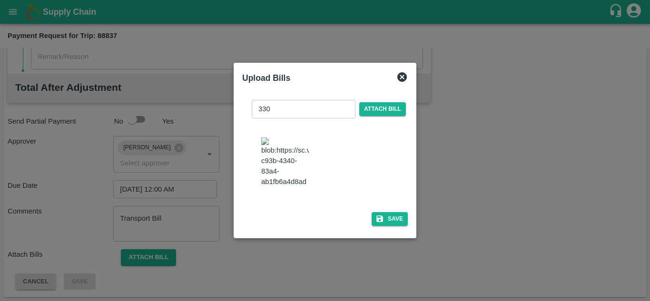
click at [305, 176] on img at bounding box center [285, 163] width 48 height 50
click at [398, 226] on button "Save" at bounding box center [390, 219] width 36 height 14
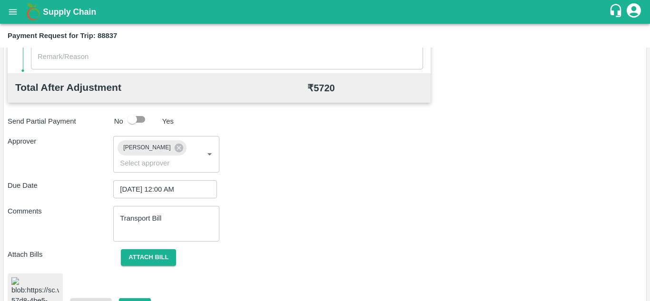
scroll to position [518, 0]
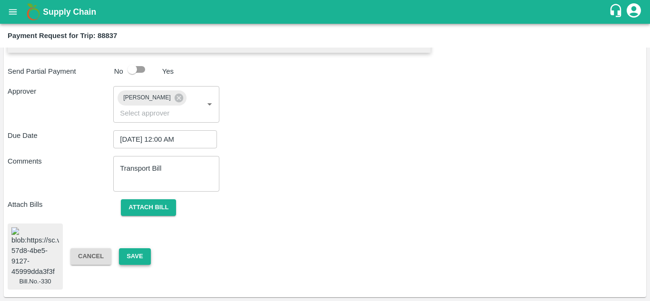
click at [142, 249] on button "Save" at bounding box center [134, 257] width 31 height 17
click at [136, 249] on button "Save" at bounding box center [134, 257] width 31 height 17
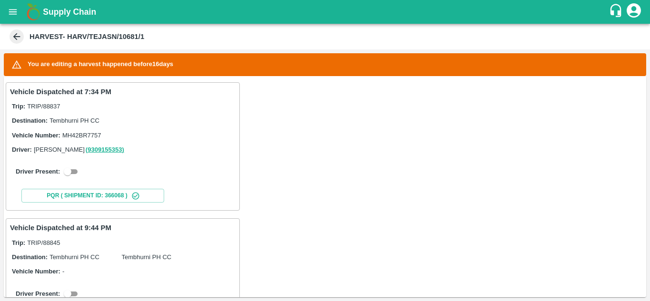
scroll to position [156, 0]
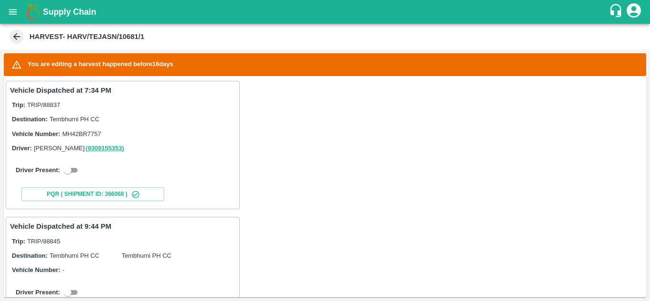
click at [78, 170] on input "checkbox" at bounding box center [67, 170] width 34 height 11
checkbox input "true"
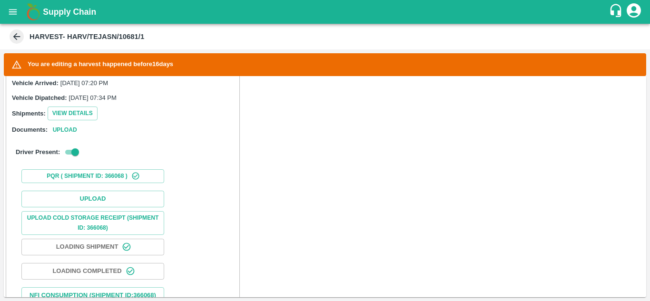
scroll to position [250, 0]
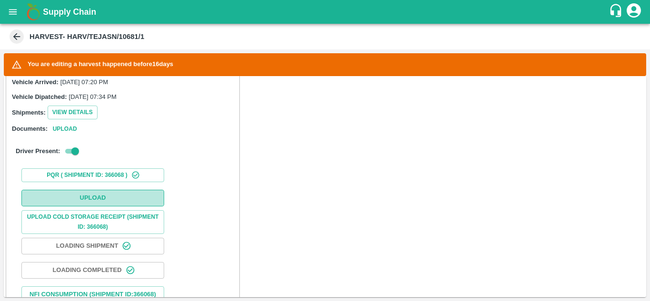
click at [88, 192] on button "Upload" at bounding box center [92, 198] width 143 height 17
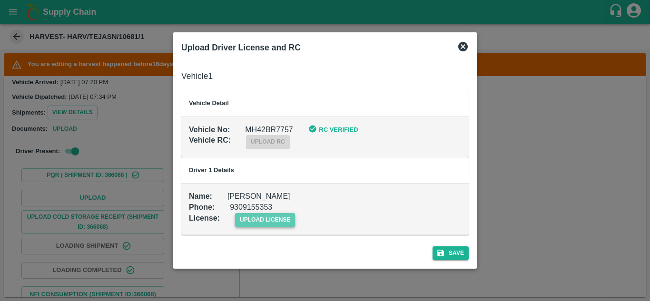
click at [278, 216] on span "upload license" at bounding box center [265, 220] width 60 height 14
click at [0, 0] on input "upload license" at bounding box center [0, 0] width 0 height 0
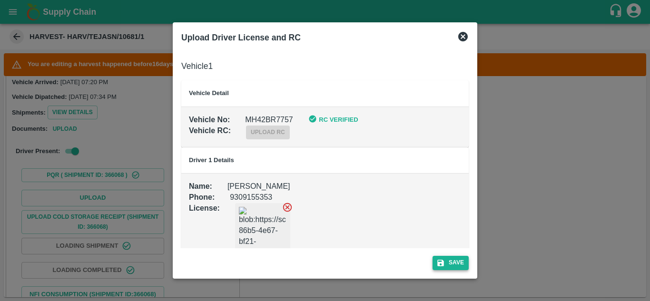
click at [460, 260] on button "Save" at bounding box center [451, 263] width 36 height 14
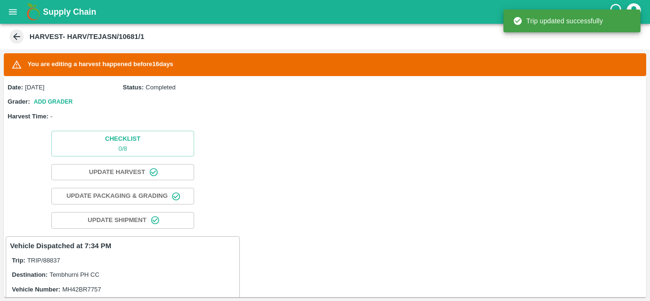
scroll to position [229, 0]
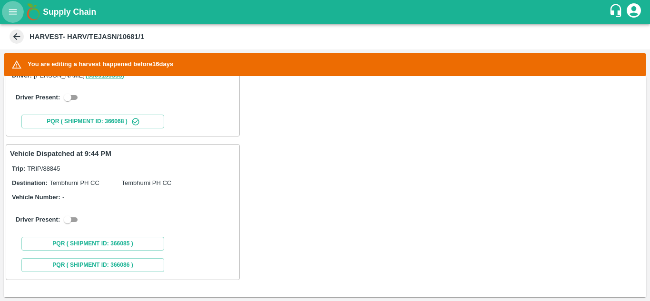
click at [16, 10] on icon "open drawer" at bounding box center [13, 11] width 8 height 5
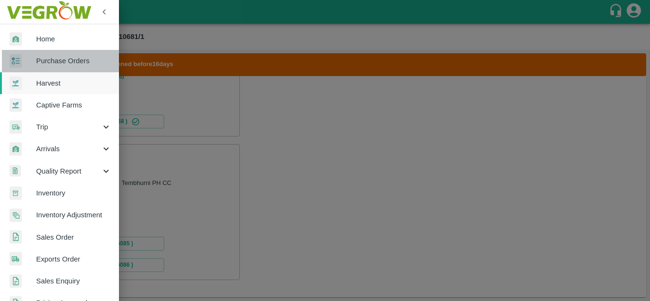
click at [64, 65] on span "Purchase Orders" at bounding box center [73, 61] width 75 height 10
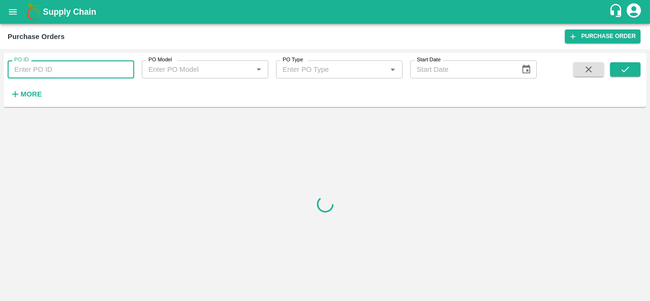
click at [40, 68] on input "PO ID" at bounding box center [71, 69] width 127 height 18
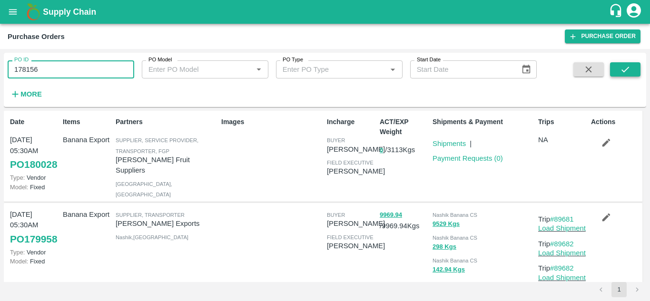
type input "178156"
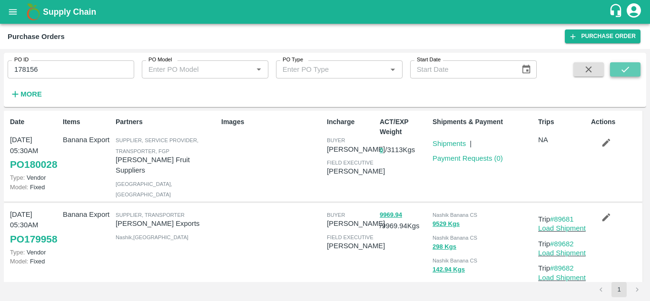
click at [626, 71] on icon "submit" at bounding box center [625, 69] width 10 height 10
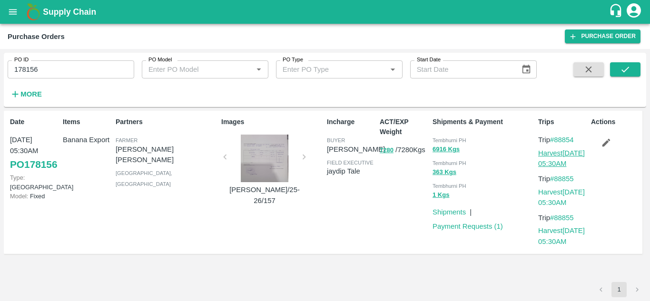
click at [562, 156] on link "Harvest 23 Sep, 05:30AM" at bounding box center [562, 159] width 47 height 18
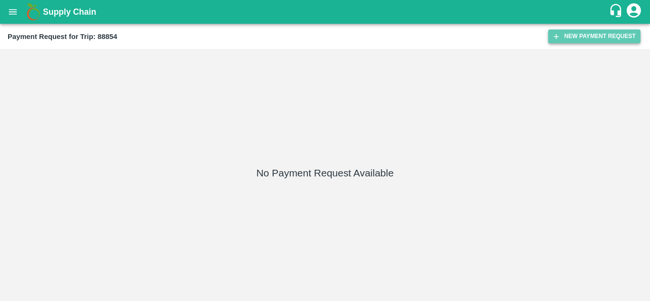
click at [582, 32] on button "New Payment Request" at bounding box center [595, 37] width 92 height 14
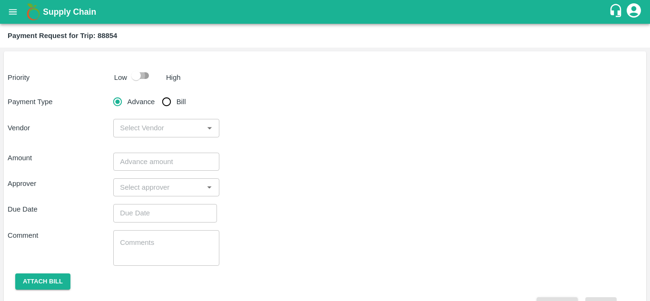
click at [143, 77] on input "checkbox" at bounding box center [136, 76] width 54 height 18
checkbox input "true"
click at [166, 100] on input "Bill" at bounding box center [166, 101] width 19 height 19
radio input "true"
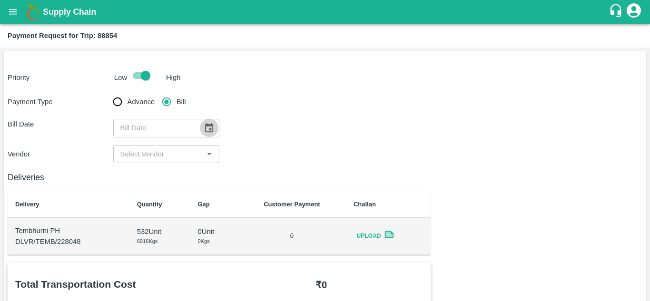
click at [212, 125] on icon "Choose date" at bounding box center [209, 127] width 8 height 9
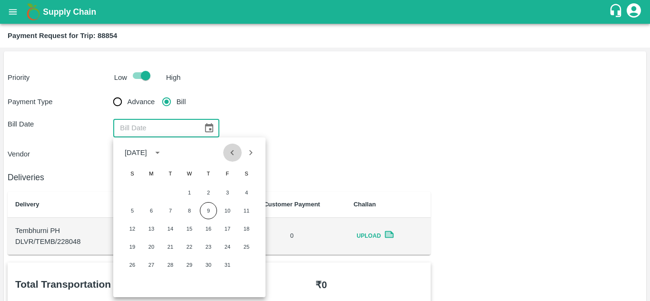
click at [231, 154] on icon "Previous month" at bounding box center [232, 153] width 10 height 10
click at [230, 151] on icon "Previous month" at bounding box center [232, 153] width 10 height 10
click at [257, 155] on button "Next month" at bounding box center [251, 153] width 18 height 18
click at [166, 249] on button "23" at bounding box center [170, 247] width 17 height 17
type input "[DATE]"
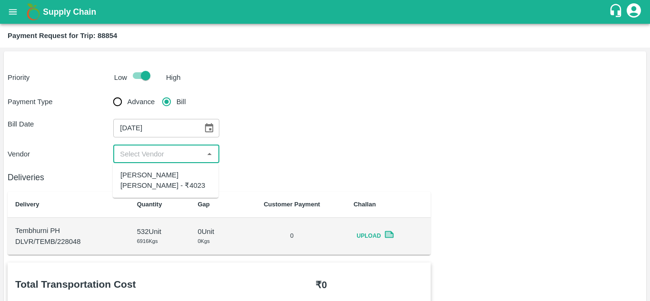
click at [145, 157] on input "input" at bounding box center [158, 154] width 84 height 12
click at [144, 181] on div "Dnyaneshwar Vitthal Godse - ₹4023" at bounding box center [165, 180] width 90 height 21
type input "Dnyaneshwar Vitthal Godse - ₹4023"
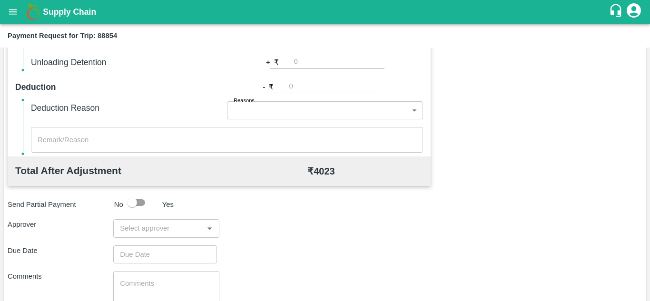
scroll to position [373, 0]
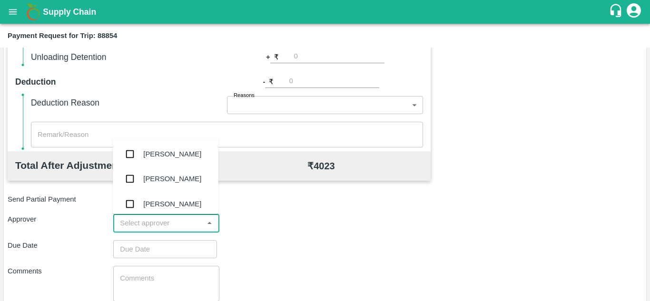
click at [126, 225] on input "input" at bounding box center [158, 223] width 84 height 12
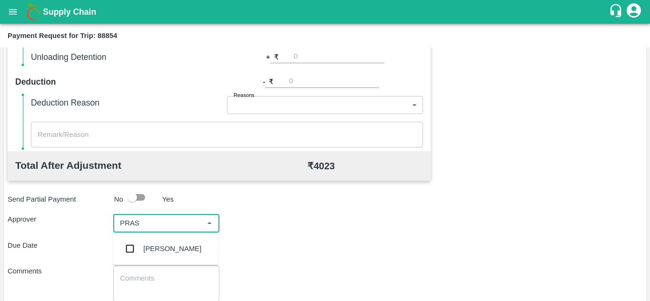
type input "PRASA"
click at [156, 246] on div "[PERSON_NAME]" at bounding box center [172, 249] width 58 height 10
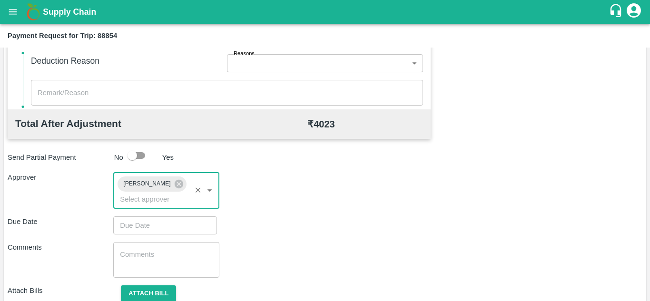
scroll to position [416, 0]
type input "DD/MM/YYYY hh:mm aa"
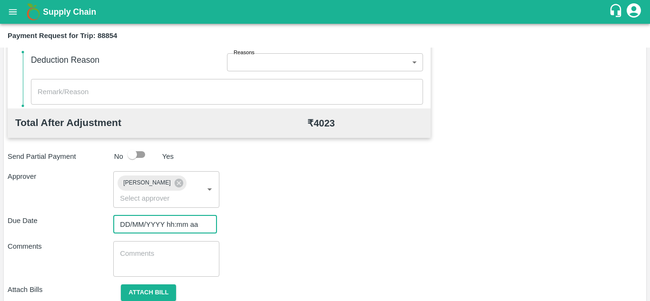
click at [145, 223] on input "DD/MM/YYYY hh:mm aa" at bounding box center [161, 225] width 97 height 18
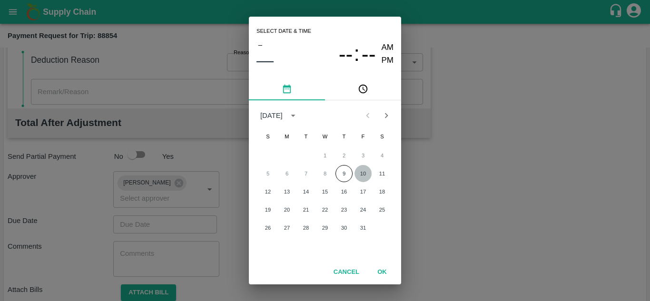
click at [365, 176] on button "10" at bounding box center [363, 173] width 17 height 17
type input "[DATE] 12:00 AM"
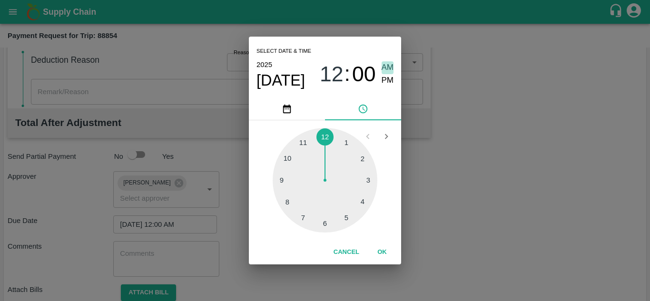
click at [383, 66] on span "AM" at bounding box center [388, 67] width 12 height 13
click at [383, 246] on button "OK" at bounding box center [382, 252] width 30 height 17
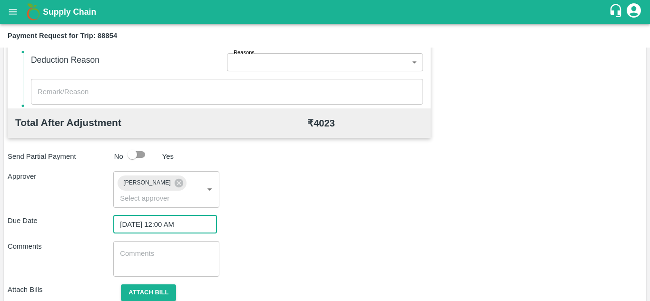
scroll to position [451, 0]
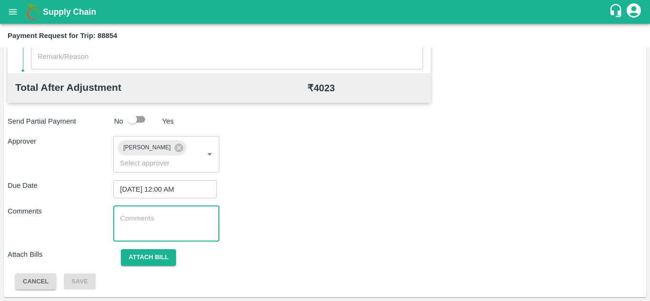
click at [154, 230] on textarea at bounding box center [166, 224] width 92 height 20
paste textarea "Transport Bill"
type textarea "Transport Bill"
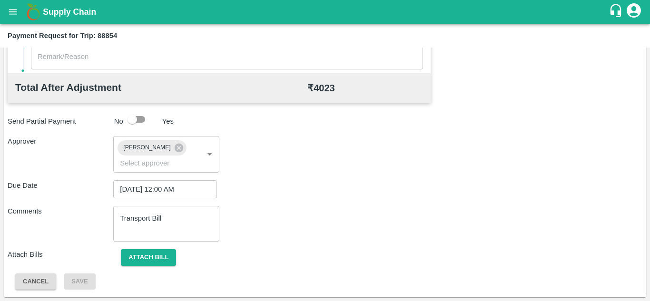
click at [288, 205] on div "Total Transportation Cost ₹ 4023 Advance payment - ₹ Additional Charges(+) Inam…" at bounding box center [325, 50] width 635 height 479
click at [148, 251] on button "Attach bill" at bounding box center [148, 258] width 55 height 17
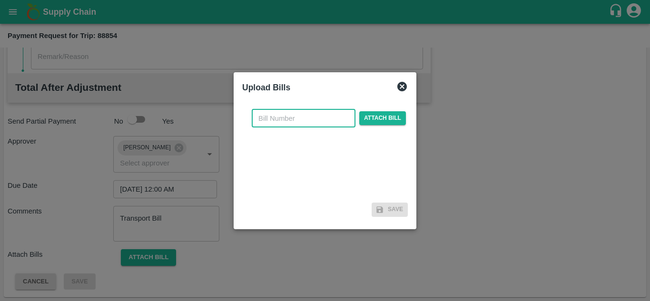
click at [264, 123] on input "text" at bounding box center [304, 119] width 104 height 18
type input "331"
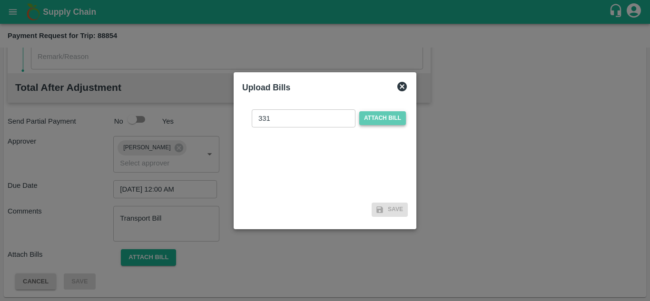
click at [380, 119] on span "Attach bill" at bounding box center [383, 118] width 47 height 14
click at [0, 0] on input "Attach bill" at bounding box center [0, 0] width 0 height 0
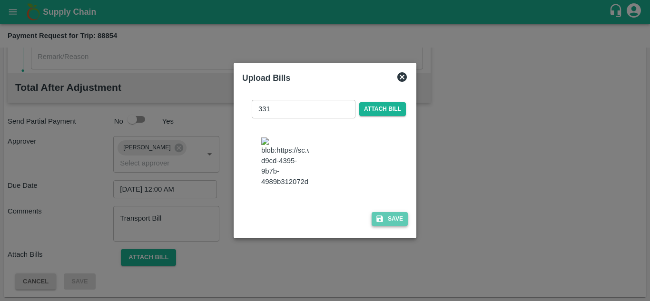
click at [394, 226] on button "Save" at bounding box center [390, 219] width 36 height 14
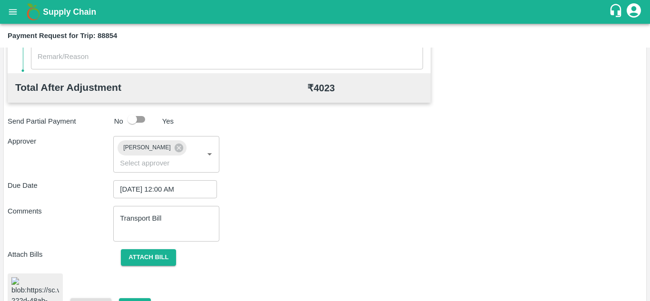
scroll to position [536, 0]
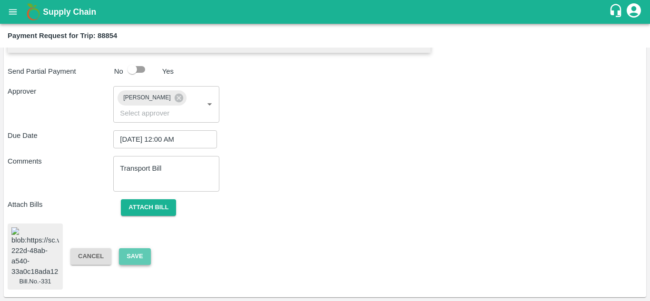
click at [139, 249] on button "Save" at bounding box center [134, 257] width 31 height 17
click at [138, 249] on button "Save" at bounding box center [134, 257] width 31 height 17
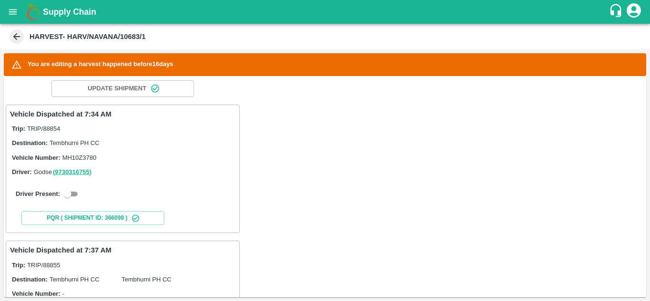
scroll to position [131, 0]
click at [75, 191] on input "checkbox" at bounding box center [67, 195] width 34 height 11
checkbox input "true"
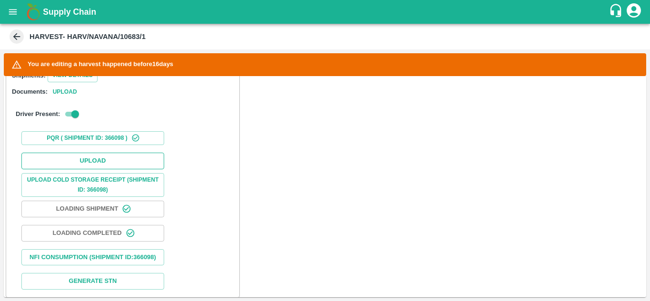
scroll to position [288, 0]
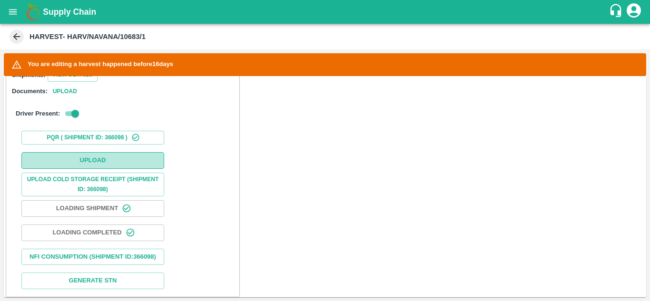
click at [108, 160] on button "Upload" at bounding box center [92, 160] width 143 height 17
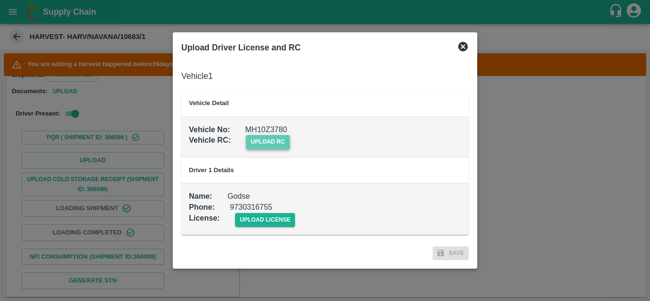
click at [274, 144] on span "upload rc" at bounding box center [268, 142] width 44 height 14
click at [0, 0] on input "upload rc" at bounding box center [0, 0] width 0 height 0
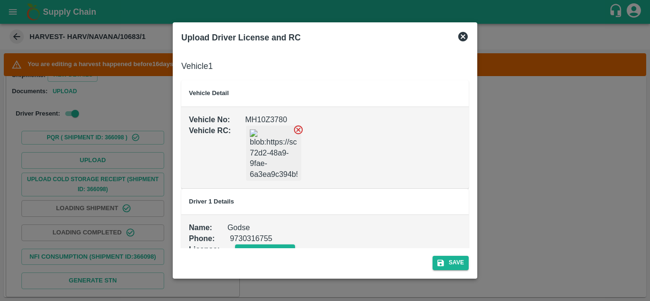
scroll to position [21, 0]
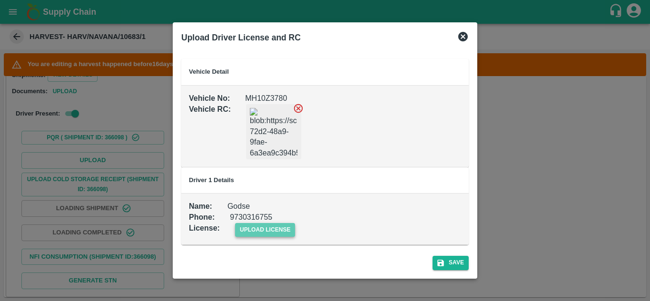
click at [263, 230] on span "upload license" at bounding box center [265, 230] width 60 height 14
click at [0, 0] on input "upload license" at bounding box center [0, 0] width 0 height 0
click at [452, 262] on button "Save" at bounding box center [451, 263] width 36 height 14
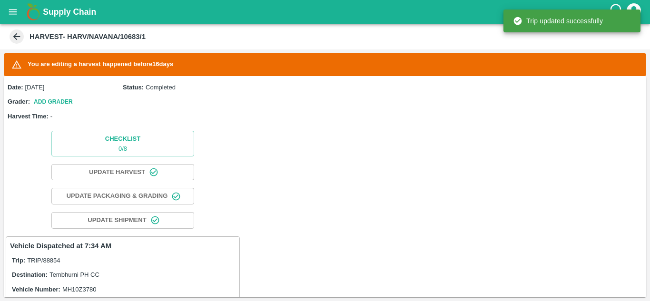
scroll to position [229, 0]
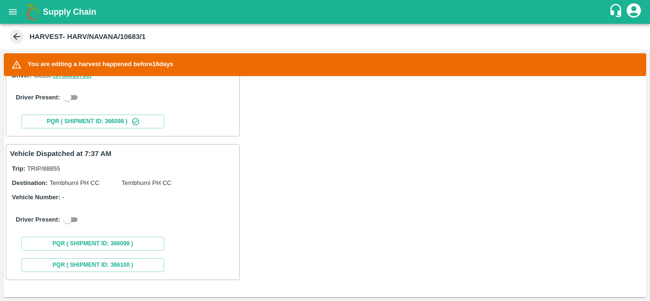
click at [12, 10] on icon "open drawer" at bounding box center [13, 12] width 10 height 10
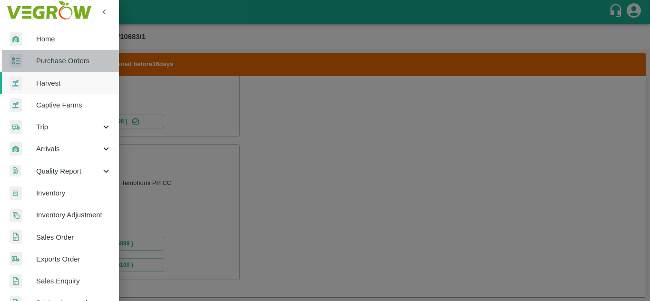
click at [60, 64] on span "Purchase Orders" at bounding box center [73, 61] width 75 height 10
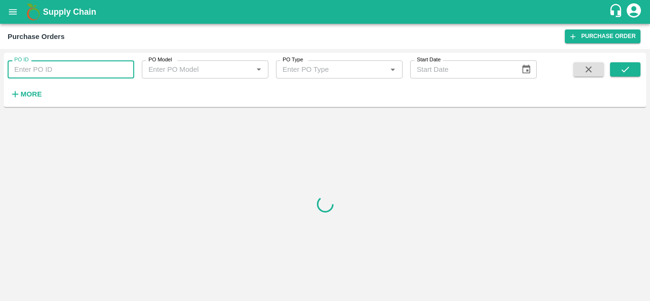
click at [63, 67] on input "PO ID" at bounding box center [71, 69] width 127 height 18
type input "178353"
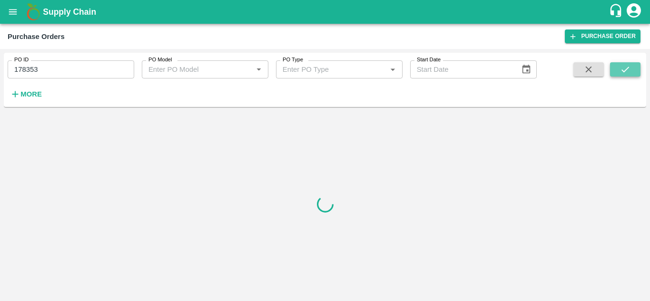
click at [632, 71] on button "submit" at bounding box center [625, 69] width 30 height 14
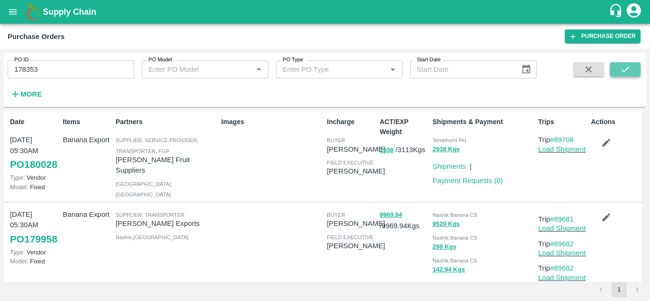
click at [624, 68] on icon "submit" at bounding box center [625, 69] width 10 height 10
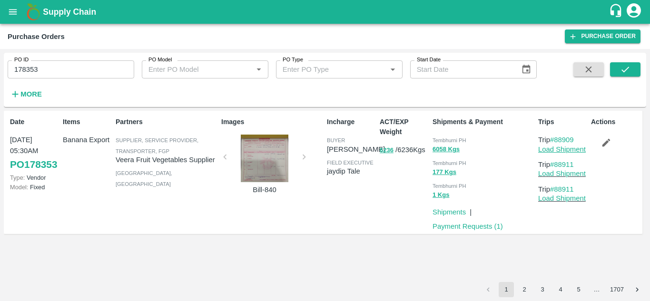
click at [569, 147] on link "Load Shipment" at bounding box center [563, 150] width 48 height 8
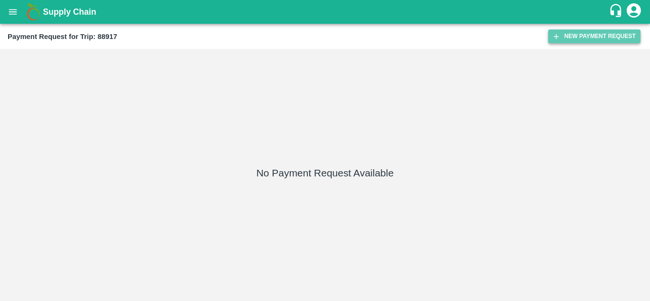
click at [587, 31] on button "New Payment Request" at bounding box center [595, 37] width 92 height 14
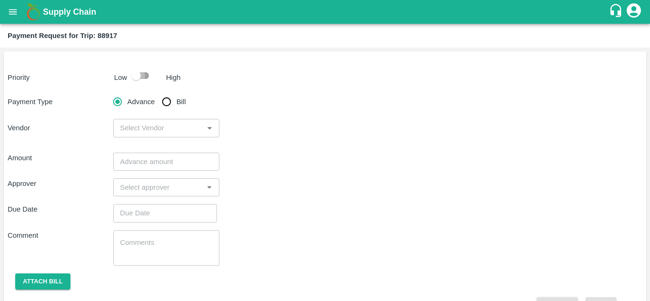
click at [146, 78] on input "checkbox" at bounding box center [136, 76] width 54 height 18
checkbox input "true"
click at [169, 100] on input "Bill" at bounding box center [166, 101] width 19 height 19
radio input "true"
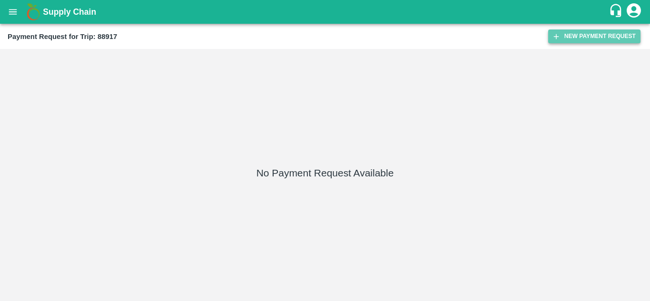
click at [585, 36] on button "New Payment Request" at bounding box center [595, 37] width 92 height 14
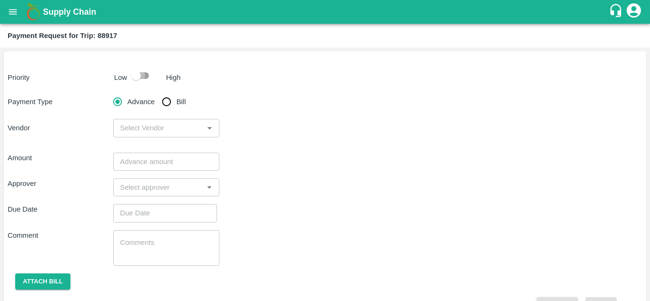
click at [145, 75] on input "checkbox" at bounding box center [136, 76] width 54 height 18
checkbox input "true"
click at [167, 102] on input "Bill" at bounding box center [166, 101] width 19 height 19
radio input "true"
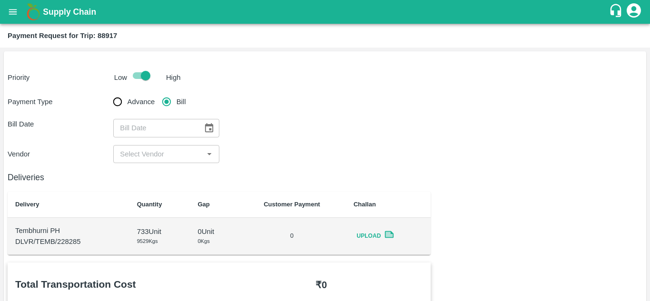
scroll to position [41, 0]
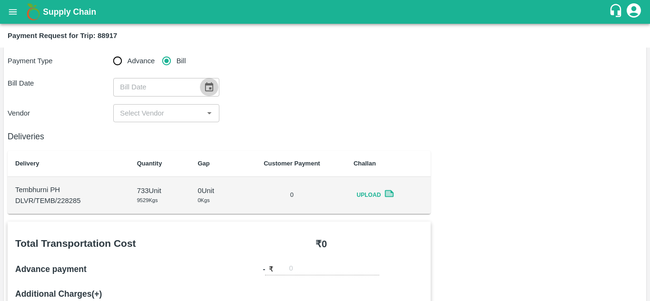
click at [206, 85] on icon "Choose date" at bounding box center [209, 86] width 8 height 9
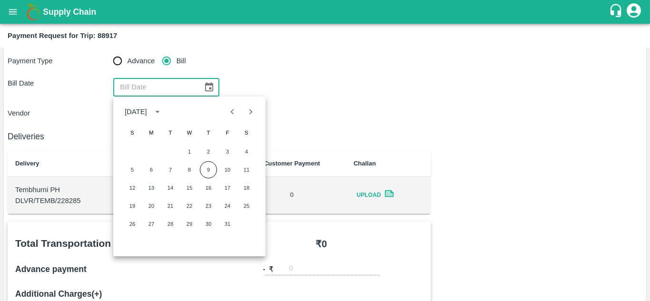
click at [233, 109] on icon "Previous month" at bounding box center [232, 112] width 10 height 10
click at [213, 207] on button "25" at bounding box center [208, 206] width 17 height 17
type input "[DATE]"
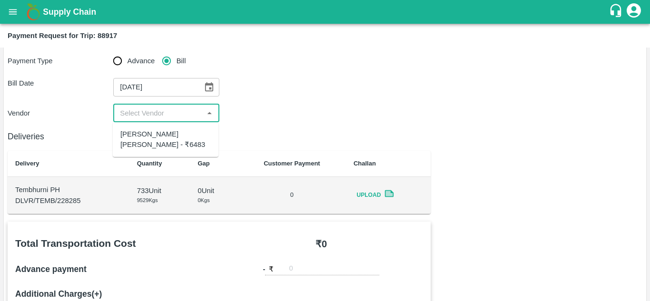
click at [180, 117] on input "input" at bounding box center [158, 113] width 84 height 12
click at [148, 140] on div "Dnyaneshwar Vitthal Godse - ₹6483" at bounding box center [165, 139] width 90 height 21
type input "Dnyaneshwar Vitthal Godse - ₹6483"
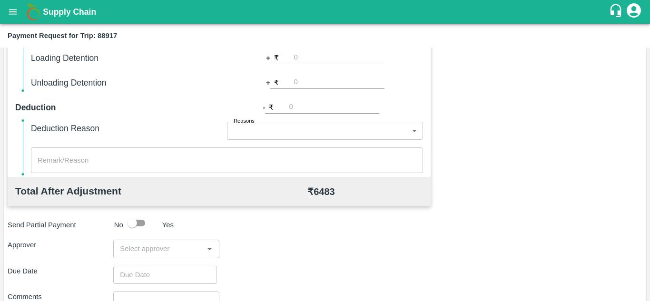
scroll to position [349, 0]
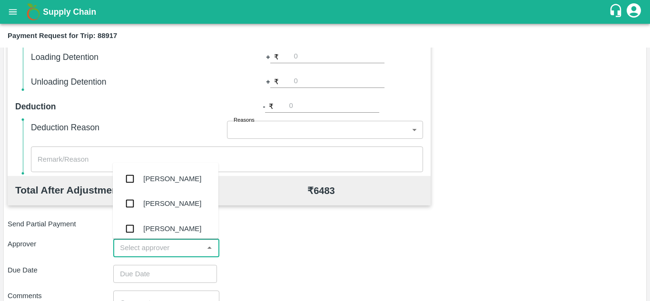
click at [139, 246] on input "input" at bounding box center [158, 248] width 84 height 12
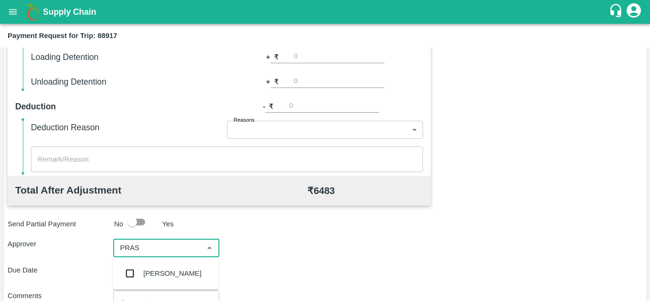
type input "PRASA"
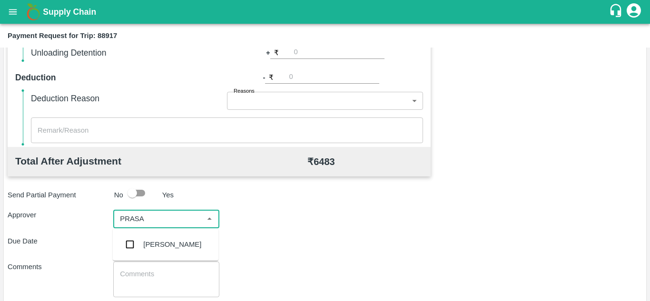
scroll to position [385, 0]
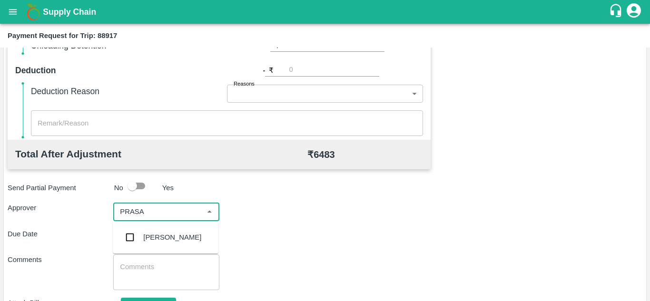
click at [177, 236] on div "Prasad Waghade" at bounding box center [172, 237] width 58 height 10
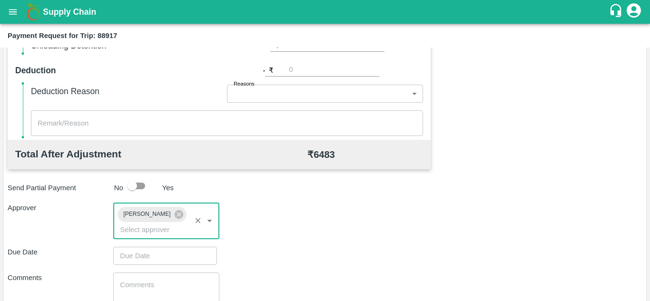
type input "DD/MM/YYYY hh:mm aa"
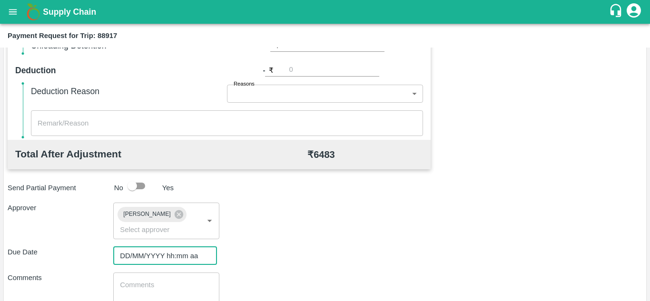
click at [141, 255] on input "DD/MM/YYYY hh:mm aa" at bounding box center [161, 256] width 97 height 18
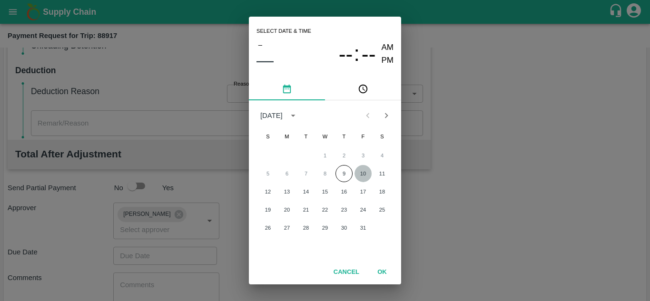
click at [359, 179] on button "10" at bounding box center [363, 173] width 17 height 17
type input "10/10/2025 12:00 AM"
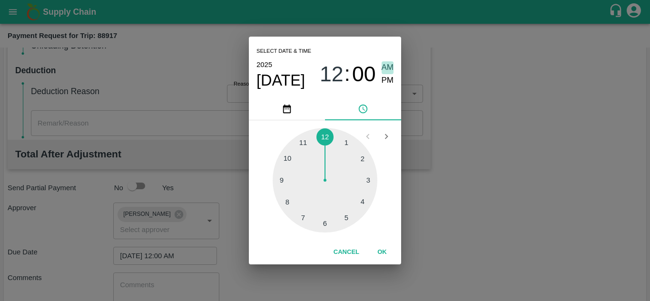
click at [389, 69] on span "AM" at bounding box center [388, 67] width 12 height 13
click at [379, 250] on button "OK" at bounding box center [382, 252] width 30 height 17
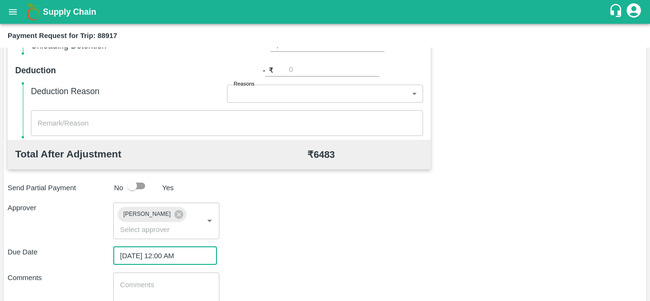
scroll to position [451, 0]
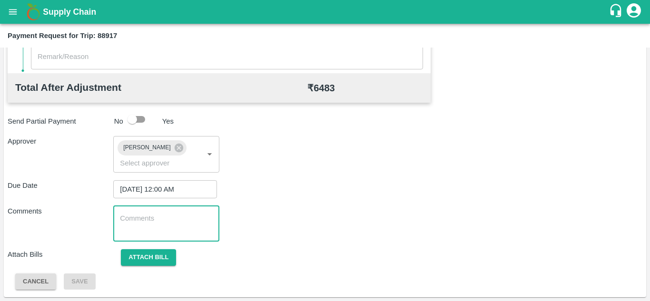
click at [161, 220] on textarea at bounding box center [166, 224] width 92 height 20
paste textarea "Transport Bill"
type textarea "Transport Bill"
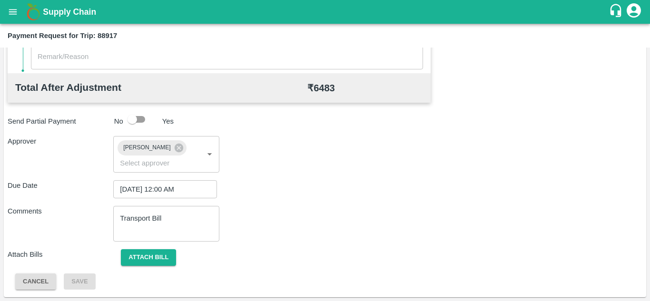
click at [341, 219] on div "Comments Transport Bill x ​" at bounding box center [325, 224] width 635 height 36
click at [151, 258] on button "Attach bill" at bounding box center [148, 258] width 55 height 17
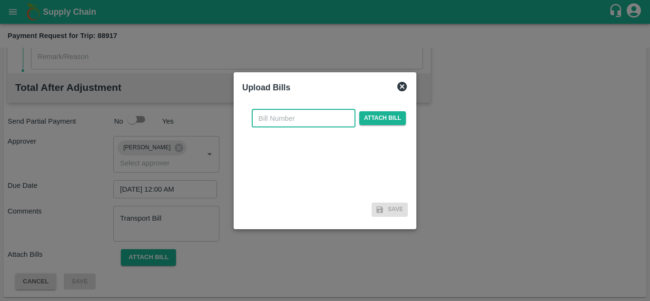
click at [279, 118] on input "text" at bounding box center [304, 119] width 104 height 18
type input "332"
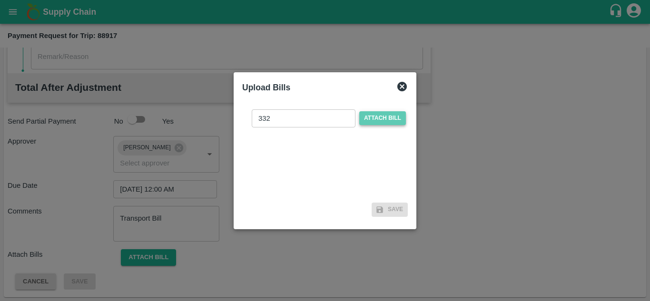
click at [384, 120] on span "Attach bill" at bounding box center [383, 118] width 47 height 14
click at [0, 0] on input "Attach bill" at bounding box center [0, 0] width 0 height 0
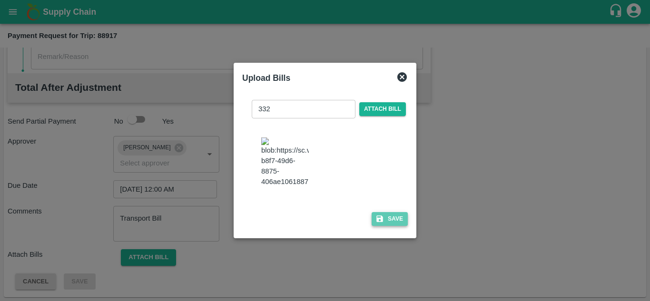
click at [396, 226] on button "Save" at bounding box center [390, 219] width 36 height 14
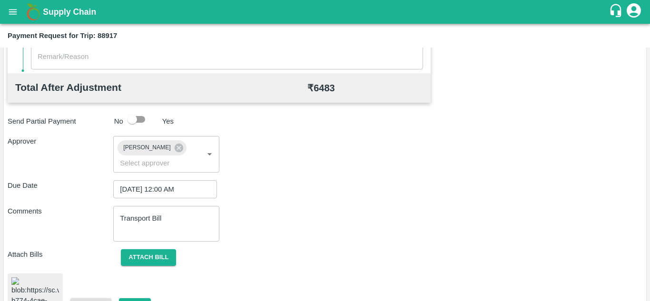
scroll to position [518, 0]
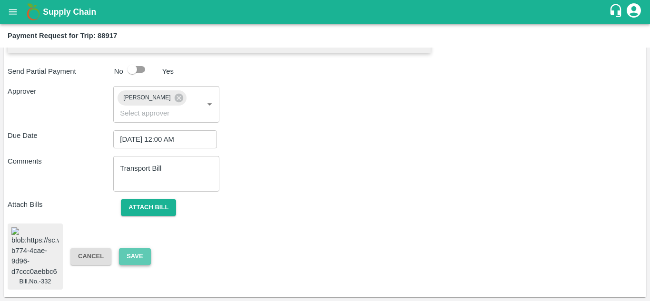
click at [137, 249] on button "Save" at bounding box center [134, 257] width 31 height 17
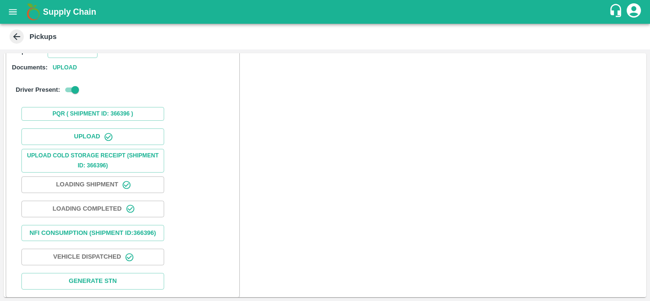
scroll to position [148, 0]
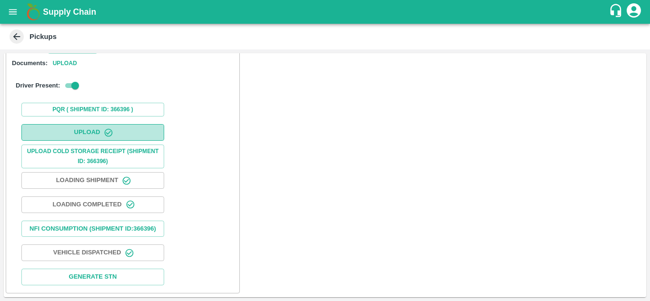
click at [101, 124] on button "Upload" at bounding box center [92, 132] width 143 height 17
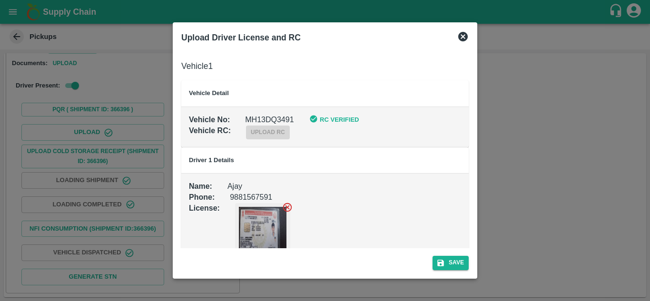
scroll to position [21, 0]
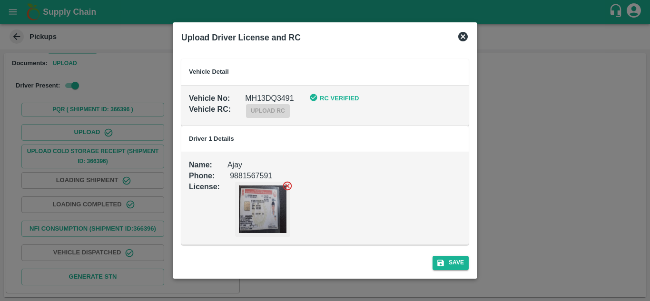
click at [462, 37] on icon at bounding box center [464, 37] width 10 height 10
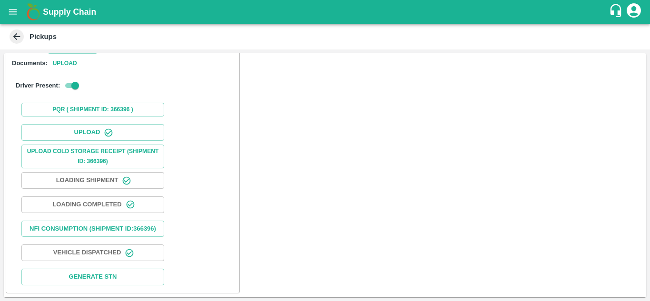
scroll to position [0, 0]
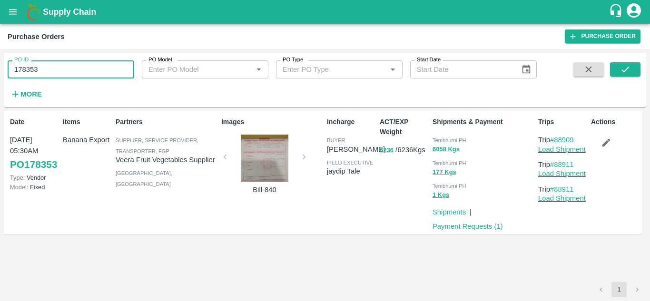
click at [43, 76] on input "178353" at bounding box center [71, 69] width 127 height 18
type input "178363"
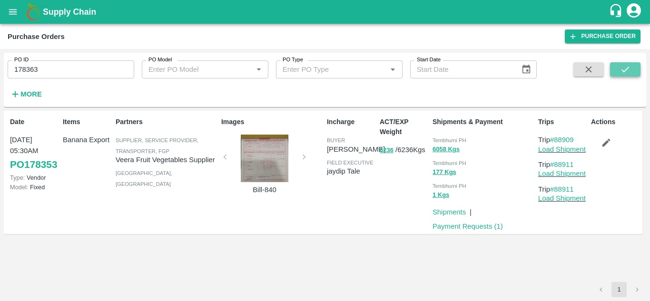
click at [620, 69] on icon "submit" at bounding box center [625, 69] width 10 height 10
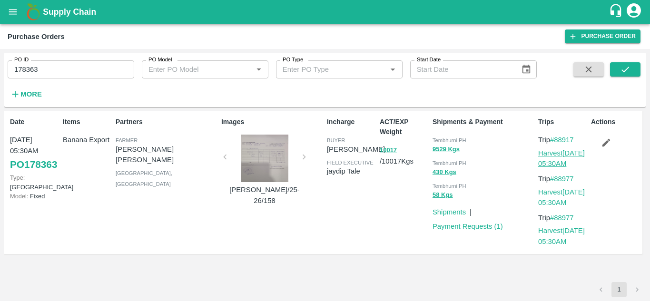
click at [560, 155] on link "Harvest [DATE] 05:30AM" at bounding box center [562, 159] width 47 height 18
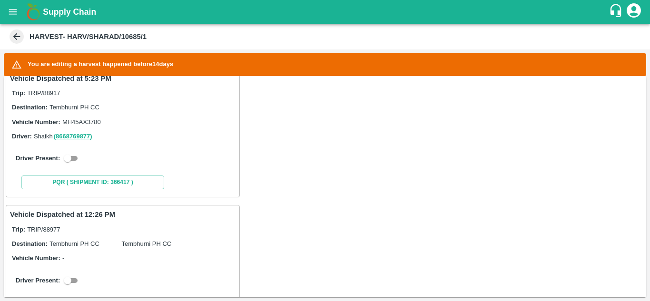
scroll to position [180, 0]
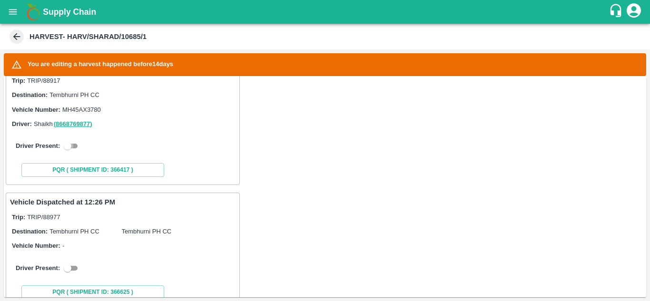
click at [74, 146] on input "checkbox" at bounding box center [67, 145] width 34 height 11
checkbox input "true"
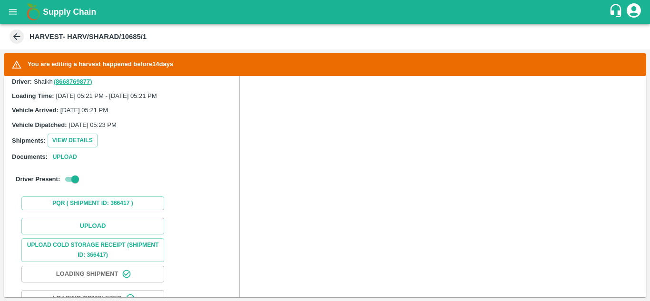
scroll to position [225, 0]
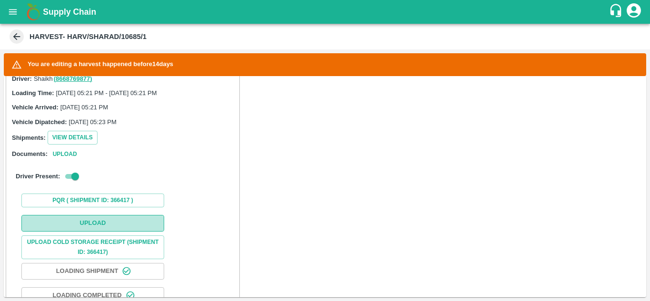
click at [93, 224] on button "Upload" at bounding box center [92, 223] width 143 height 17
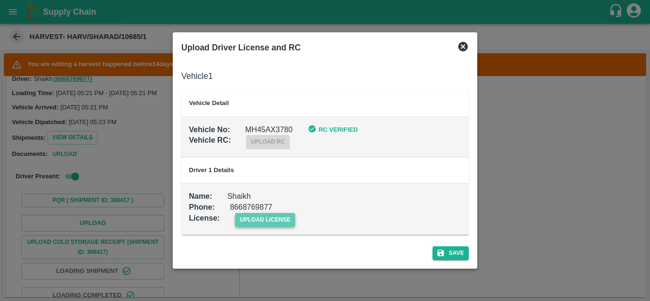
click at [270, 215] on span "upload license" at bounding box center [265, 220] width 60 height 14
click at [0, 0] on input "upload license" at bounding box center [0, 0] width 0 height 0
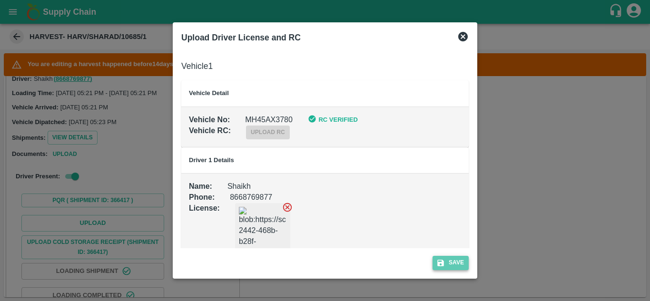
click at [463, 258] on button "Save" at bounding box center [451, 263] width 36 height 14
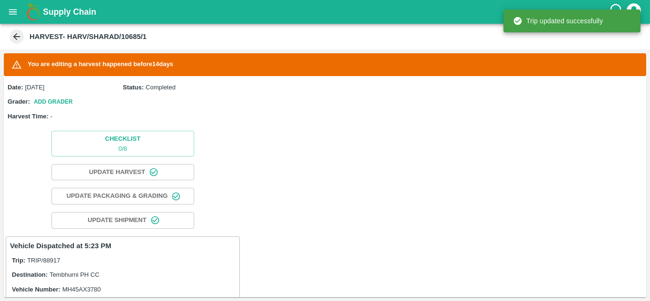
scroll to position [229, 0]
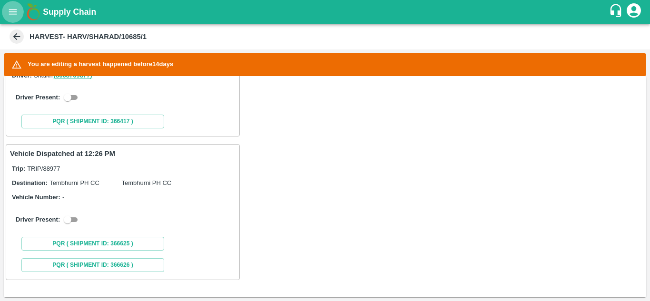
click at [10, 16] on icon "open drawer" at bounding box center [13, 12] width 10 height 10
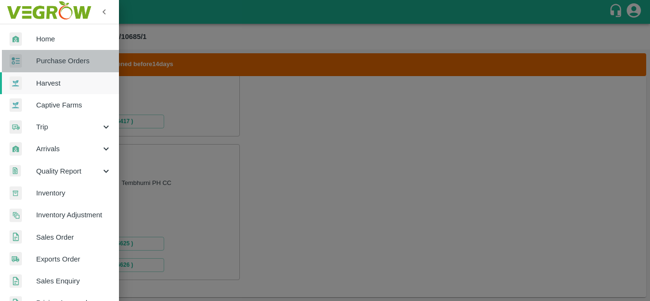
click at [68, 69] on link "Purchase Orders" at bounding box center [59, 61] width 119 height 22
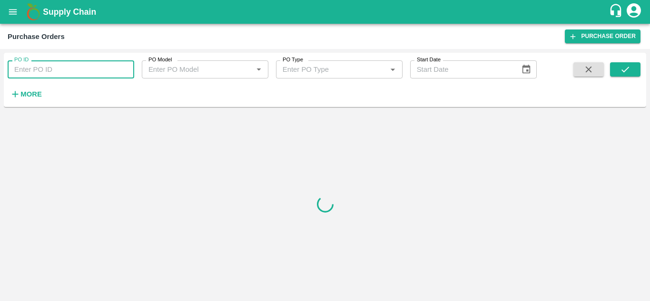
click at [74, 69] on input "PO ID" at bounding box center [71, 69] width 127 height 18
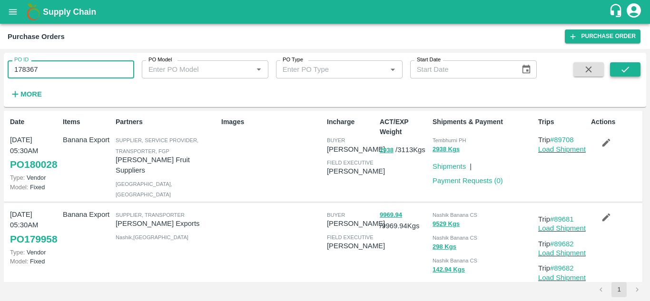
type input "178367"
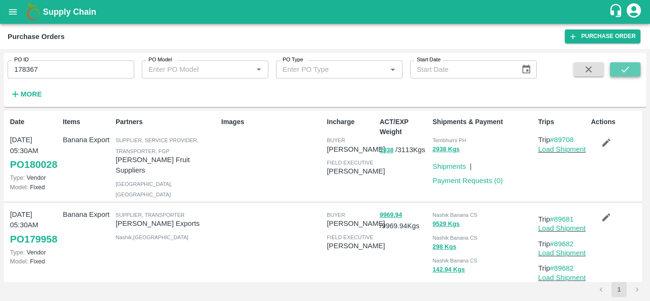
click at [633, 72] on button "submit" at bounding box center [625, 69] width 30 height 14
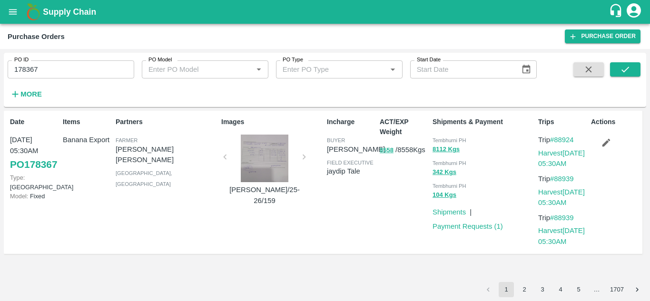
click at [567, 158] on p "Harvest 25 Sep, 05:30AM" at bounding box center [563, 158] width 49 height 21
click at [560, 151] on link "Harvest 25 Sep, 05:30AM" at bounding box center [562, 159] width 47 height 18
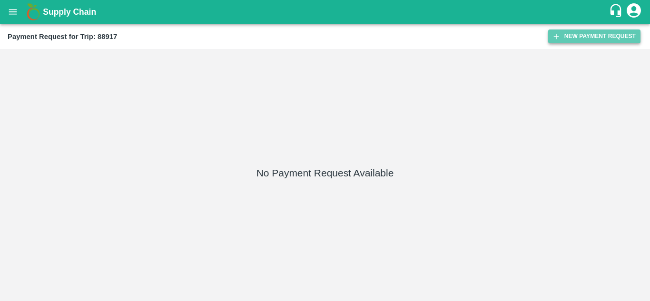
click at [597, 38] on button "New Payment Request" at bounding box center [595, 37] width 92 height 14
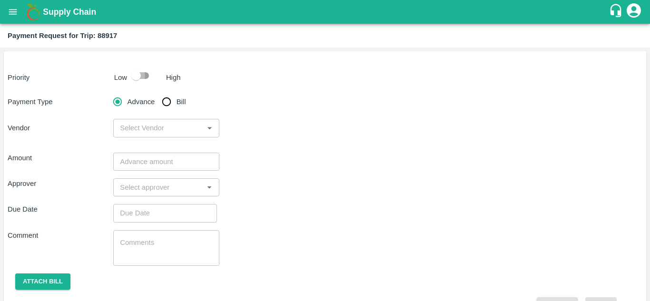
click at [140, 78] on input "checkbox" at bounding box center [136, 76] width 54 height 18
checkbox input "true"
click at [164, 100] on input "Bill" at bounding box center [166, 101] width 19 height 19
radio input "true"
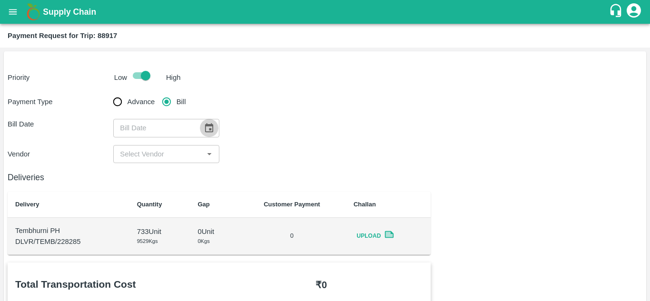
click at [210, 121] on button "Choose date" at bounding box center [209, 128] width 18 height 18
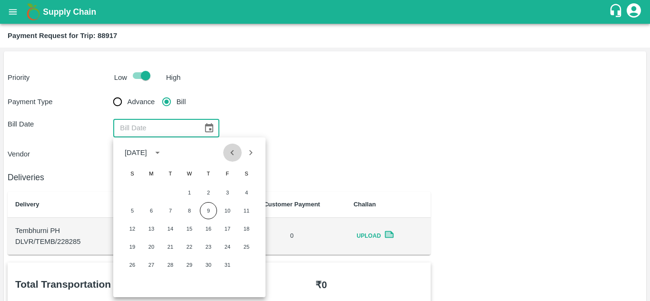
click at [236, 154] on icon "Previous month" at bounding box center [232, 153] width 10 height 10
click at [213, 245] on button "25" at bounding box center [208, 247] width 17 height 17
type input "[DATE]"
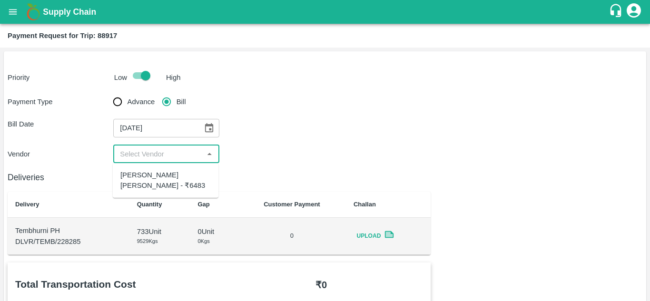
drag, startPoint x: 165, startPoint y: 153, endPoint x: 156, endPoint y: 180, distance: 28.5
click at [156, 180] on body "Supply Chain Payment Request for Trip: 88917 Priority Low High Payment Type Adv…" at bounding box center [325, 150] width 650 height 301
click at [156, 180] on div "Dnyaneshwar Vitthal Godse - ₹6483" at bounding box center [165, 180] width 90 height 21
type input "Dnyaneshwar Vitthal Godse - ₹6483"
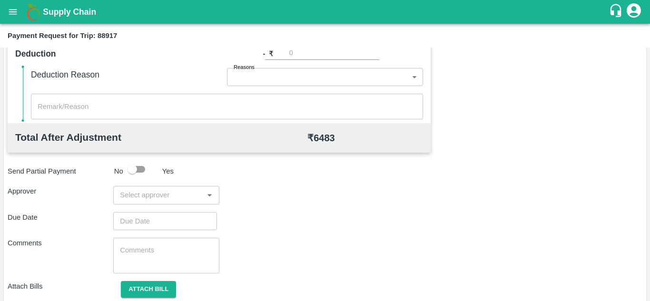
scroll to position [402, 0]
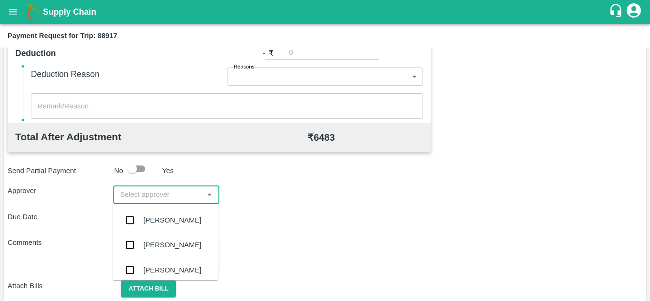
click at [129, 195] on input "input" at bounding box center [158, 195] width 84 height 12
type input "PRASA"
click at [171, 220] on div "[PERSON_NAME]" at bounding box center [172, 220] width 58 height 10
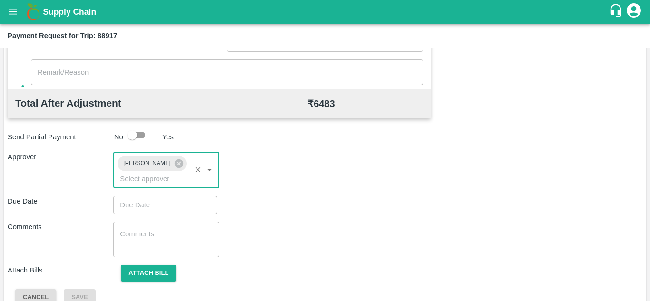
scroll to position [437, 0]
type input "DD/MM/YYYY hh:mm aa"
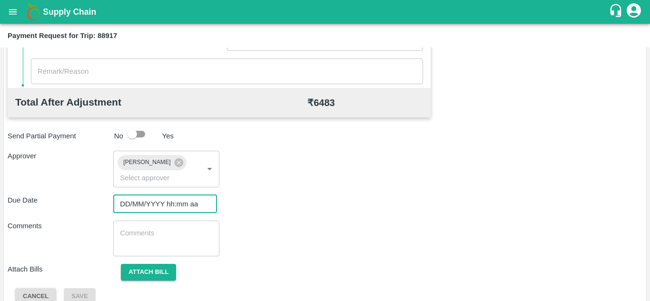
click at [153, 207] on input "DD/MM/YYYY hh:mm aa" at bounding box center [161, 204] width 97 height 18
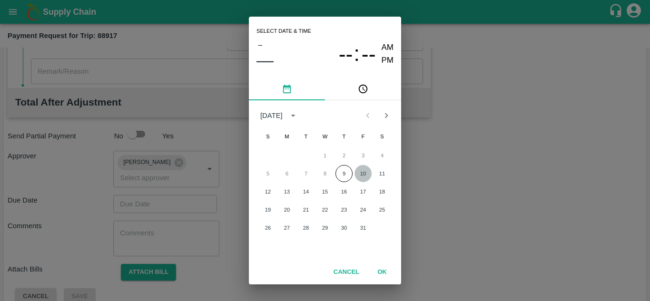
click at [361, 170] on button "10" at bounding box center [363, 173] width 17 height 17
type input "[DATE] 12:00 AM"
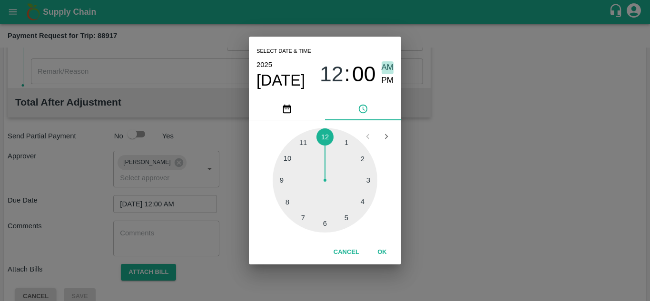
click at [385, 69] on span "AM" at bounding box center [388, 67] width 12 height 13
click at [382, 250] on button "OK" at bounding box center [382, 252] width 30 height 17
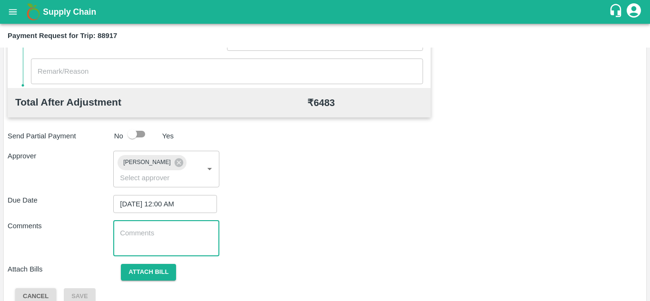
click at [196, 235] on textarea at bounding box center [166, 239] width 92 height 20
paste textarea "Transport Bill"
type textarea "Transport Bill"
click at [327, 224] on div "Comments Transport Bill x ​" at bounding box center [325, 239] width 635 height 36
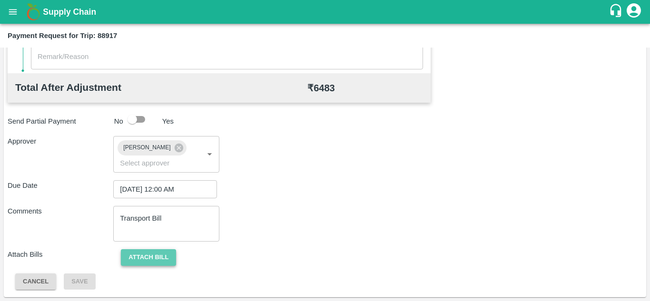
click at [152, 251] on button "Attach bill" at bounding box center [148, 258] width 55 height 17
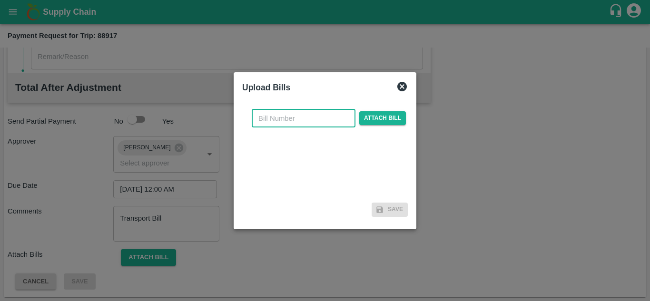
click at [273, 122] on input "text" at bounding box center [304, 119] width 104 height 18
type input "332"
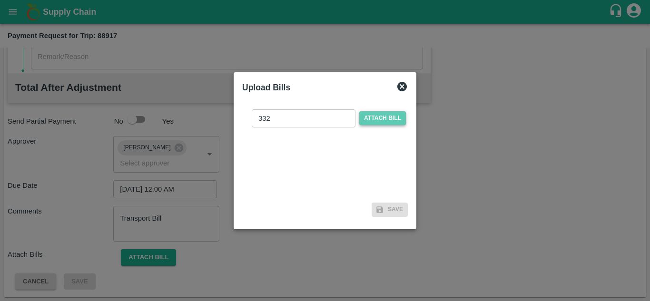
click at [376, 117] on span "Attach bill" at bounding box center [383, 118] width 47 height 14
click at [0, 0] on input "Attach bill" at bounding box center [0, 0] width 0 height 0
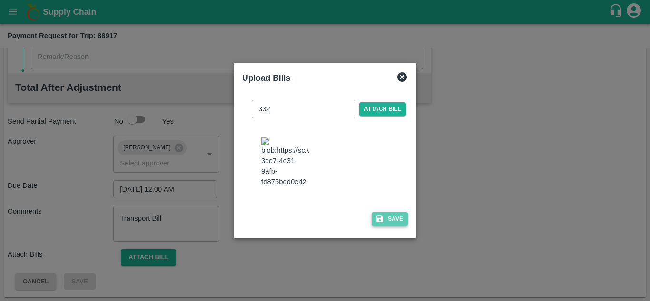
click at [394, 221] on button "Save" at bounding box center [390, 219] width 36 height 14
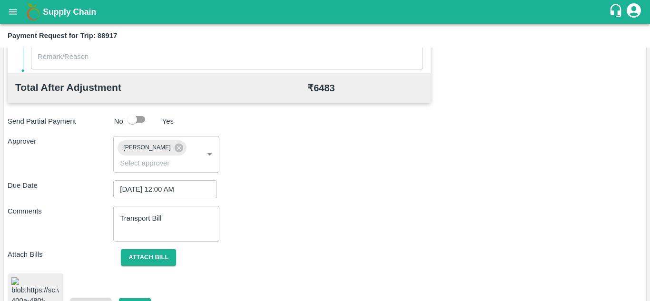
scroll to position [518, 0]
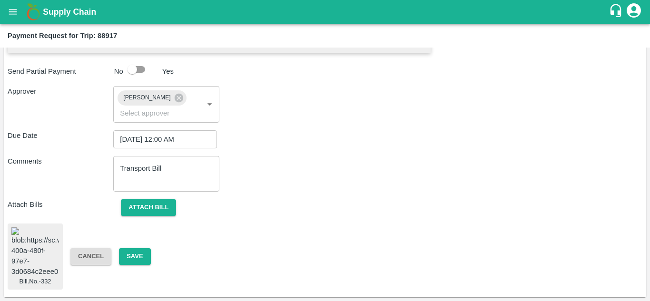
click at [45, 250] on img at bounding box center [35, 253] width 48 height 50
click at [133, 249] on button "Save" at bounding box center [134, 257] width 31 height 17
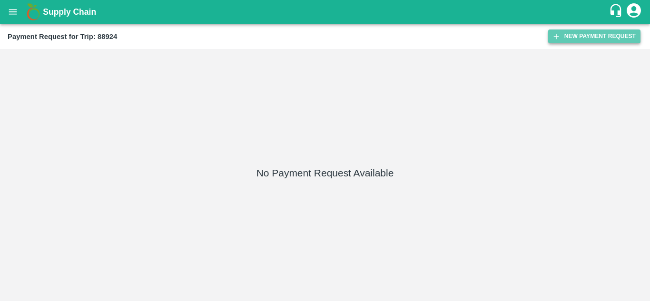
click at [590, 34] on button "New Payment Request" at bounding box center [595, 37] width 92 height 14
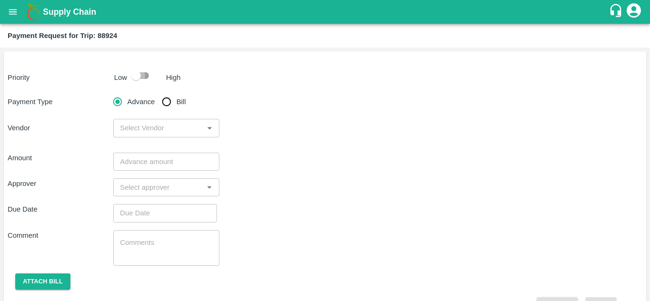
click at [146, 76] on input "checkbox" at bounding box center [136, 76] width 54 height 18
checkbox input "true"
click at [169, 103] on input "Bill" at bounding box center [166, 101] width 19 height 19
radio input "true"
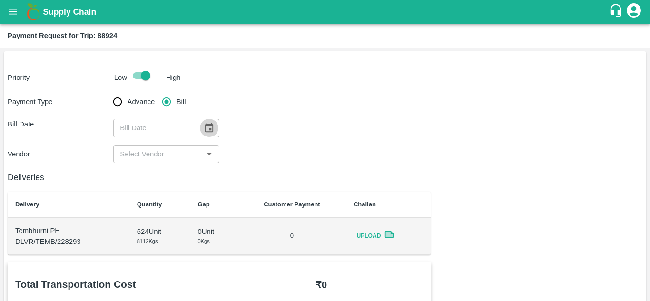
click at [210, 127] on icon "Choose date" at bounding box center [209, 128] width 10 height 10
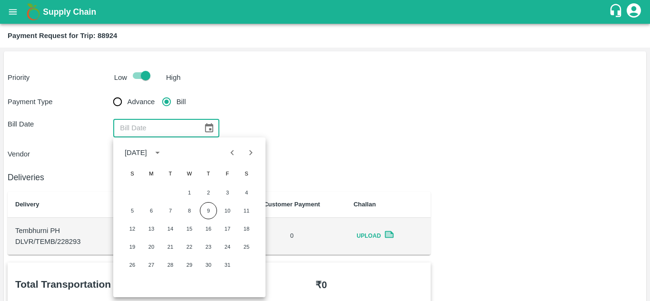
click at [234, 154] on icon "Previous month" at bounding box center [232, 153] width 10 height 10
click at [210, 249] on button "25" at bounding box center [208, 247] width 17 height 17
type input "[DATE]"
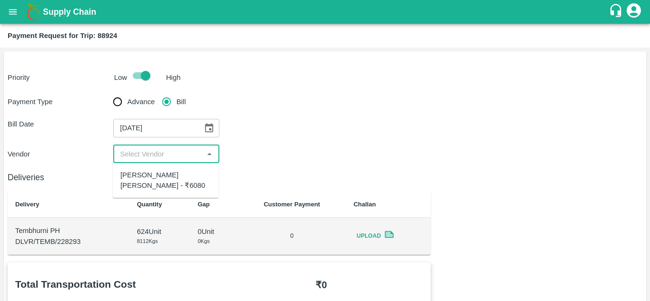
click at [159, 154] on input "input" at bounding box center [158, 154] width 84 height 12
click at [152, 179] on div "[PERSON_NAME] [PERSON_NAME] - ₹6080" at bounding box center [165, 180] width 90 height 21
type input "[PERSON_NAME] [PERSON_NAME] - ₹6080"
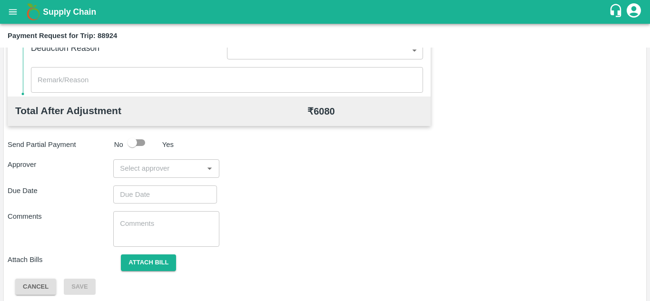
scroll to position [433, 0]
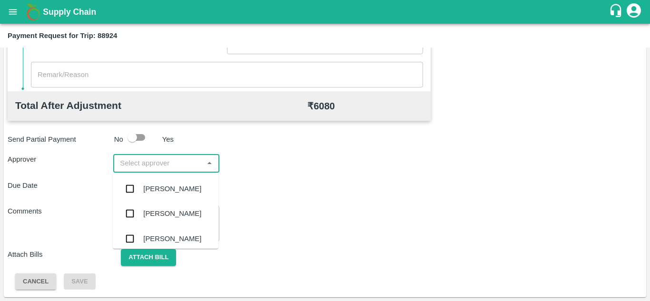
click at [145, 164] on input "input" at bounding box center [158, 163] width 84 height 12
type input "PRASA"
click at [186, 191] on div "[PERSON_NAME]" at bounding box center [172, 189] width 58 height 10
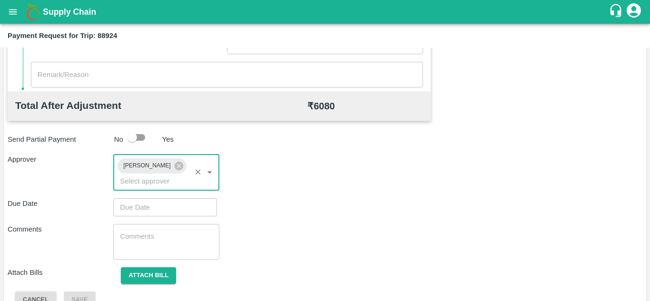
type input "DD/MM/YYYY hh:mm aa"
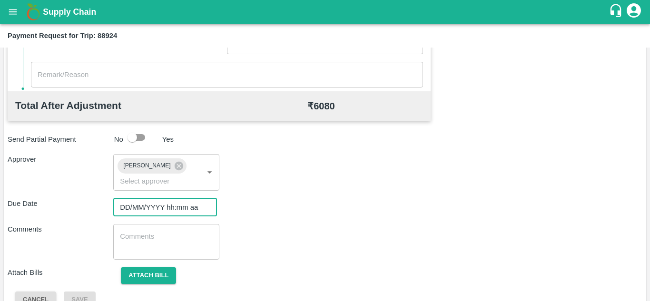
click at [131, 207] on input "DD/MM/YYYY hh:mm aa" at bounding box center [161, 208] width 97 height 18
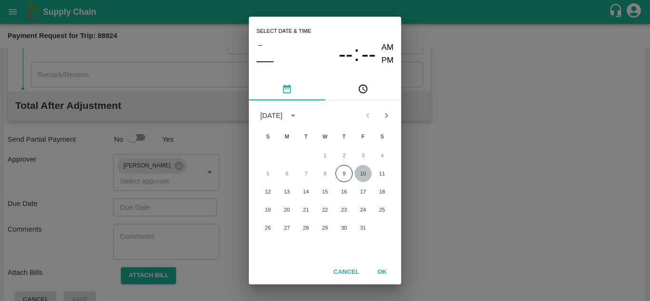
click at [360, 171] on button "10" at bounding box center [363, 173] width 17 height 17
type input "[DATE] 12:00 AM"
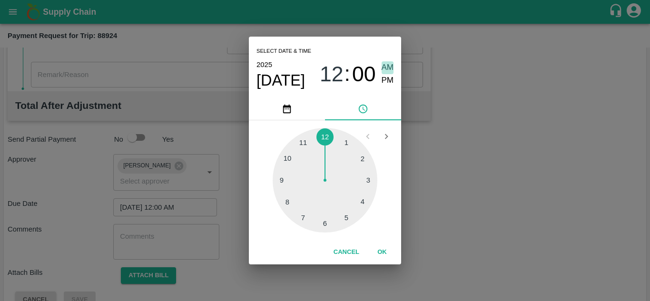
click at [387, 64] on span "AM" at bounding box center [388, 67] width 12 height 13
click at [384, 251] on button "OK" at bounding box center [382, 252] width 30 height 17
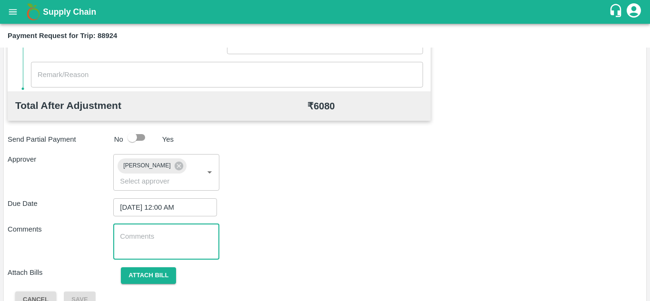
click at [167, 237] on textarea at bounding box center [166, 242] width 92 height 20
paste textarea "Transport Bill"
type textarea "Transport Bill"
click at [318, 233] on div "Comments Transport Bill x ​" at bounding box center [325, 242] width 635 height 36
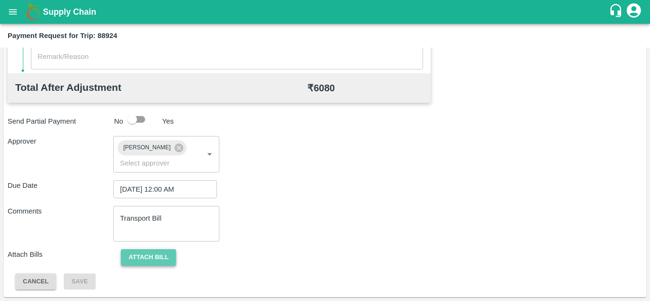
click at [140, 257] on button "Attach bill" at bounding box center [148, 258] width 55 height 17
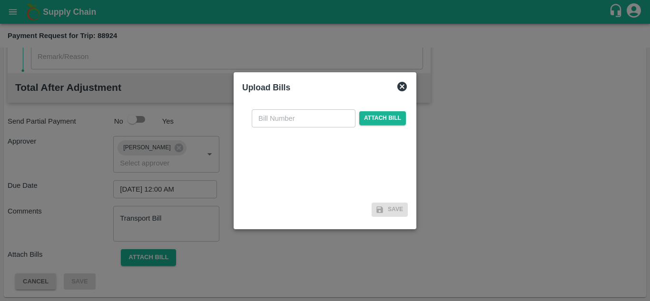
click at [281, 120] on input "text" at bounding box center [304, 119] width 104 height 18
type input "333"
click at [377, 119] on span "Attach bill" at bounding box center [383, 118] width 47 height 14
click at [0, 0] on input "Attach bill" at bounding box center [0, 0] width 0 height 0
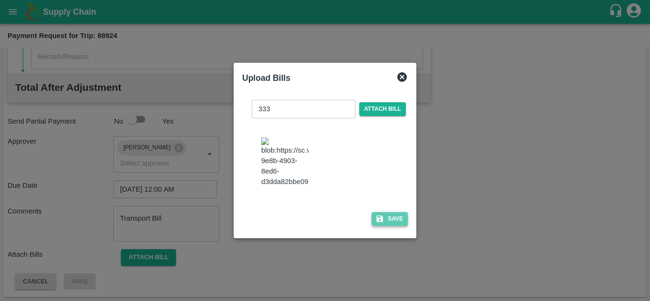
click at [388, 224] on button "Save" at bounding box center [390, 219] width 36 height 14
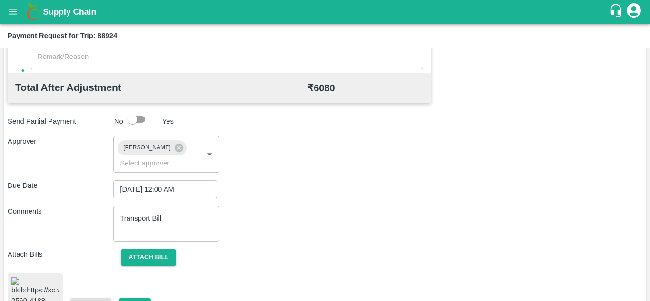
scroll to position [517, 0]
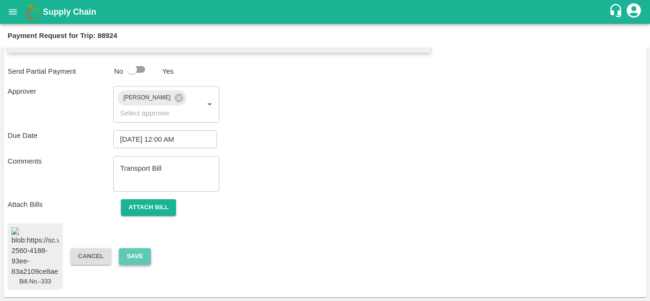
click at [134, 249] on button "Save" at bounding box center [134, 257] width 31 height 17
click at [19, 251] on img at bounding box center [35, 253] width 48 height 50
click at [143, 249] on button "Save" at bounding box center [134, 257] width 31 height 17
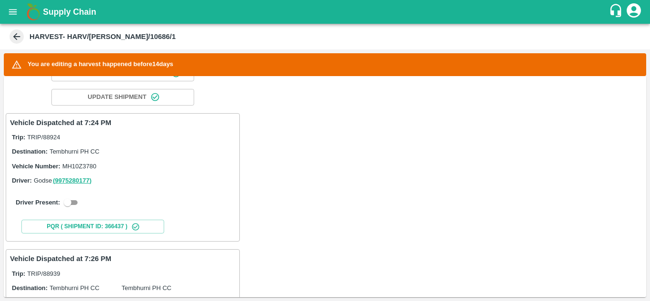
scroll to position [124, 0]
click at [71, 199] on input "checkbox" at bounding box center [67, 202] width 34 height 11
checkbox input "true"
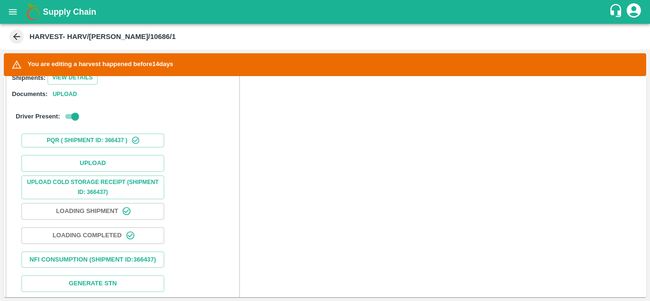
scroll to position [310, 0]
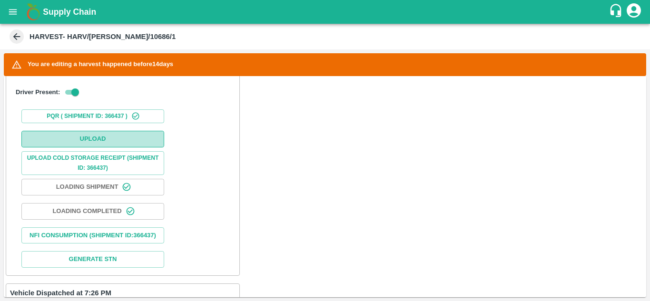
click at [120, 139] on button "Upload" at bounding box center [92, 139] width 143 height 17
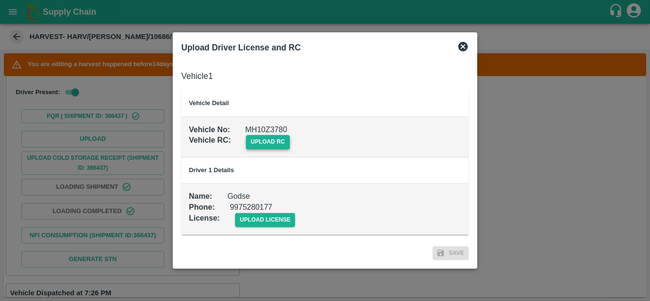
click at [262, 143] on span "upload rc" at bounding box center [268, 142] width 44 height 14
click at [0, 0] on input "upload rc" at bounding box center [0, 0] width 0 height 0
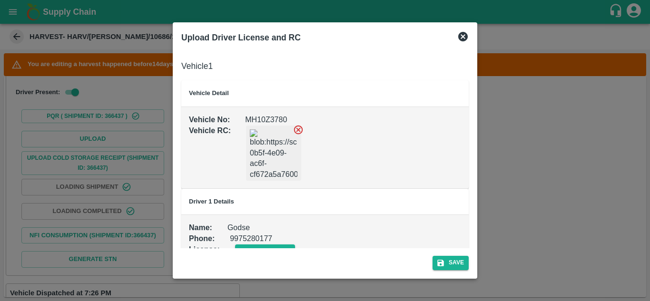
scroll to position [21, 0]
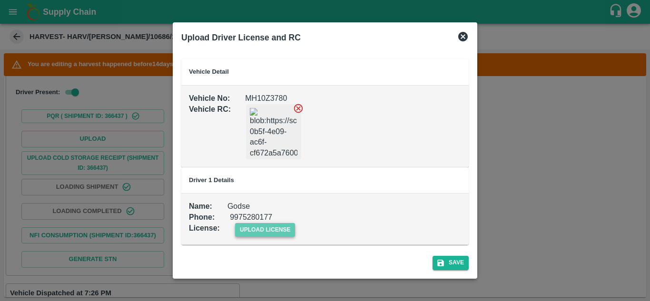
click at [279, 226] on span "upload license" at bounding box center [265, 230] width 60 height 14
click at [0, 0] on input "upload license" at bounding box center [0, 0] width 0 height 0
click at [454, 260] on button "Save" at bounding box center [451, 263] width 36 height 14
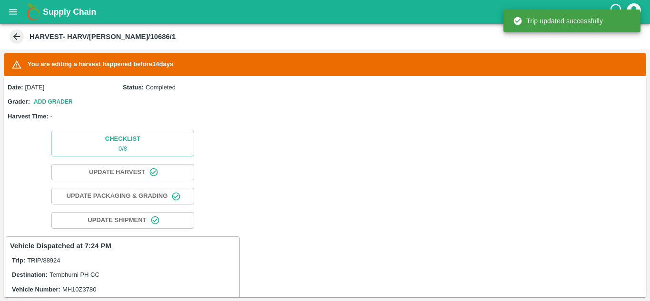
scroll to position [229, 0]
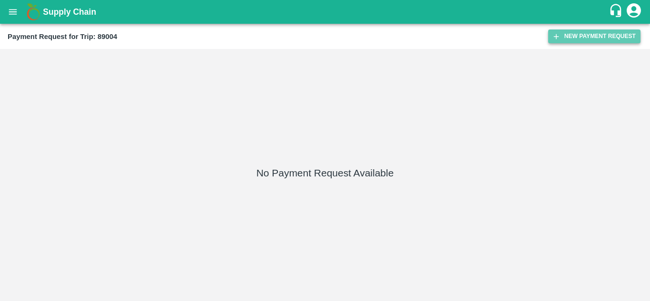
click at [593, 34] on button "New Payment Request" at bounding box center [595, 37] width 92 height 14
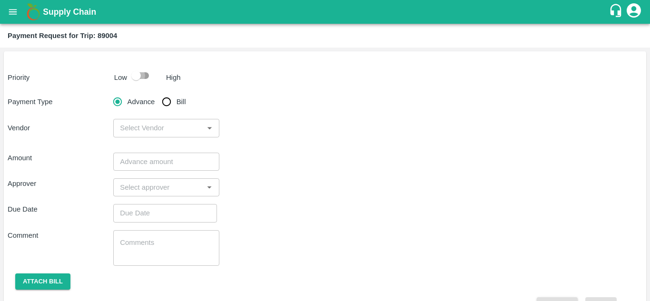
click at [145, 73] on input "checkbox" at bounding box center [136, 76] width 54 height 18
checkbox input "true"
click at [164, 99] on input "Bill" at bounding box center [166, 101] width 19 height 19
radio input "true"
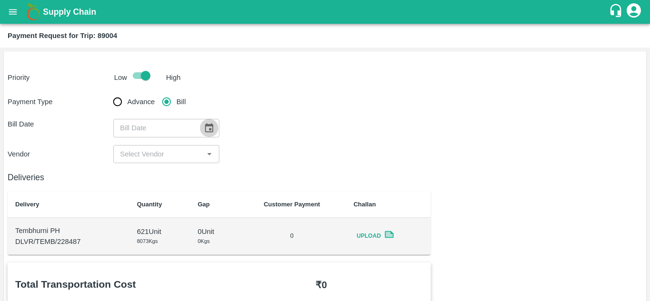
click at [211, 130] on icon "Choose date" at bounding box center [209, 128] width 10 height 10
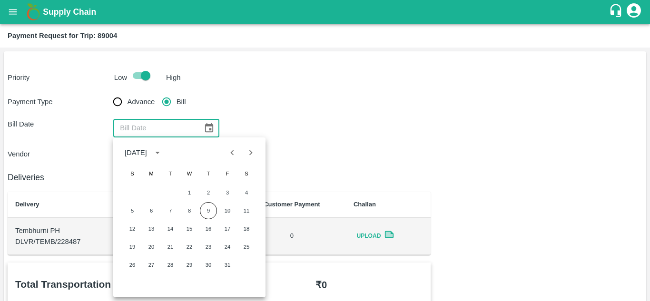
click at [318, 133] on div "Bill Date ​" at bounding box center [325, 128] width 635 height 18
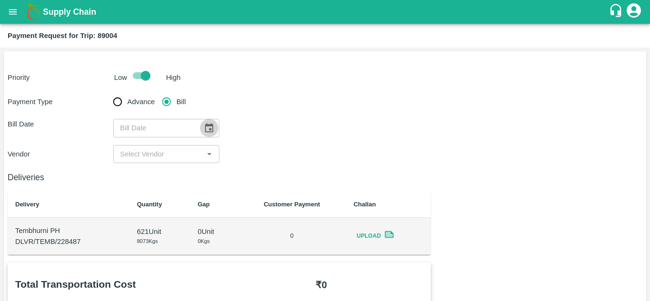
click at [209, 130] on icon "Choose date" at bounding box center [209, 128] width 10 height 10
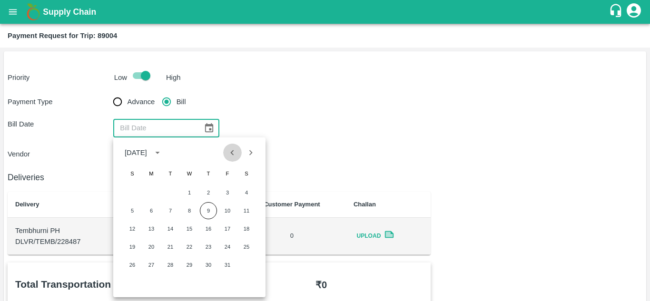
click at [230, 155] on icon "Previous month" at bounding box center [232, 153] width 10 height 10
click at [223, 248] on button "26" at bounding box center [227, 247] width 17 height 17
type input "[DATE]"
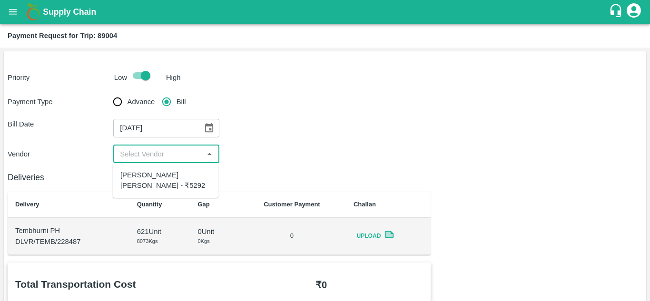
click at [171, 151] on input "input" at bounding box center [158, 154] width 84 height 12
click at [154, 177] on div "[PERSON_NAME] [PERSON_NAME] - ₹5292" at bounding box center [165, 180] width 90 height 21
type input "[PERSON_NAME] [PERSON_NAME] - ₹5292"
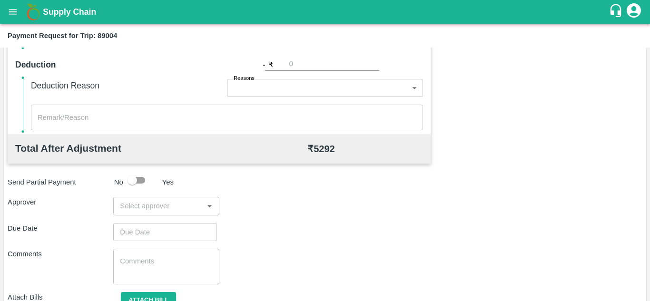
scroll to position [395, 0]
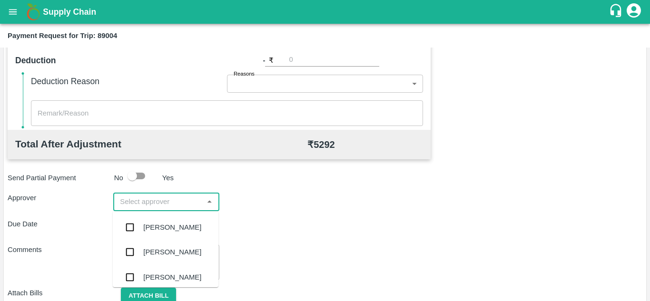
click at [130, 205] on input "input" at bounding box center [158, 202] width 84 height 12
type input "PRASA"
click at [163, 225] on div "[PERSON_NAME]" at bounding box center [172, 227] width 58 height 10
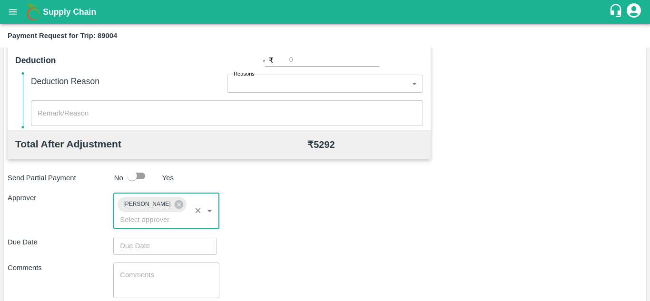
type input "DD/MM/YYYY hh:mm aa"
click at [142, 242] on input "DD/MM/YYYY hh:mm aa" at bounding box center [161, 246] width 97 height 18
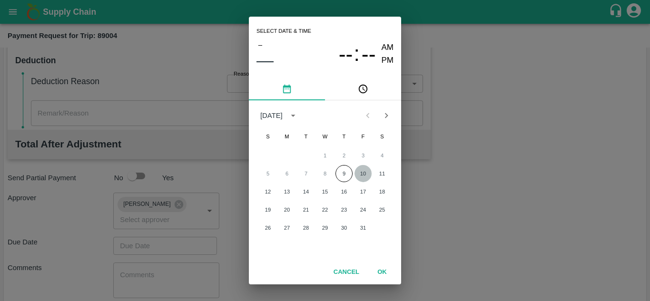
click at [361, 174] on button "10" at bounding box center [363, 173] width 17 height 17
type input "[DATE] 12:00 AM"
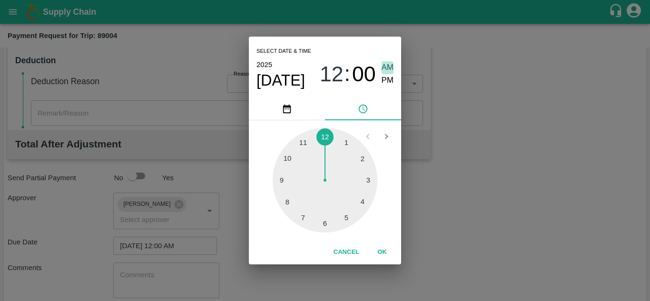
click at [387, 62] on span "AM" at bounding box center [388, 67] width 12 height 13
click at [378, 253] on button "OK" at bounding box center [382, 252] width 30 height 17
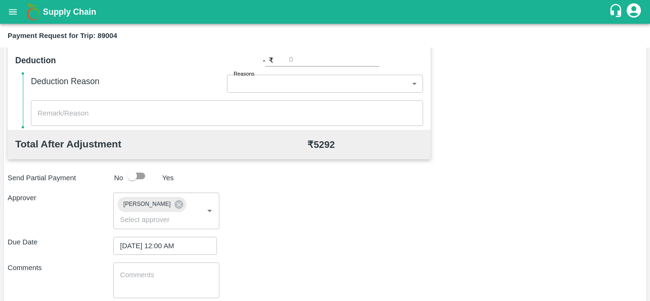
click at [166, 268] on div "x ​" at bounding box center [166, 281] width 106 height 36
paste textarea "Transport Bill"
type textarea "Transport Bill"
click at [306, 247] on div "Due Date [DATE] 12:00 AM ​" at bounding box center [325, 246] width 635 height 18
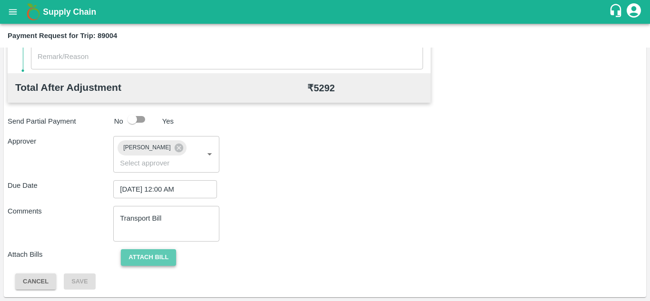
click at [166, 251] on button "Attach bill" at bounding box center [148, 258] width 55 height 17
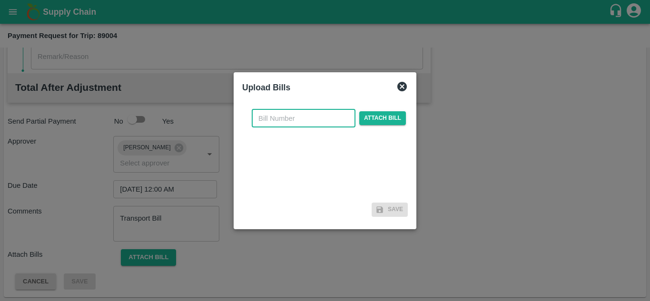
click at [281, 113] on input "text" at bounding box center [304, 119] width 104 height 18
type input "334"
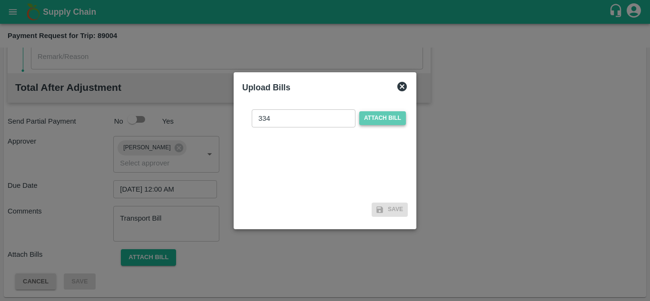
click at [386, 116] on span "Attach bill" at bounding box center [383, 118] width 47 height 14
click at [0, 0] on input "Attach bill" at bounding box center [0, 0] width 0 height 0
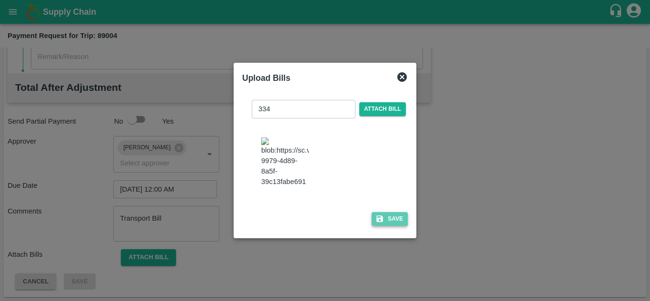
click at [388, 226] on button "Save" at bounding box center [390, 219] width 36 height 14
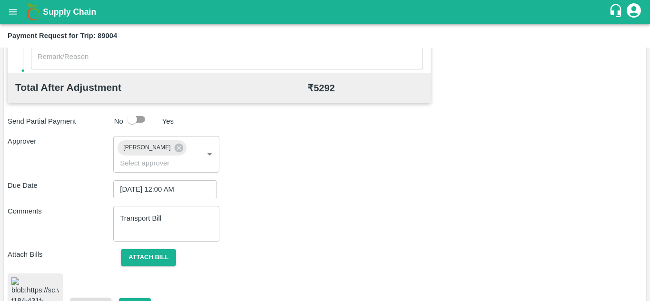
scroll to position [521, 0]
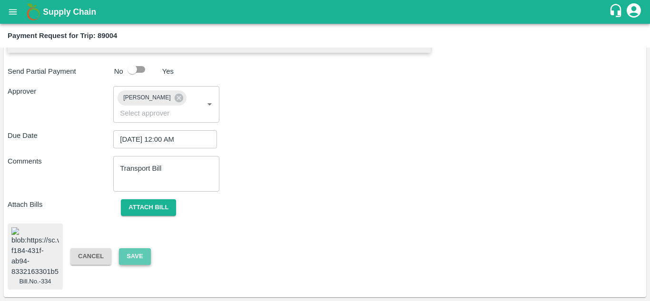
click at [140, 249] on button "Save" at bounding box center [134, 257] width 31 height 17
